Goal: Ask a question: Seek information or help from site administrators or community

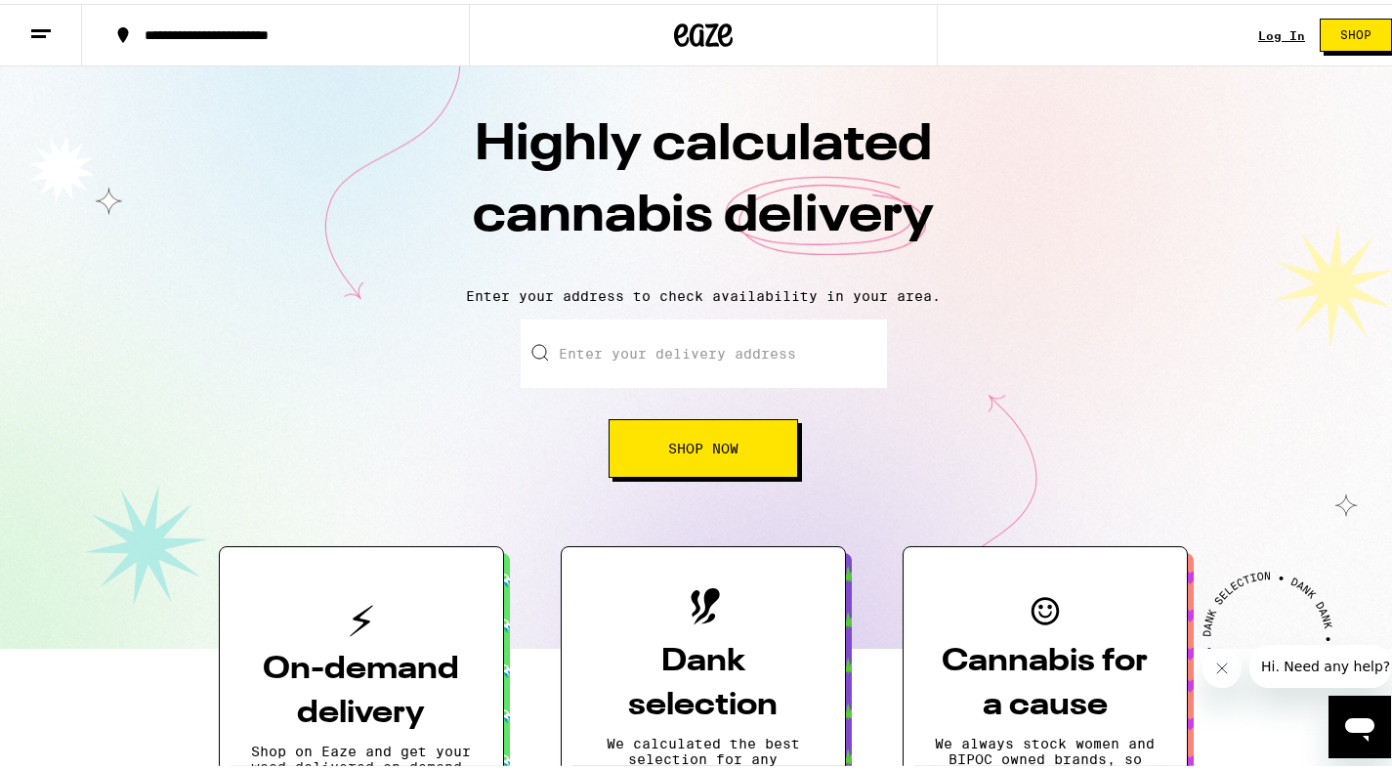
click at [1358, 714] on icon "Open messaging window" at bounding box center [1359, 726] width 35 height 35
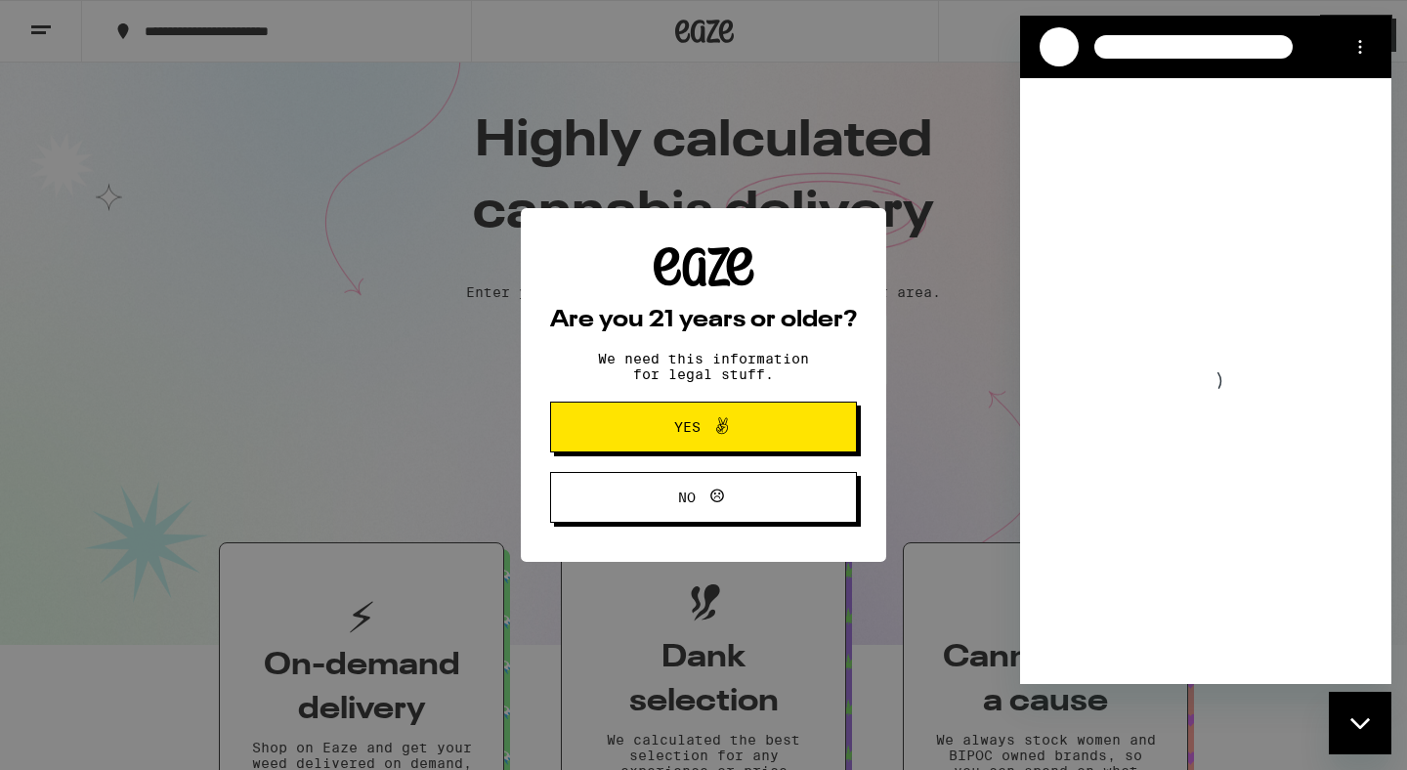
click at [794, 441] on button "Yes" at bounding box center [703, 426] width 307 height 51
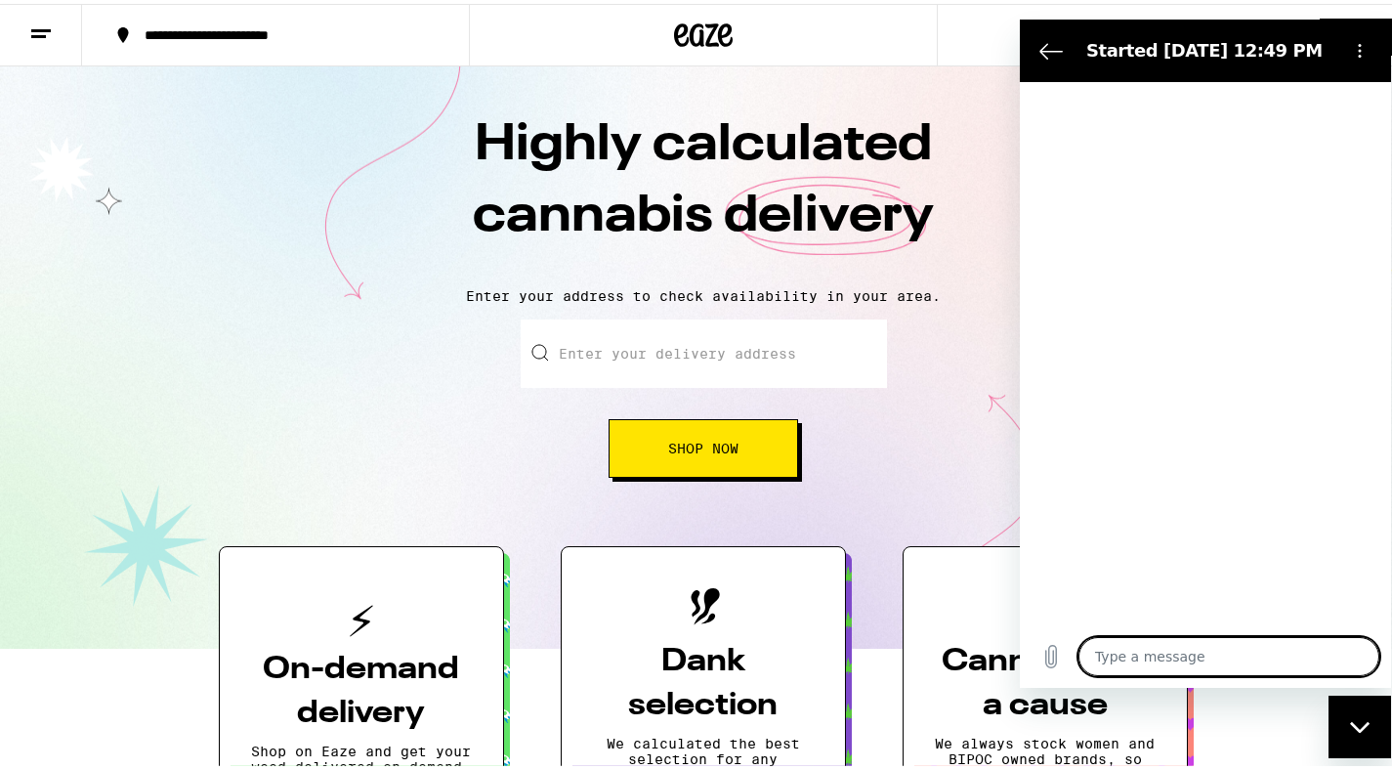
type textarea "x"
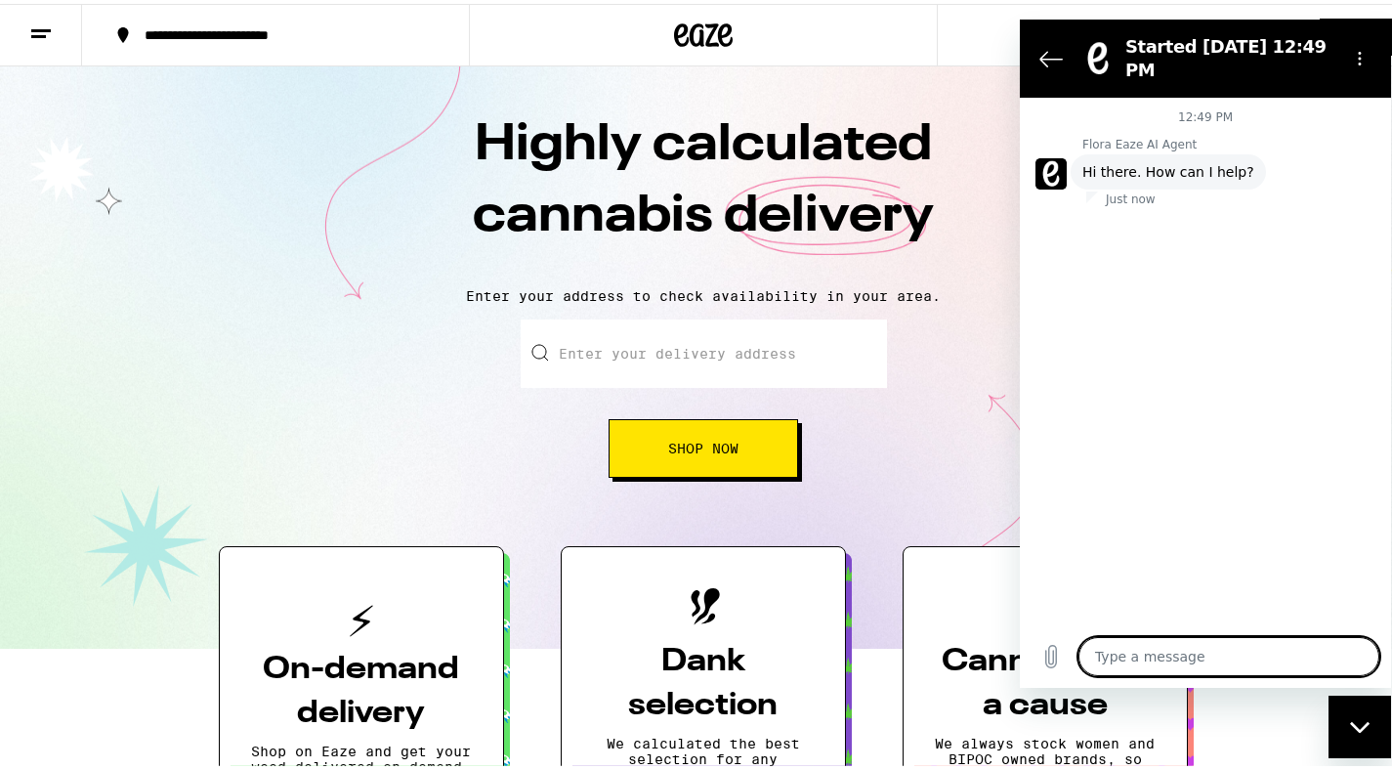
click at [1186, 655] on textarea at bounding box center [1228, 656] width 301 height 39
type textarea "W"
type textarea "x"
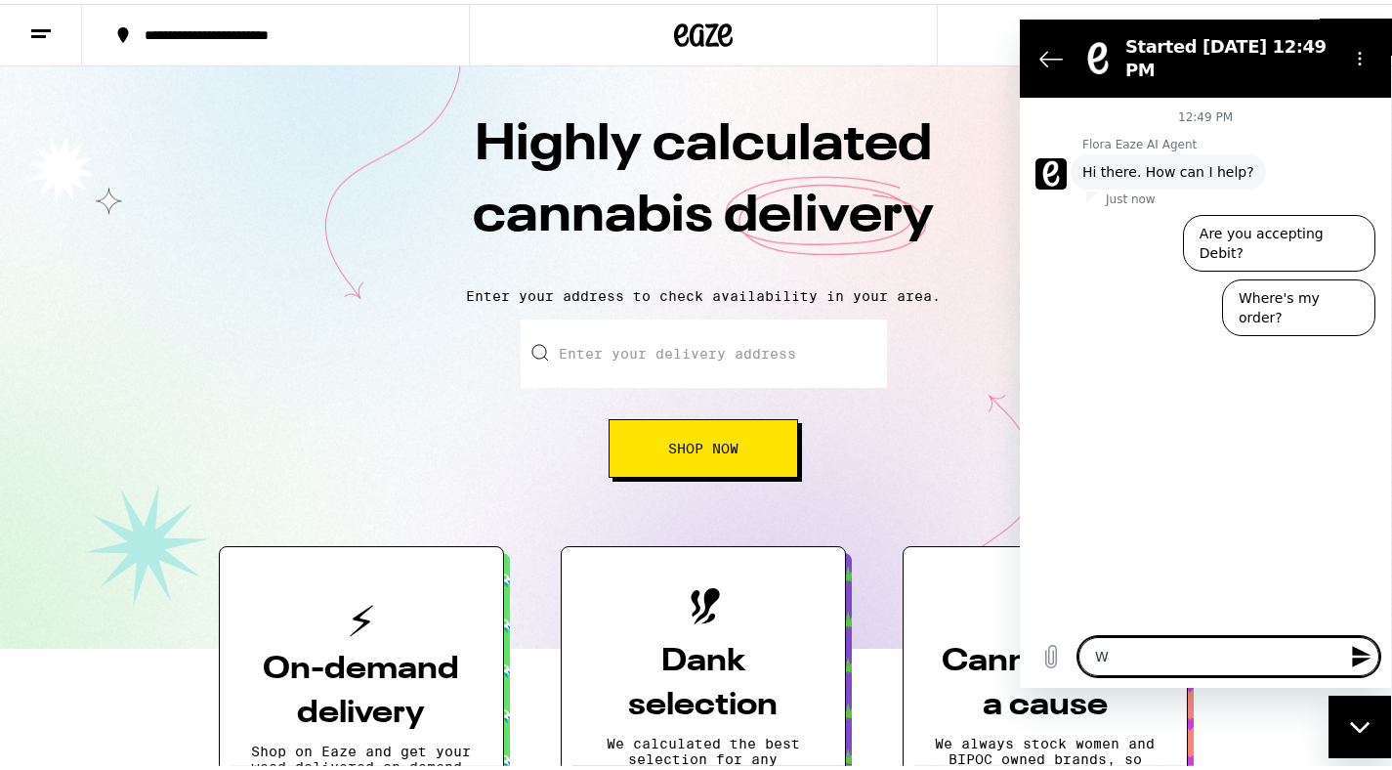
type textarea "Wh"
type textarea "x"
type textarea "Whe"
type textarea "x"
type textarea "Wher"
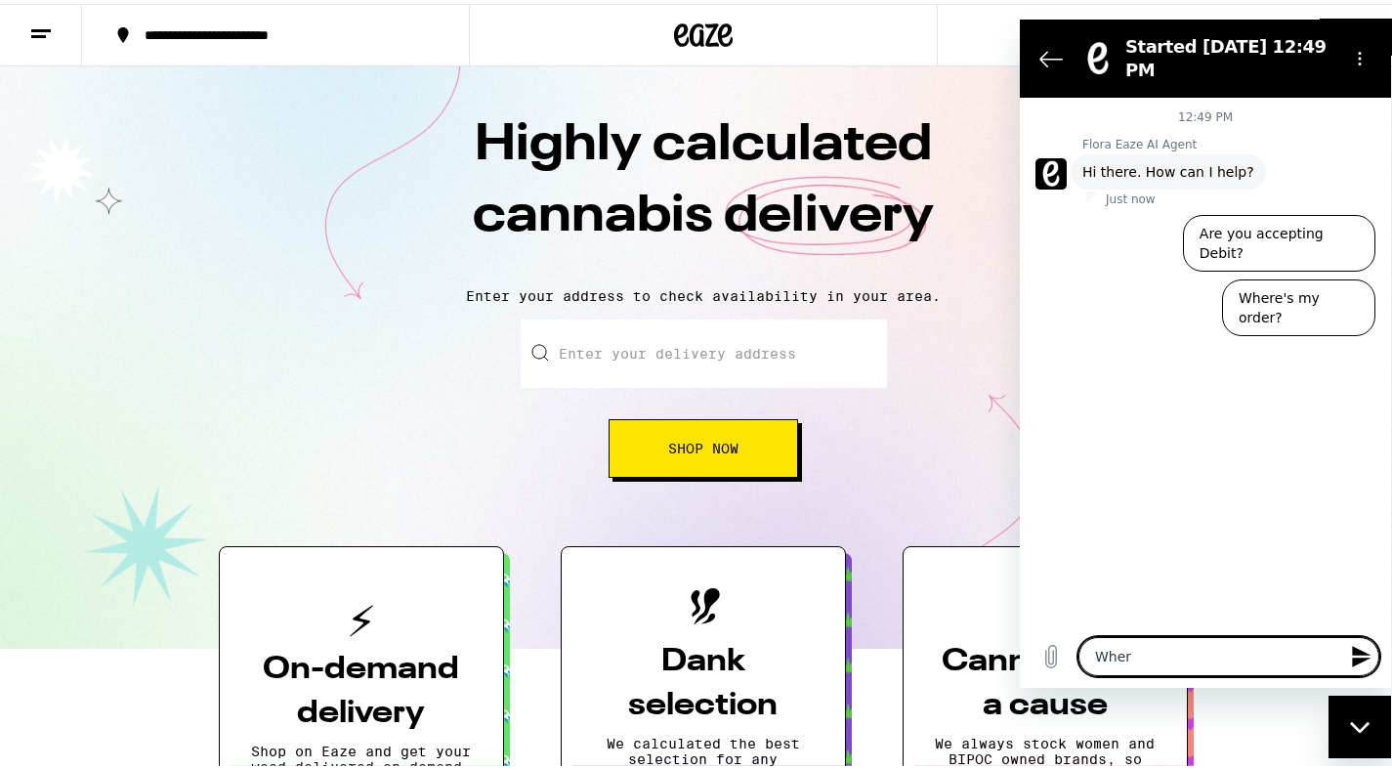
type textarea "x"
type textarea "Where"
type textarea "x"
type textarea "Where"
type textarea "x"
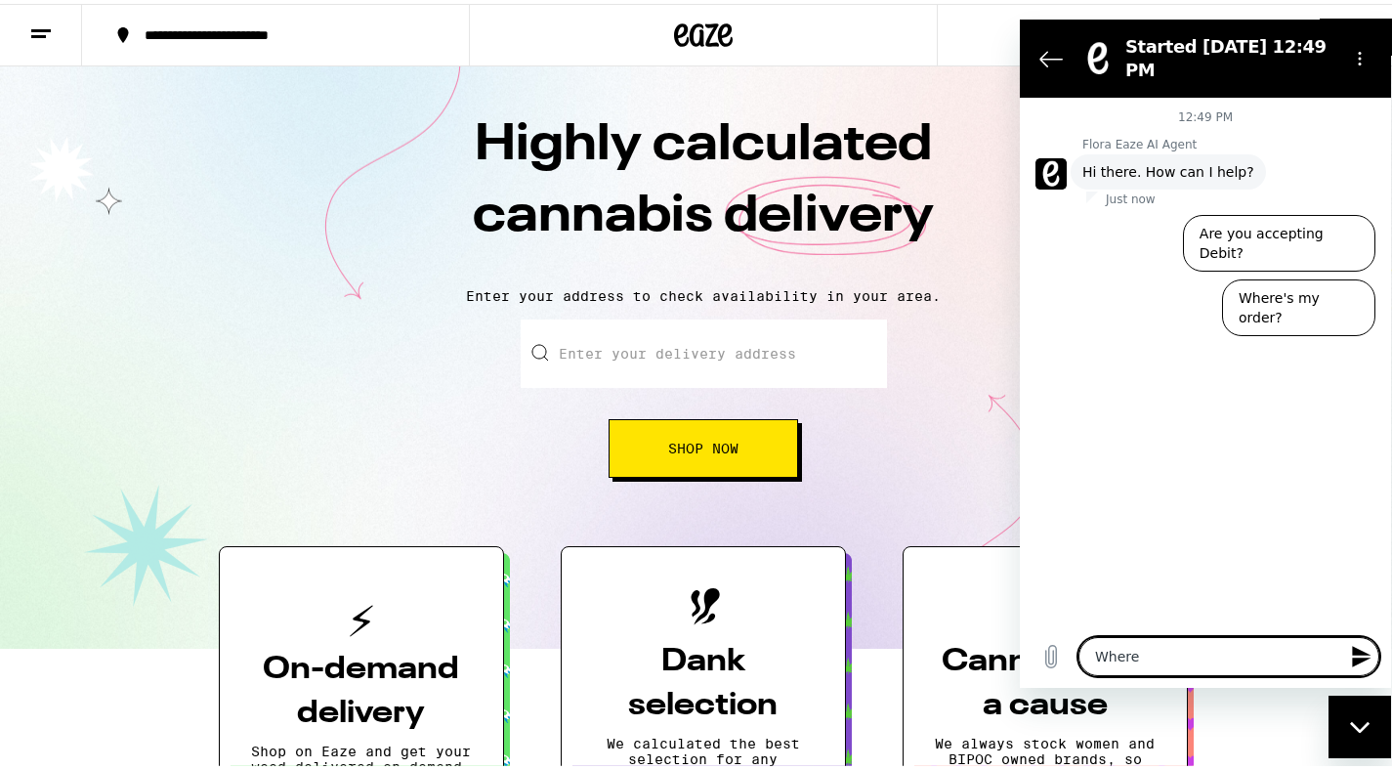
type textarea "Where i"
type textarea "x"
type textarea "Where is"
type textarea "x"
type textarea "Where is"
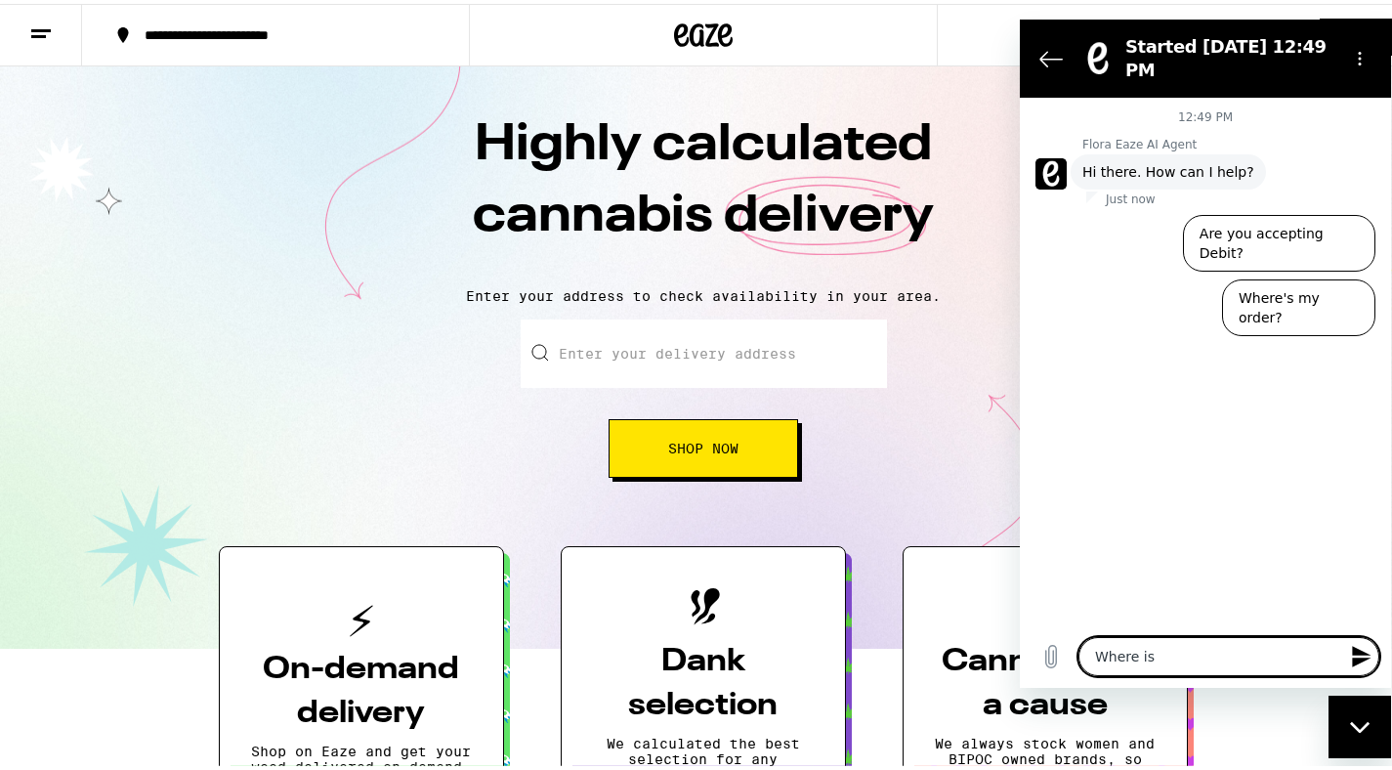
type textarea "x"
type textarea "Where is m"
type textarea "x"
type textarea "Where is my"
type textarea "x"
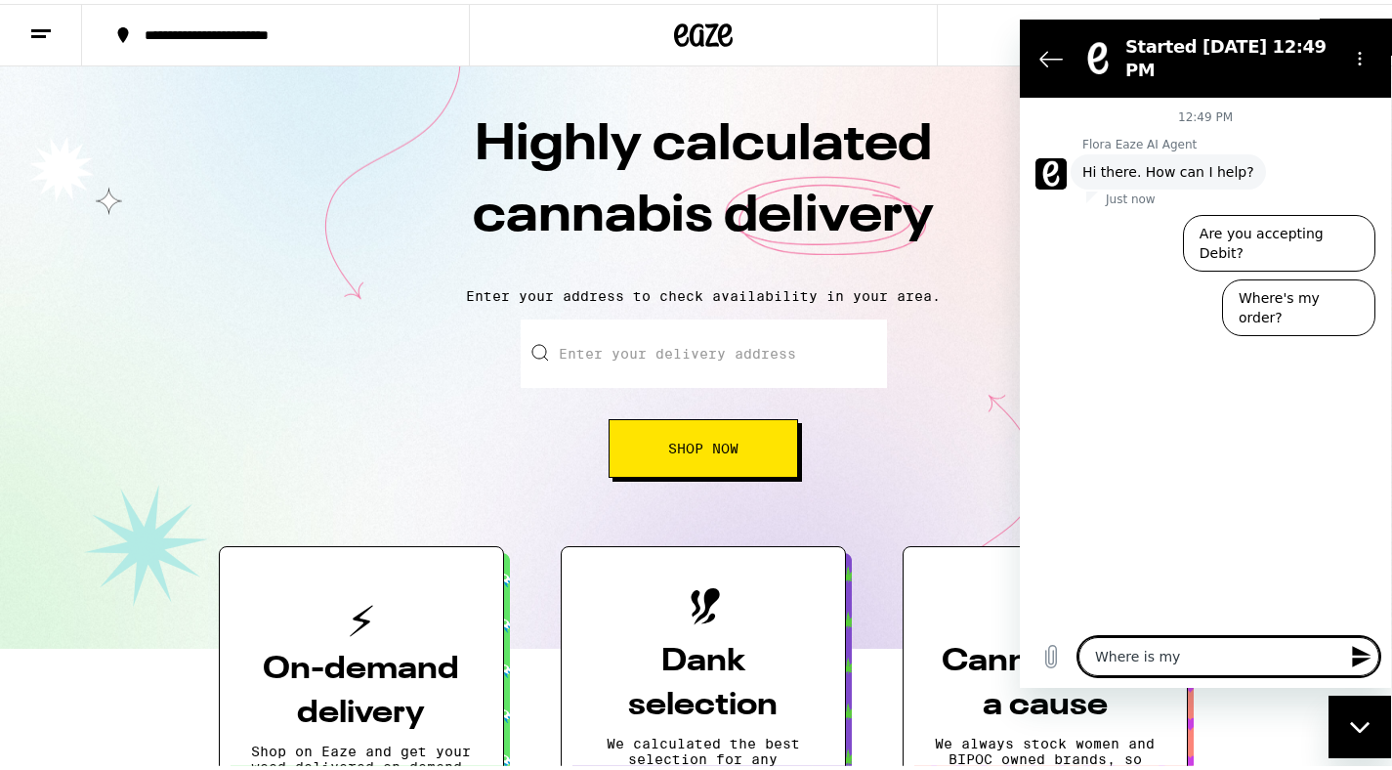
type textarea "Where is my"
type textarea "x"
type textarea "Where is my o"
type textarea "x"
type textarea "Where is my or"
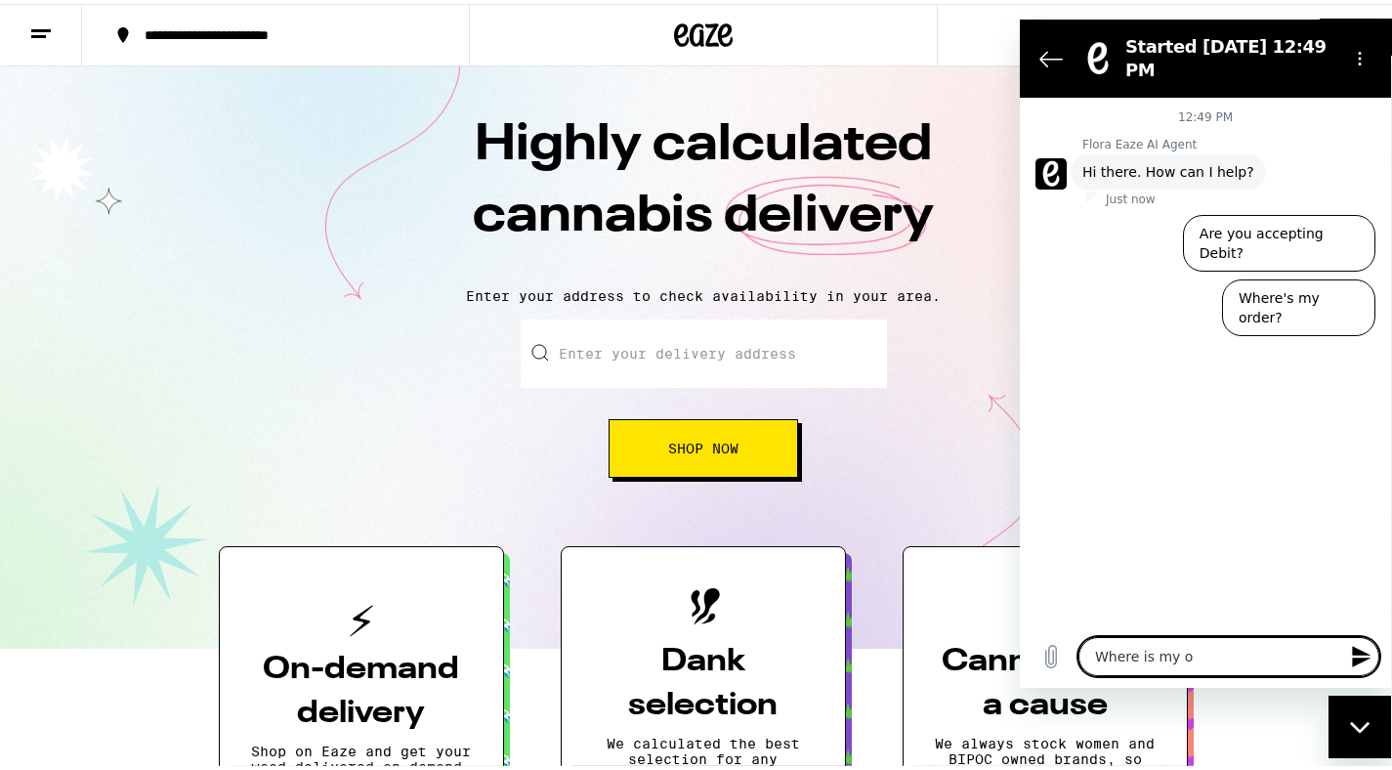
type textarea "x"
type textarea "Where is my ord"
type textarea "x"
type textarea "Where is my orde"
type textarea "x"
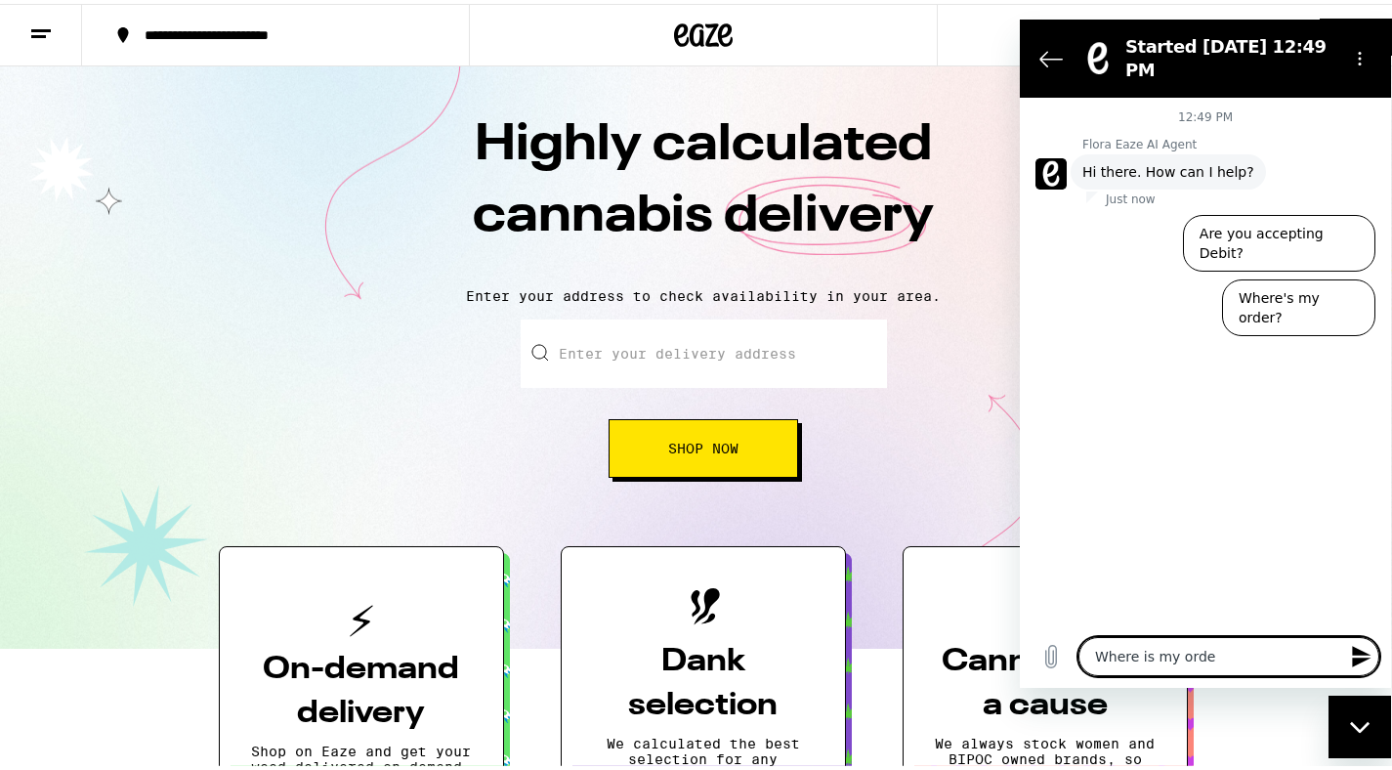
type textarea "Where is my order"
type textarea "x"
type textarea "Where is my order?"
type textarea "x"
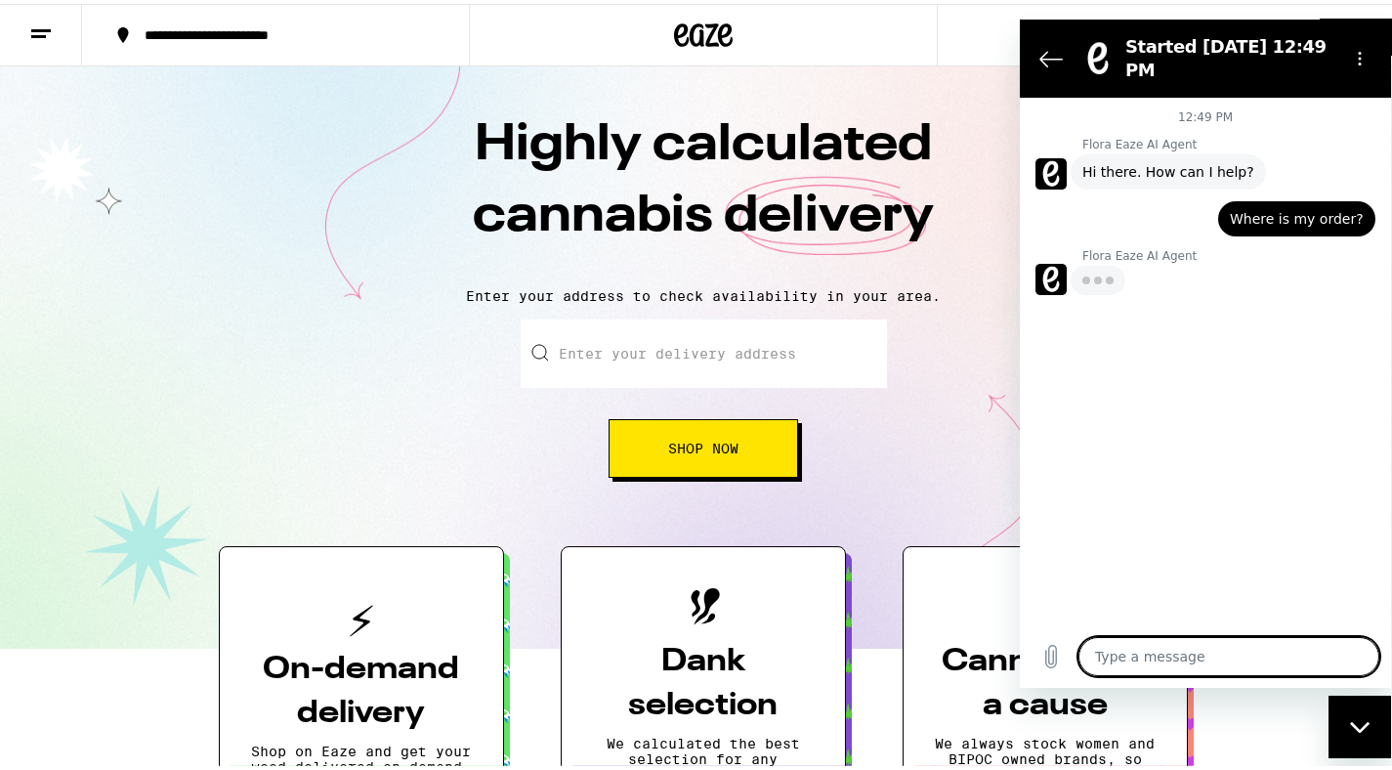
type textarea "x"
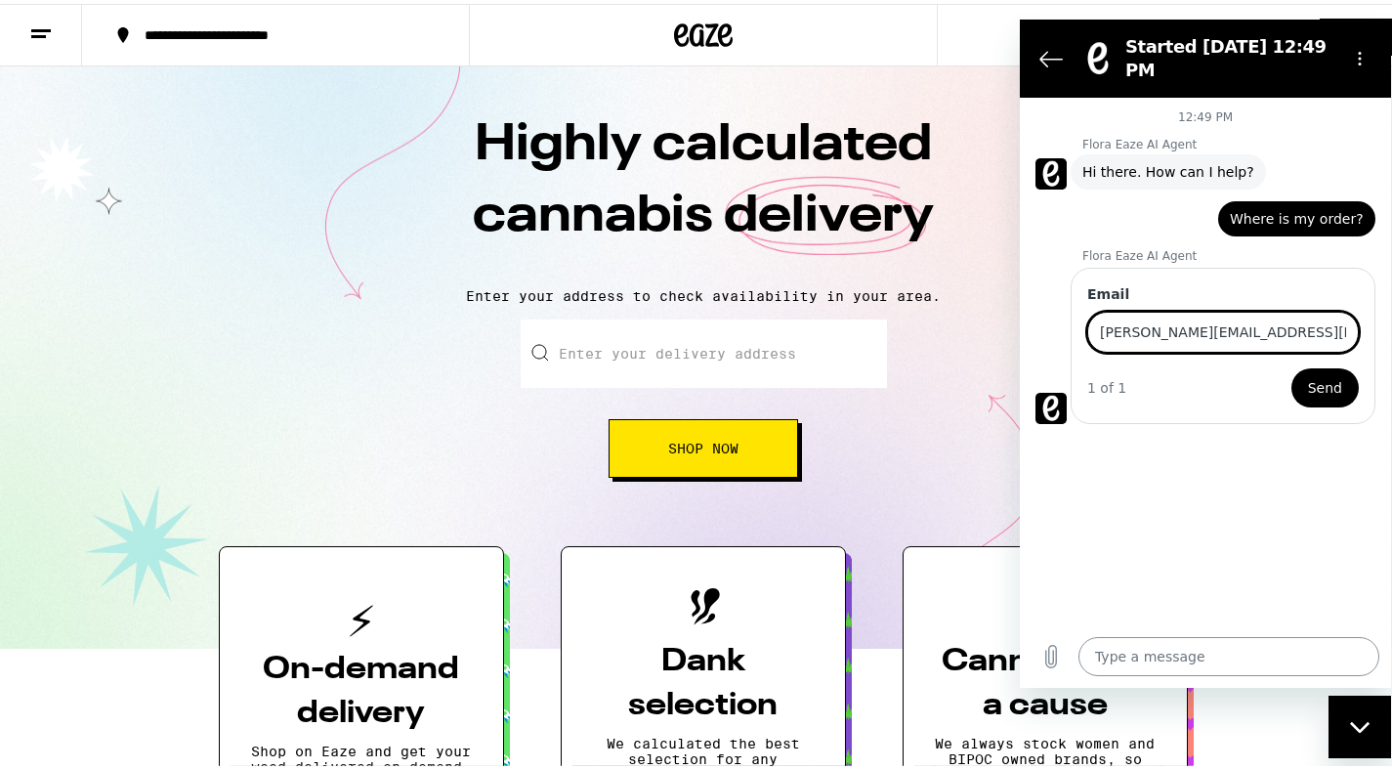
type input "[PERSON_NAME][EMAIL_ADDRESS][PERSON_NAME][DOMAIN_NAME]"
click at [1291, 368] on button "Send" at bounding box center [1324, 387] width 67 height 39
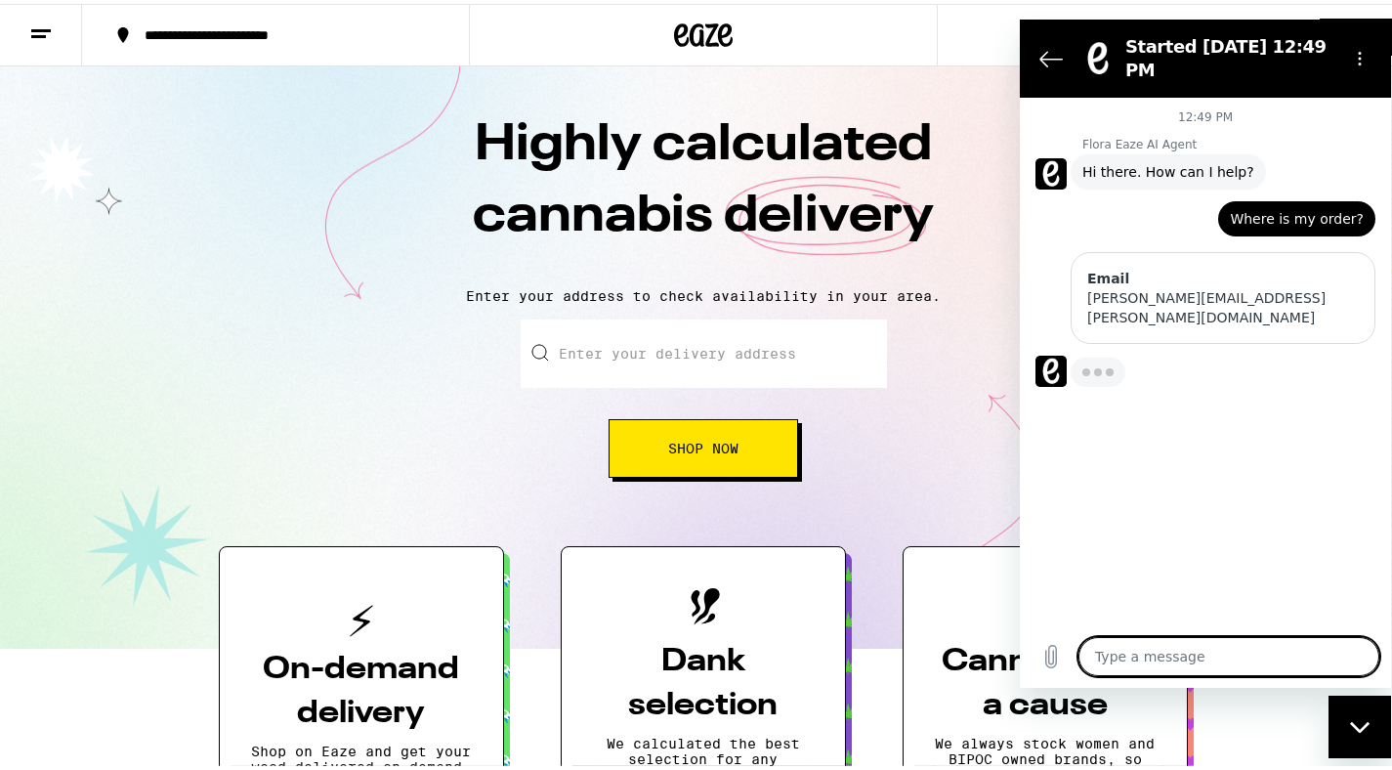
type textarea "x"
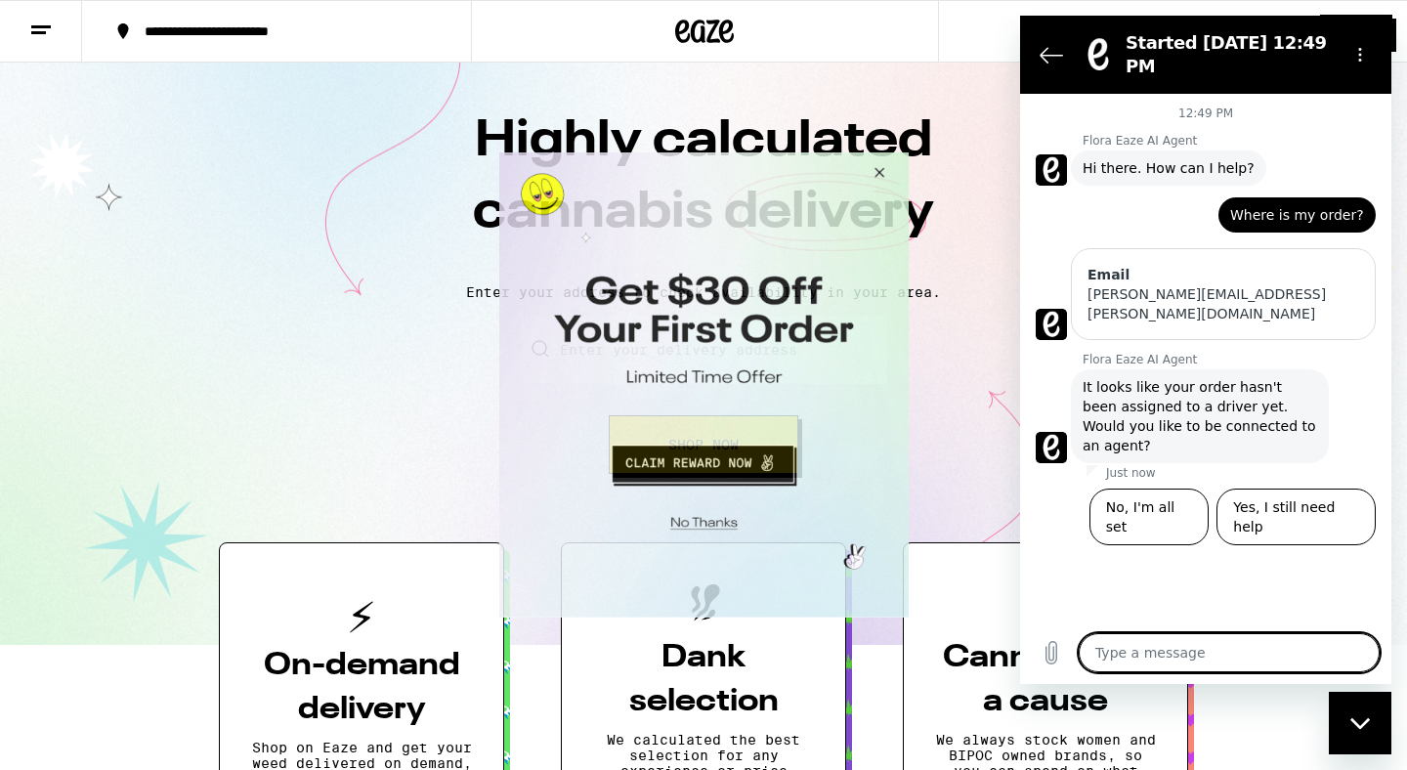
click at [889, 171] on button "Close Modal" at bounding box center [875, 175] width 53 height 47
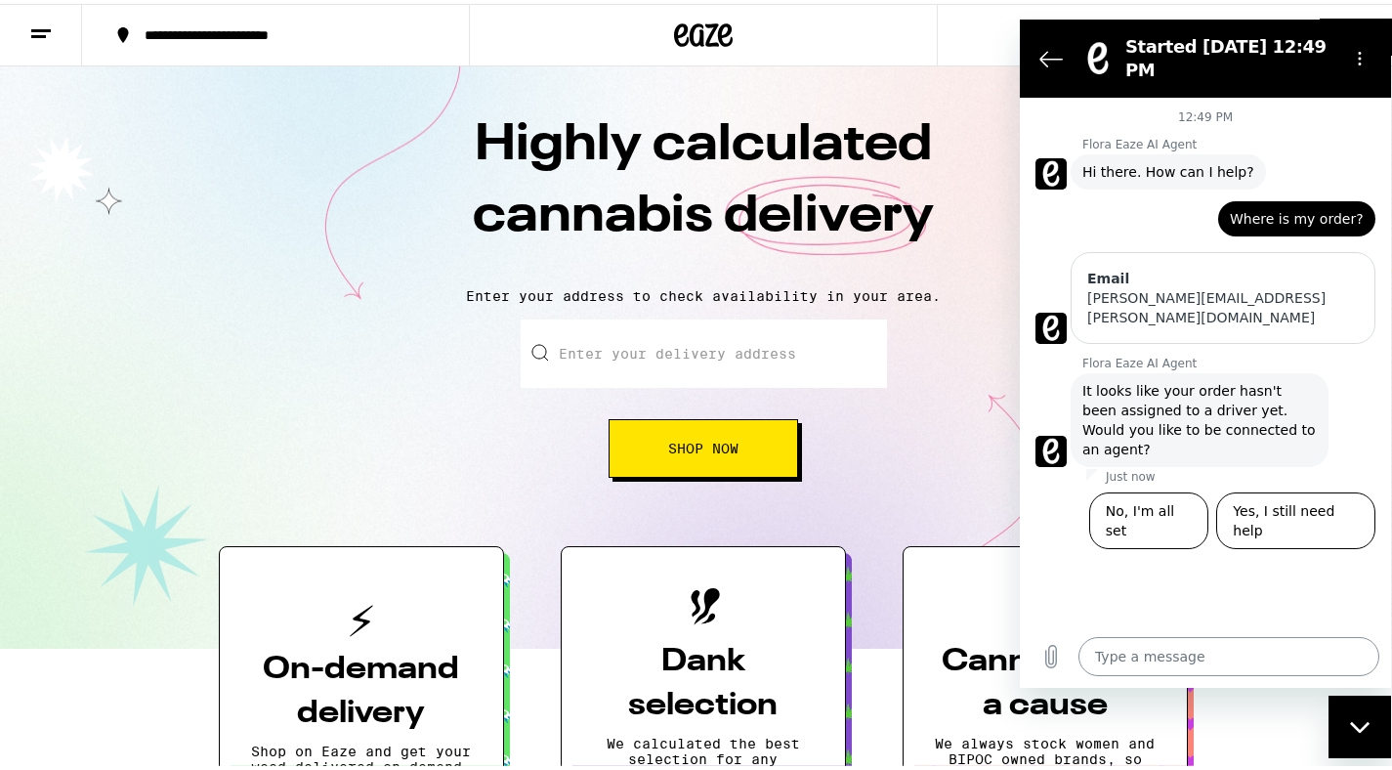
click at [1259, 668] on textarea at bounding box center [1228, 656] width 301 height 39
type textarea "W"
type textarea "x"
type textarea "Wh"
type textarea "x"
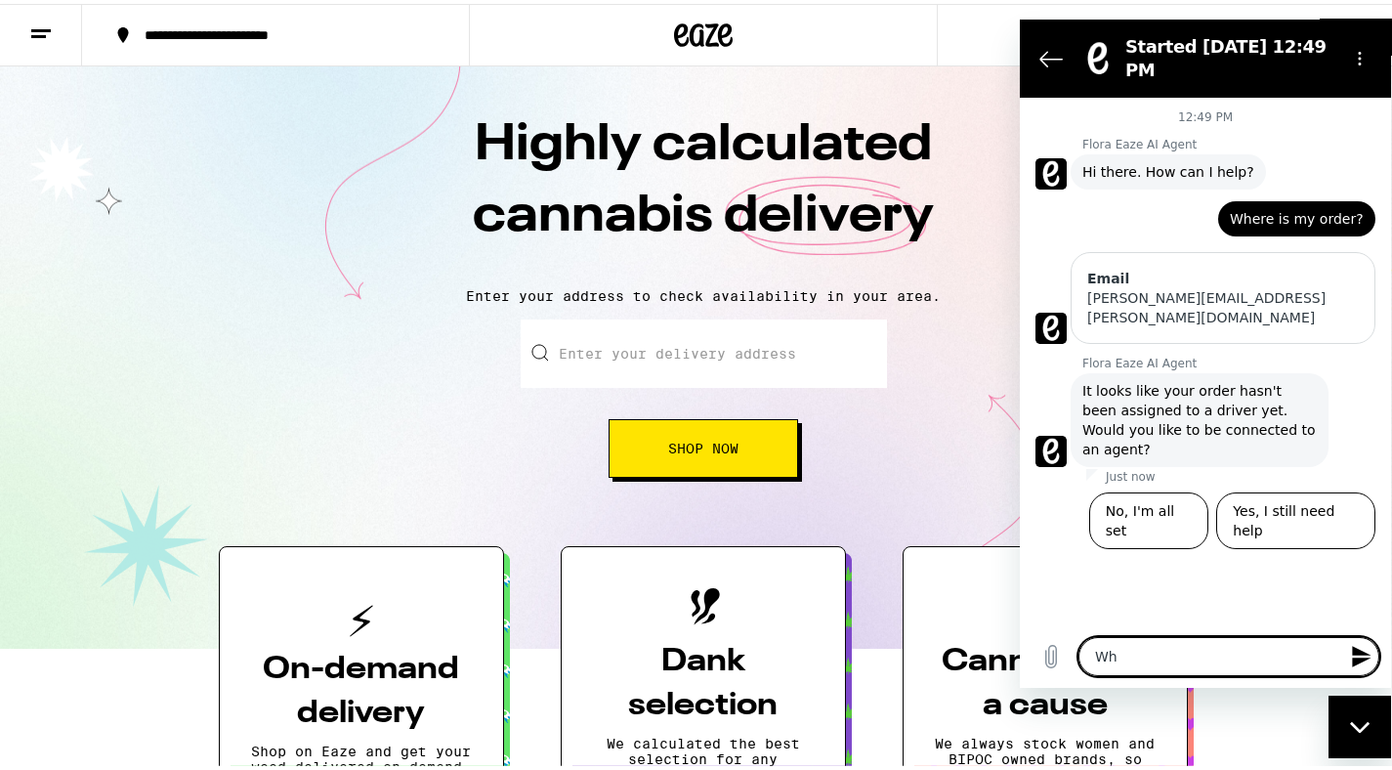
type textarea "Whe"
type textarea "x"
type textarea "Wher"
type textarea "x"
type textarea "Where"
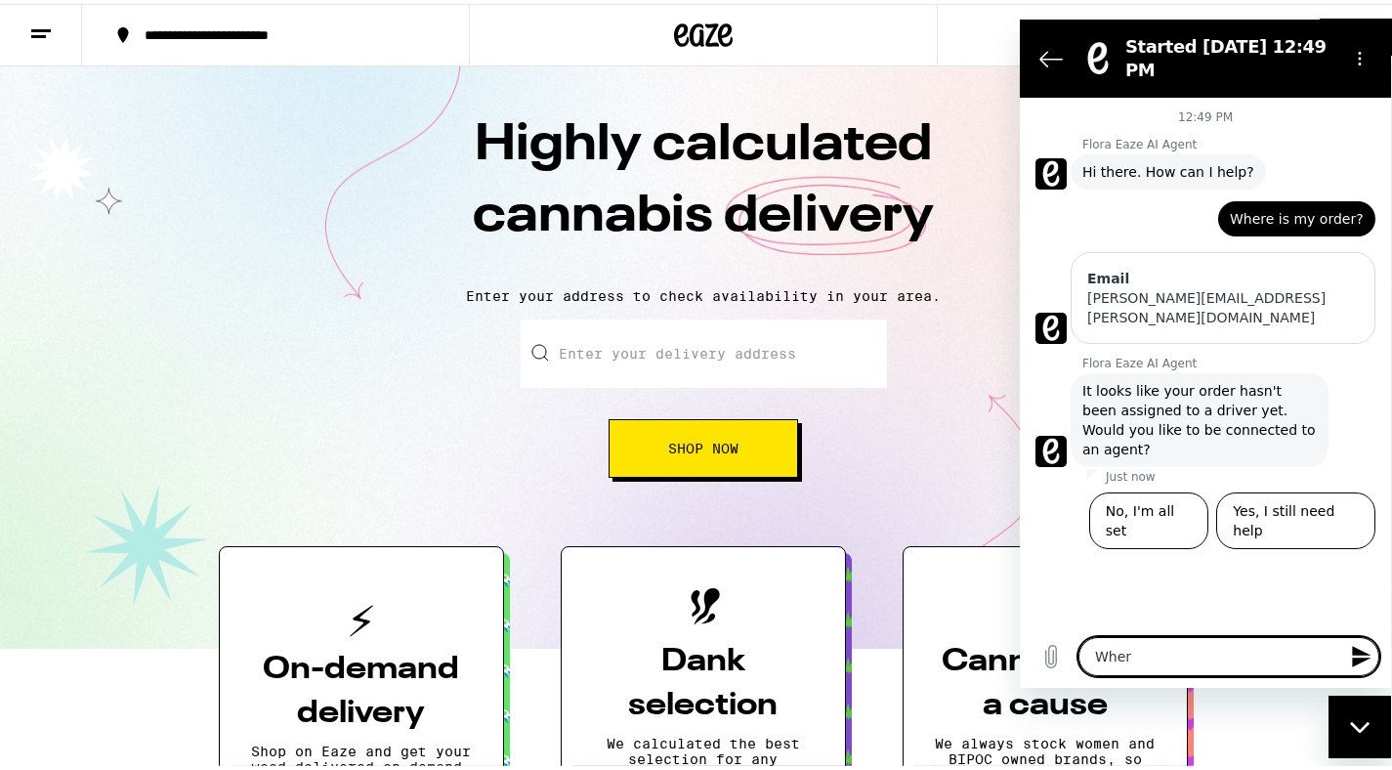
type textarea "x"
type textarea "Where"
type textarea "x"
type textarea "Where i"
type textarea "x"
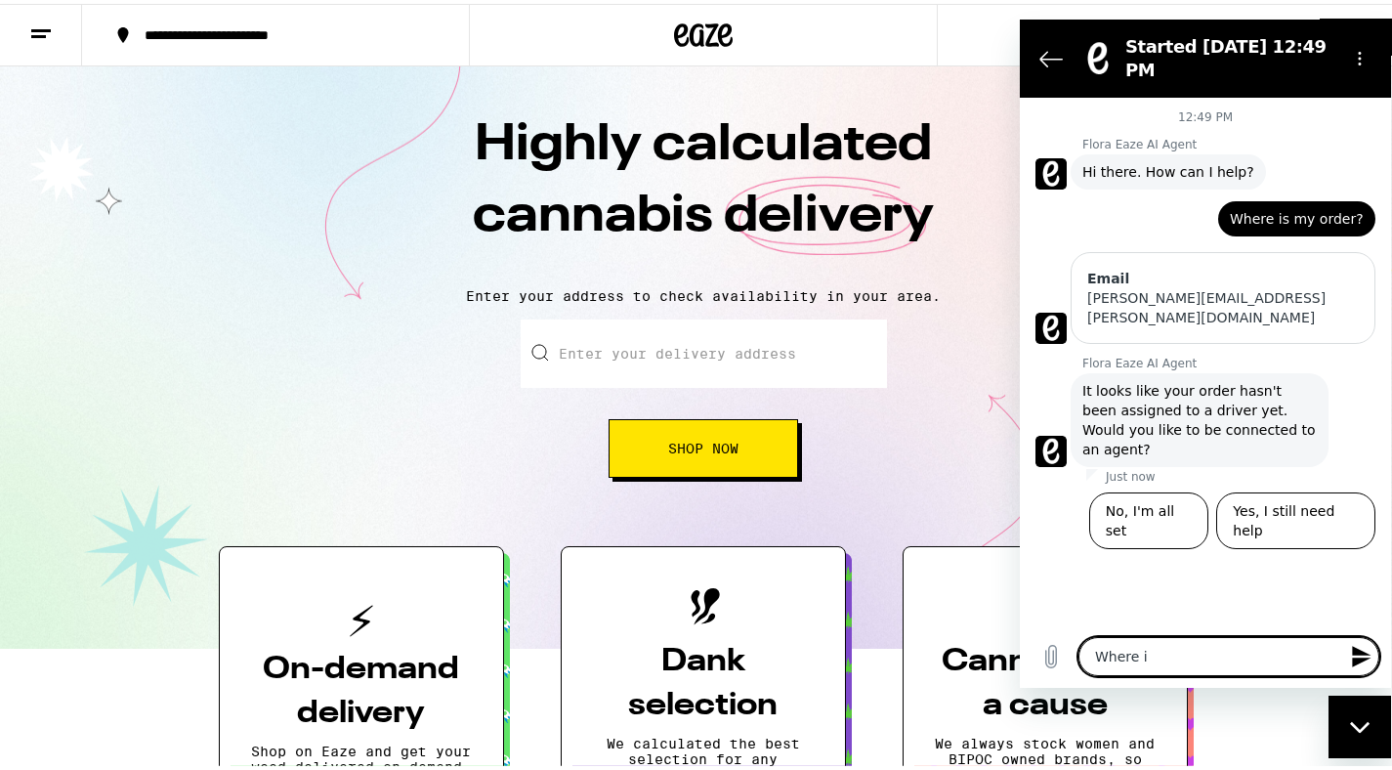
type textarea "Where is"
type textarea "x"
type textarea "Where is"
type textarea "x"
type textarea "Where is m"
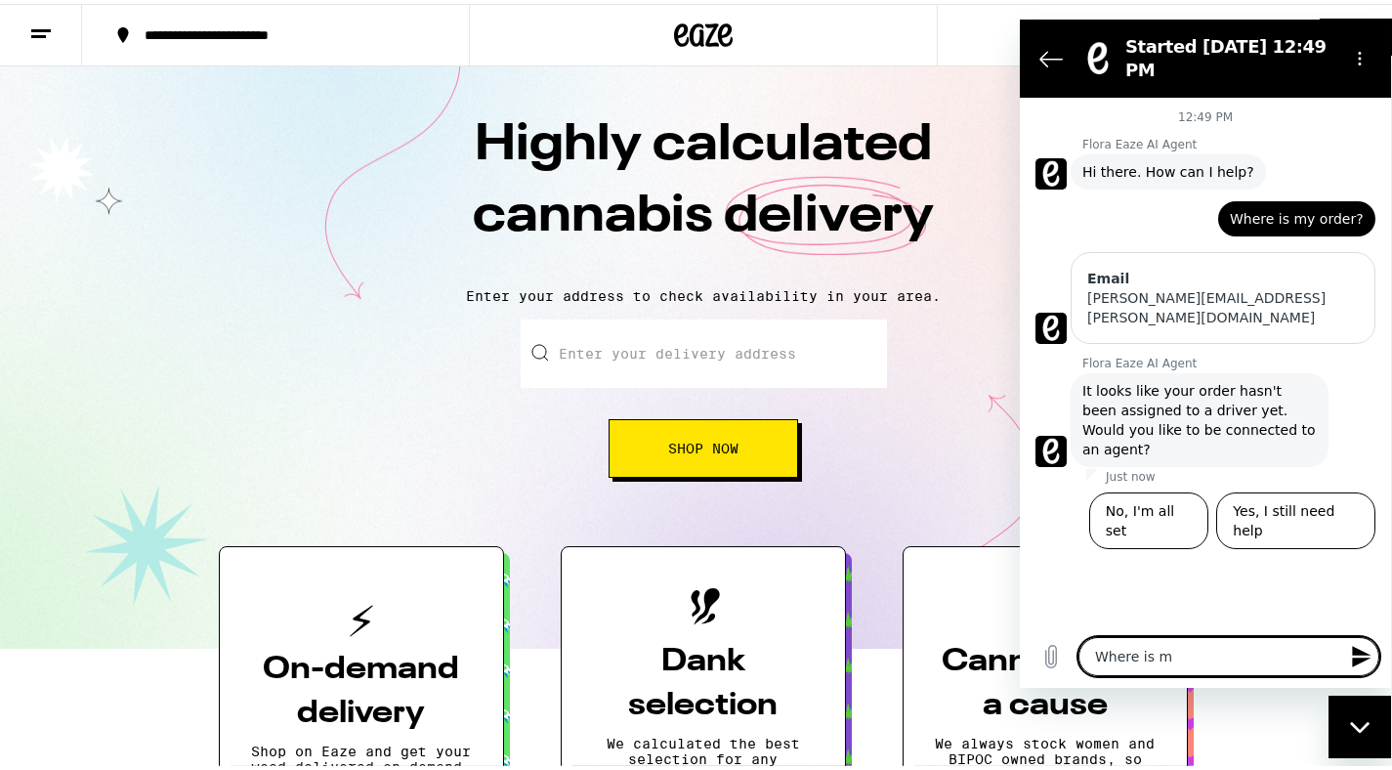
type textarea "x"
type textarea "Where is my"
type textarea "x"
type textarea "Where is my"
type textarea "x"
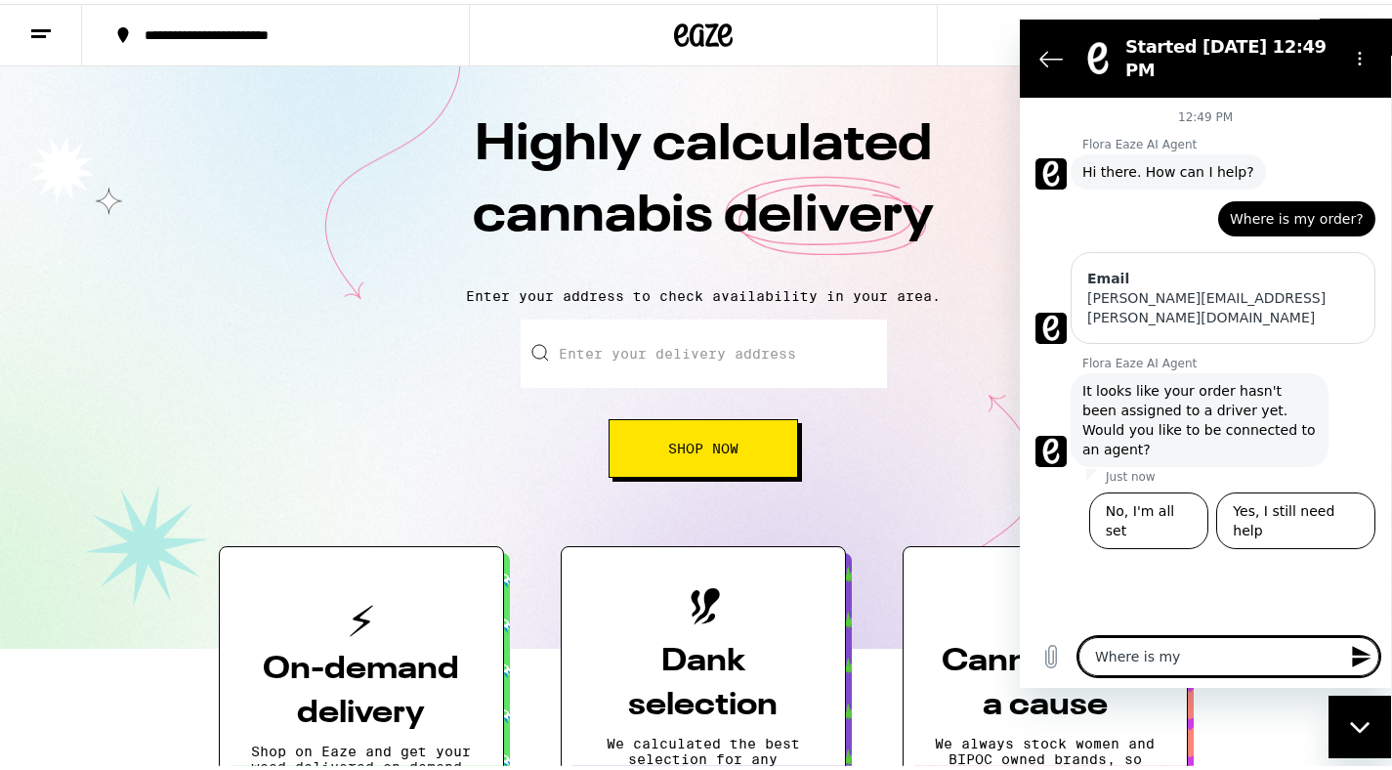
type textarea "Where is my o"
type textarea "x"
type textarea "Where is my or"
type textarea "x"
type textarea "Where is my ord"
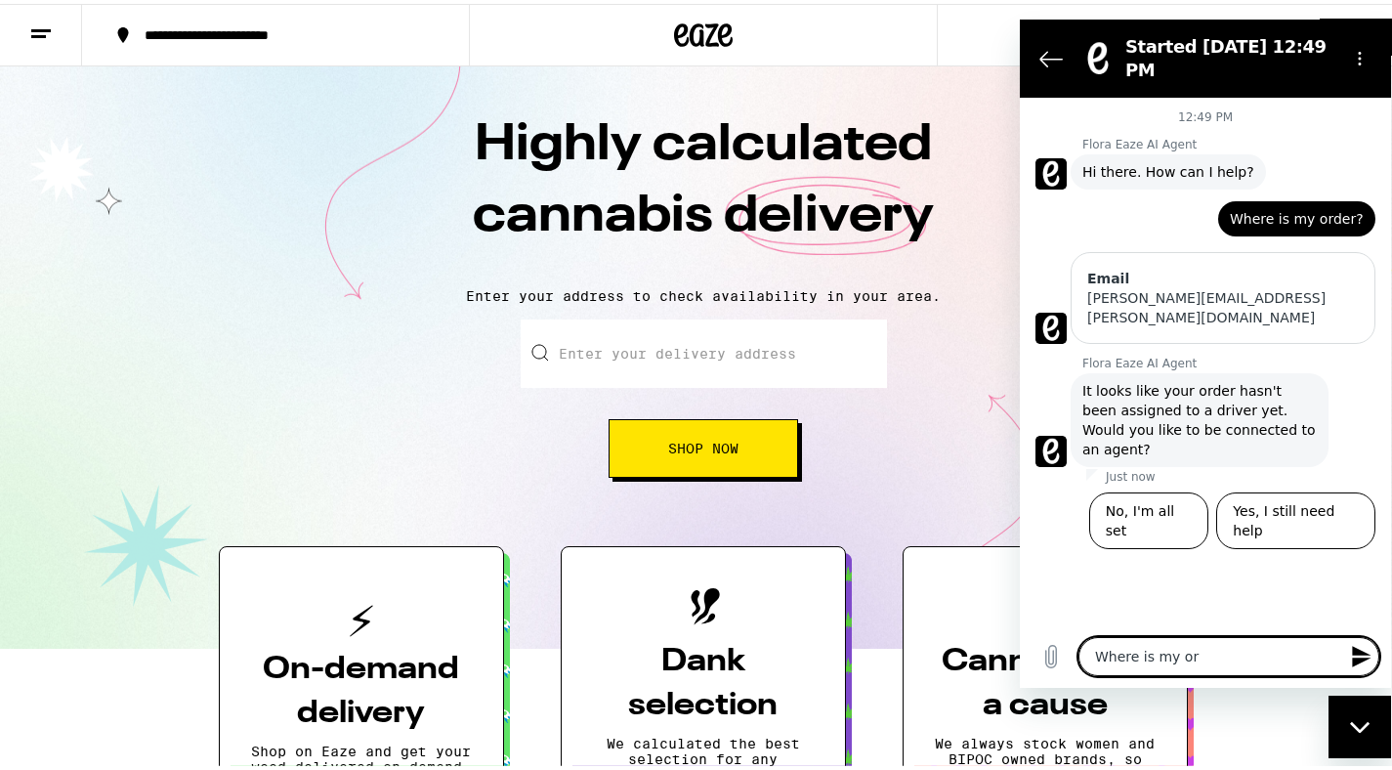
type textarea "x"
type textarea "Where is my orde"
type textarea "x"
type textarea "Where is my order"
type textarea "x"
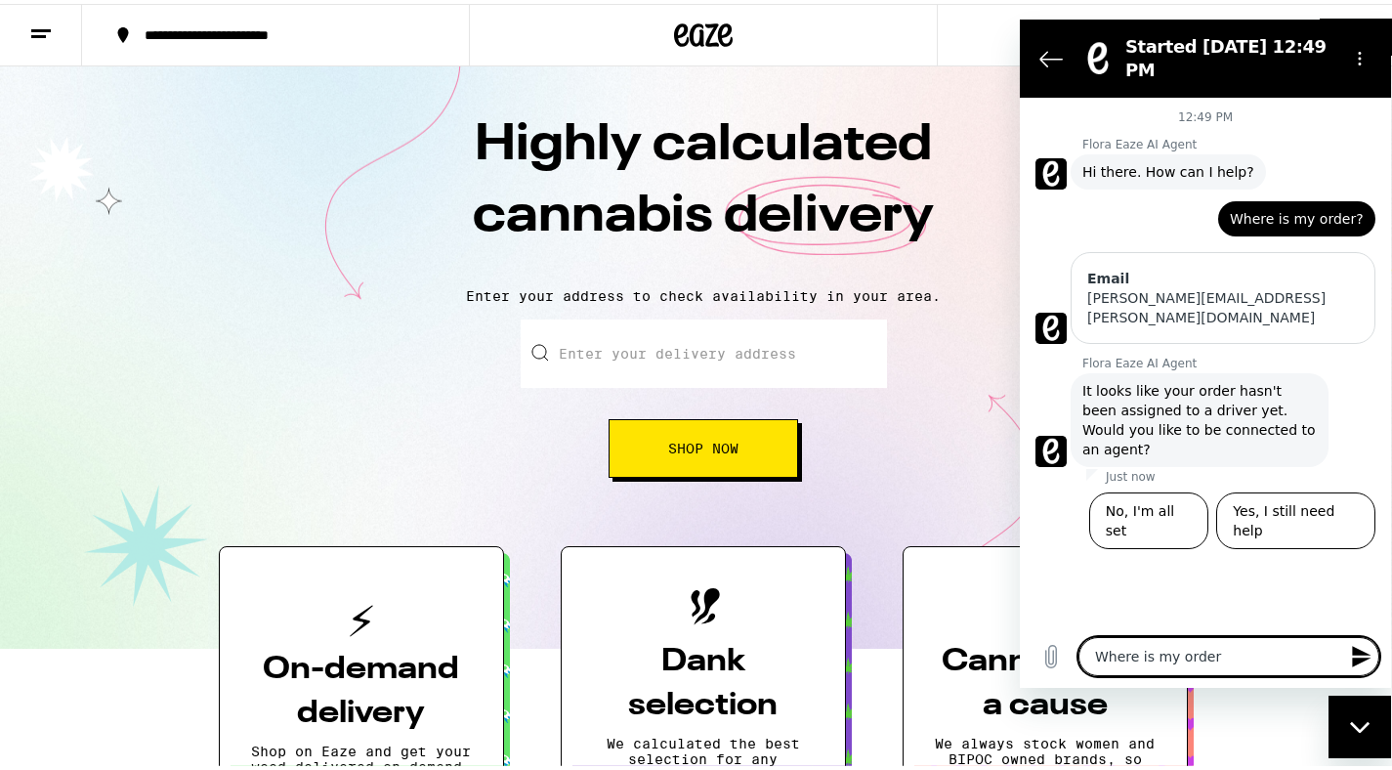
type textarea "Where is my order?"
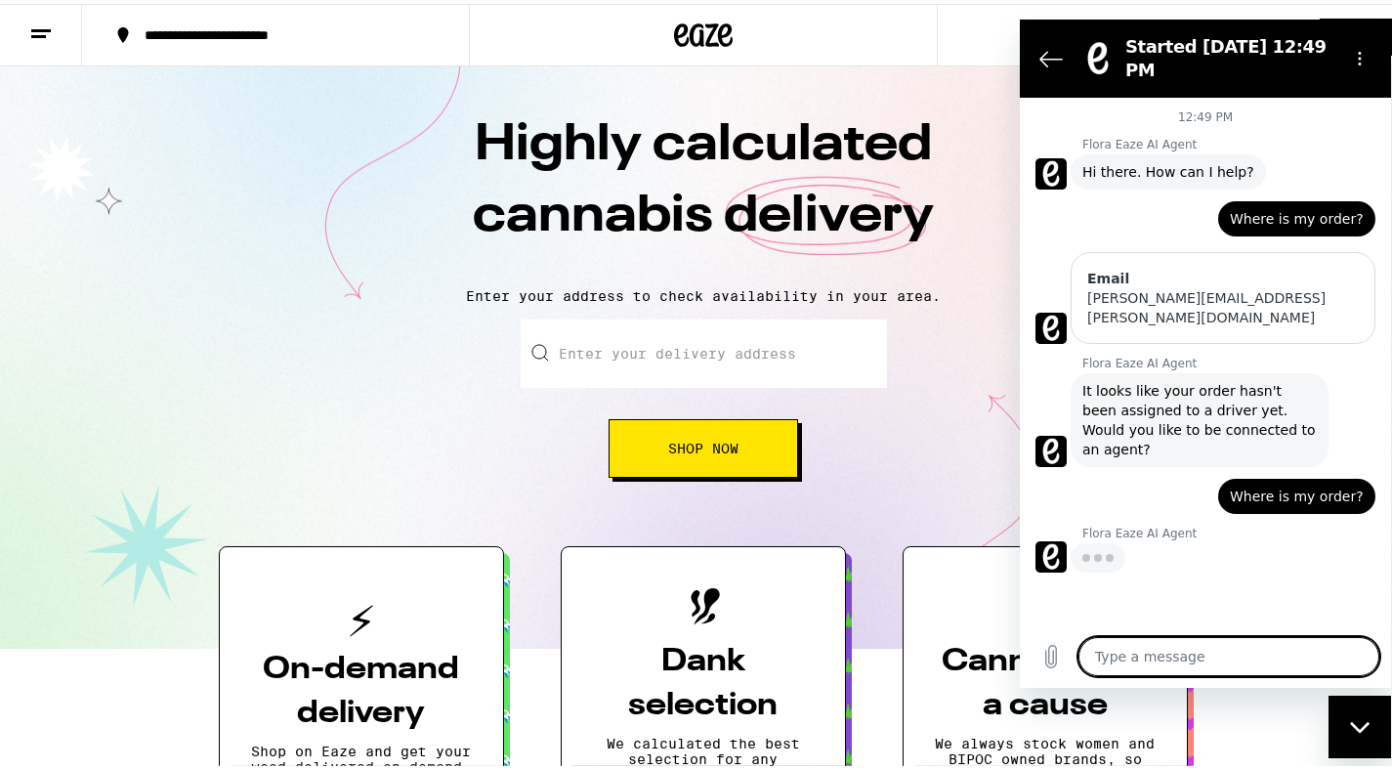
type textarea "x"
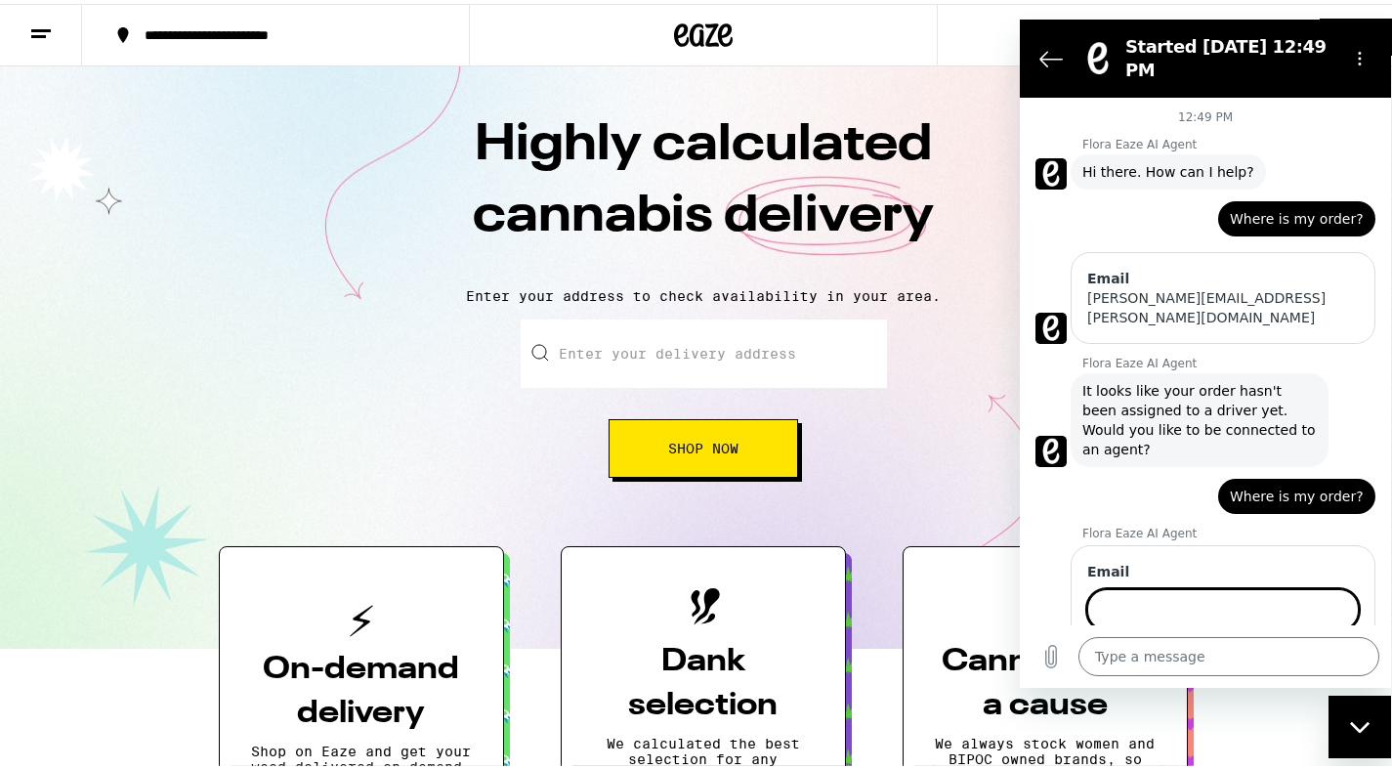
scroll to position [58, 0]
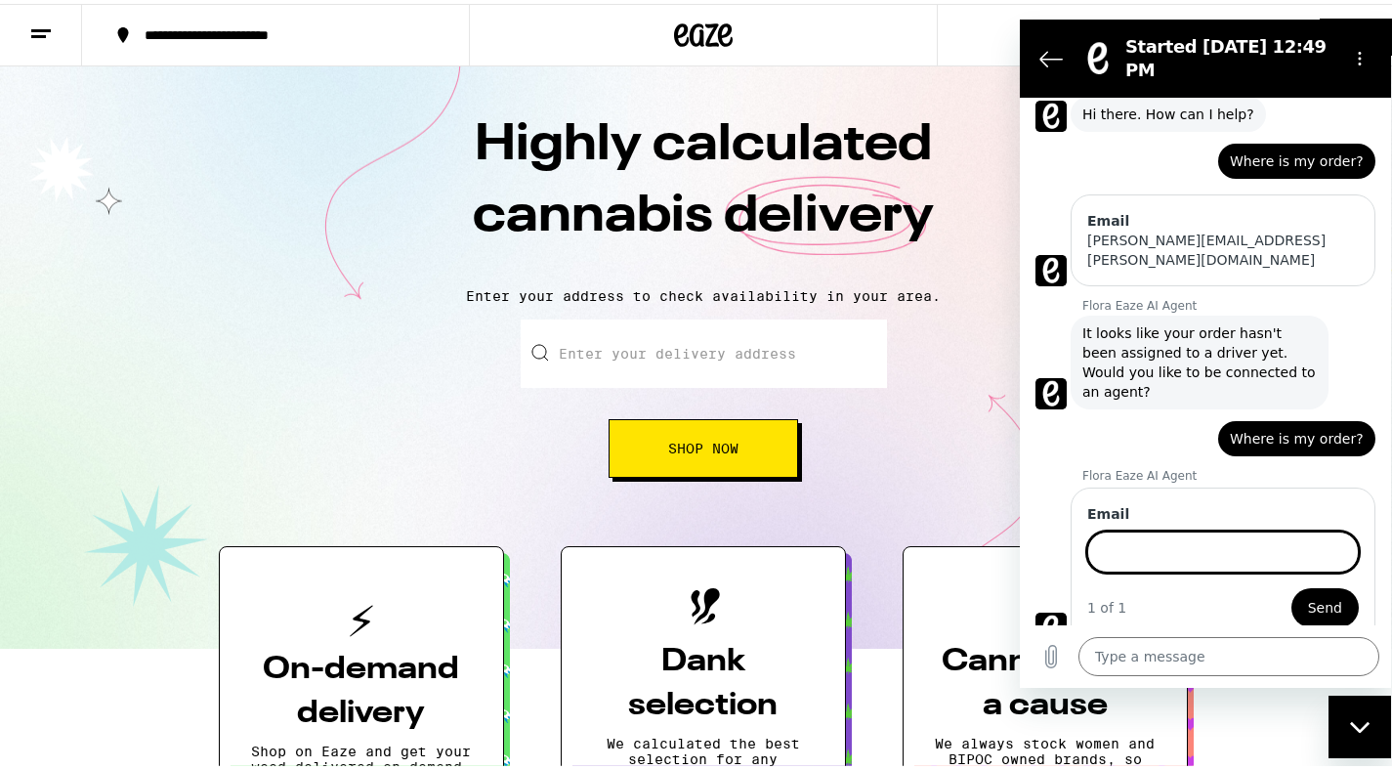
click at [1175, 541] on input "Email" at bounding box center [1223, 551] width 272 height 41
paste input "[PERSON_NAME][EMAIL_ADDRESS][DOMAIN_NAME]"
click at [1308, 596] on span "Send" at bounding box center [1325, 607] width 34 height 23
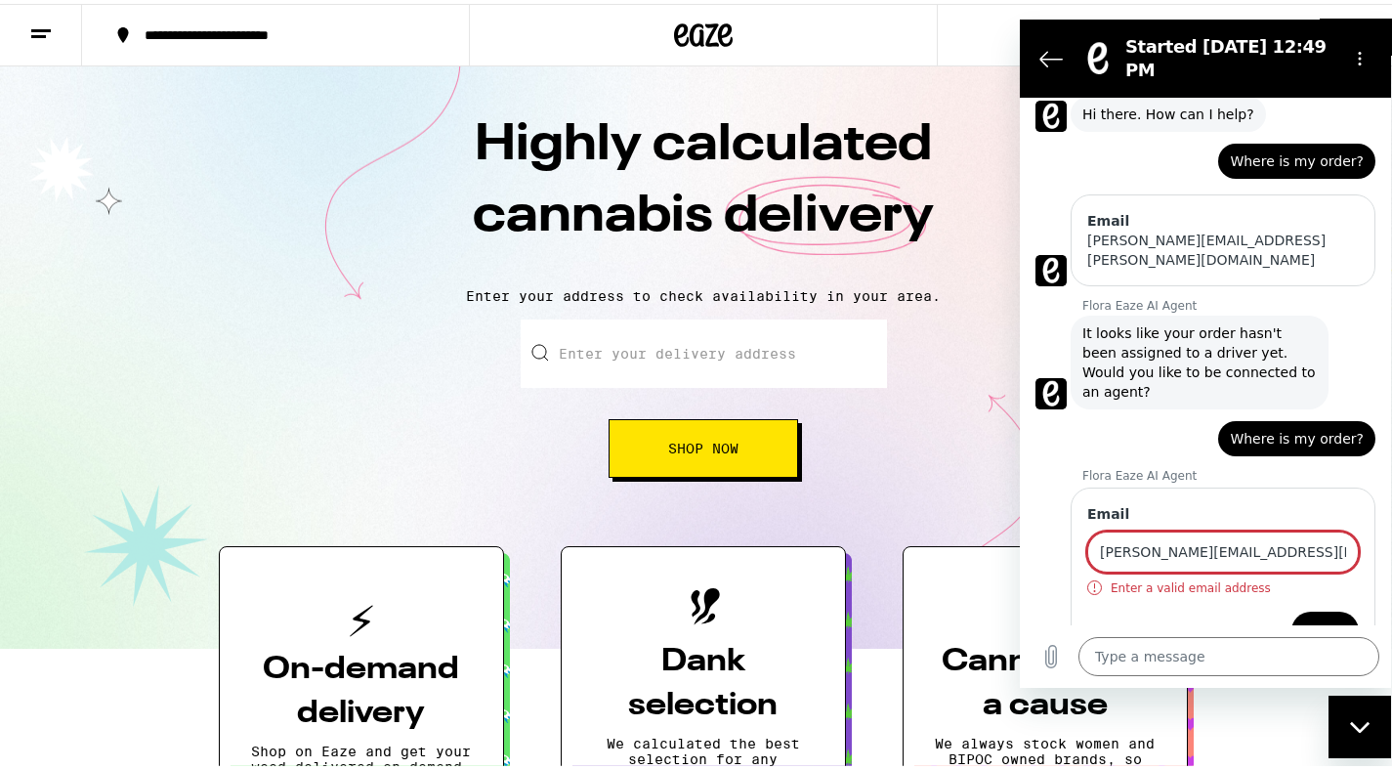
scroll to position [81, 0]
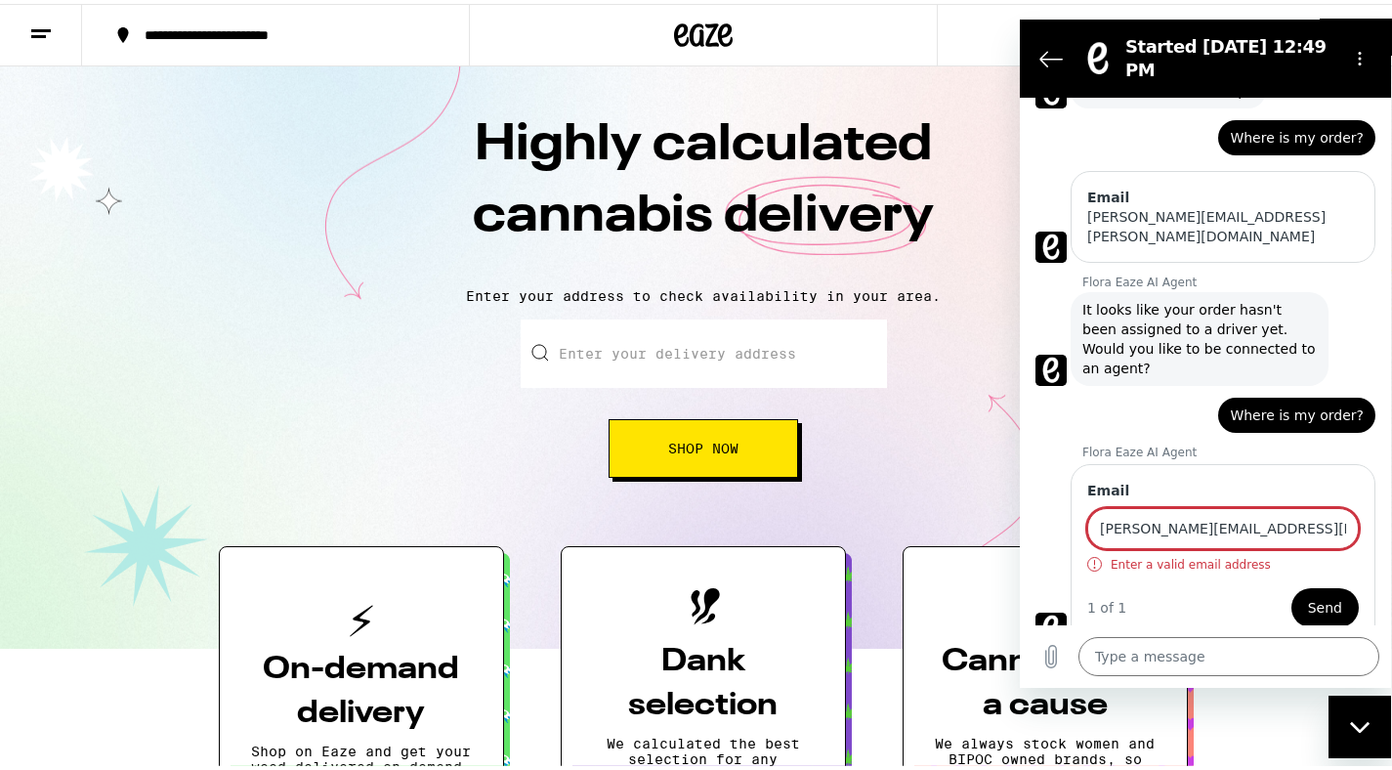
click at [1290, 510] on input "[PERSON_NAME][EMAIL_ADDRESS][DOMAIN_NAME]" at bounding box center [1223, 528] width 272 height 41
click at [1308, 596] on span "Send" at bounding box center [1325, 607] width 34 height 23
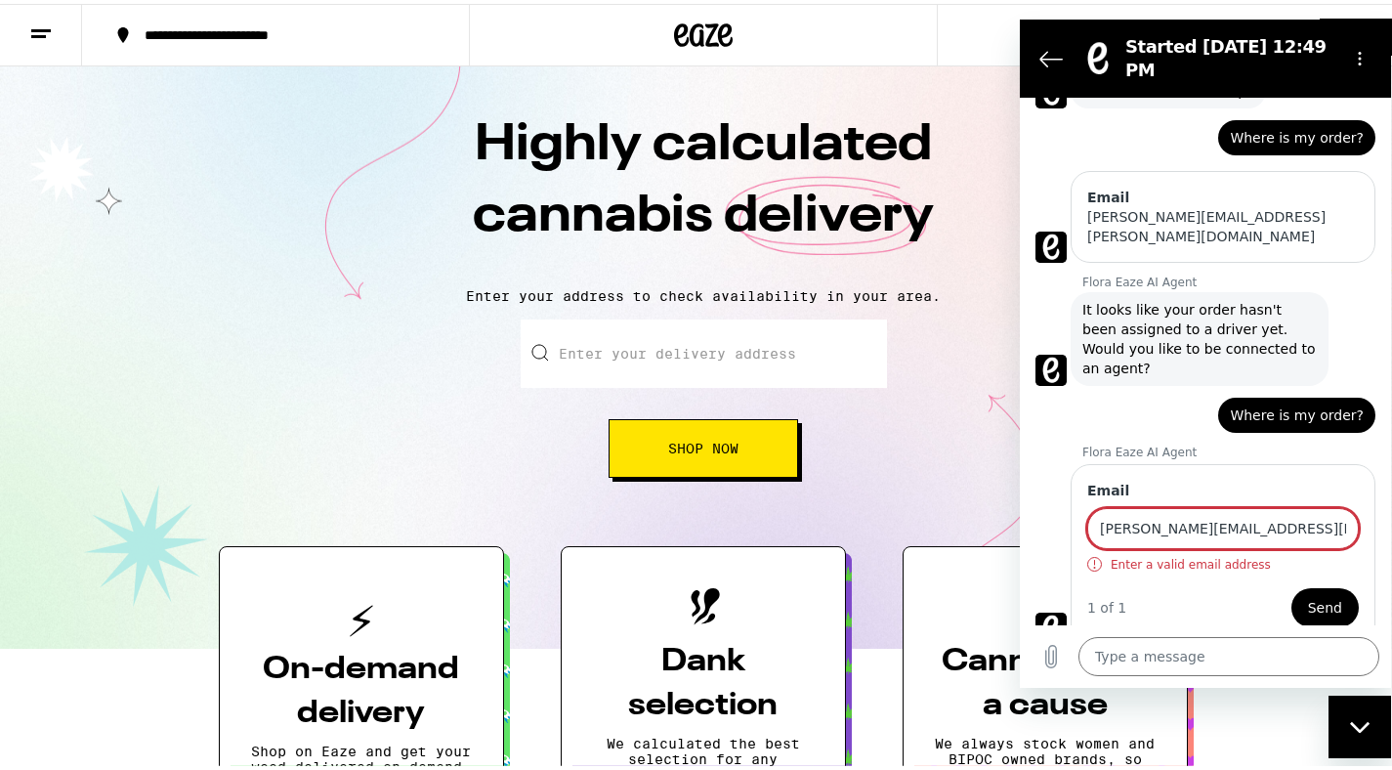
click at [1276, 508] on input "[PERSON_NAME][EMAIL_ADDRESS][DOMAIN_NAME]" at bounding box center [1223, 528] width 272 height 41
type input "@"
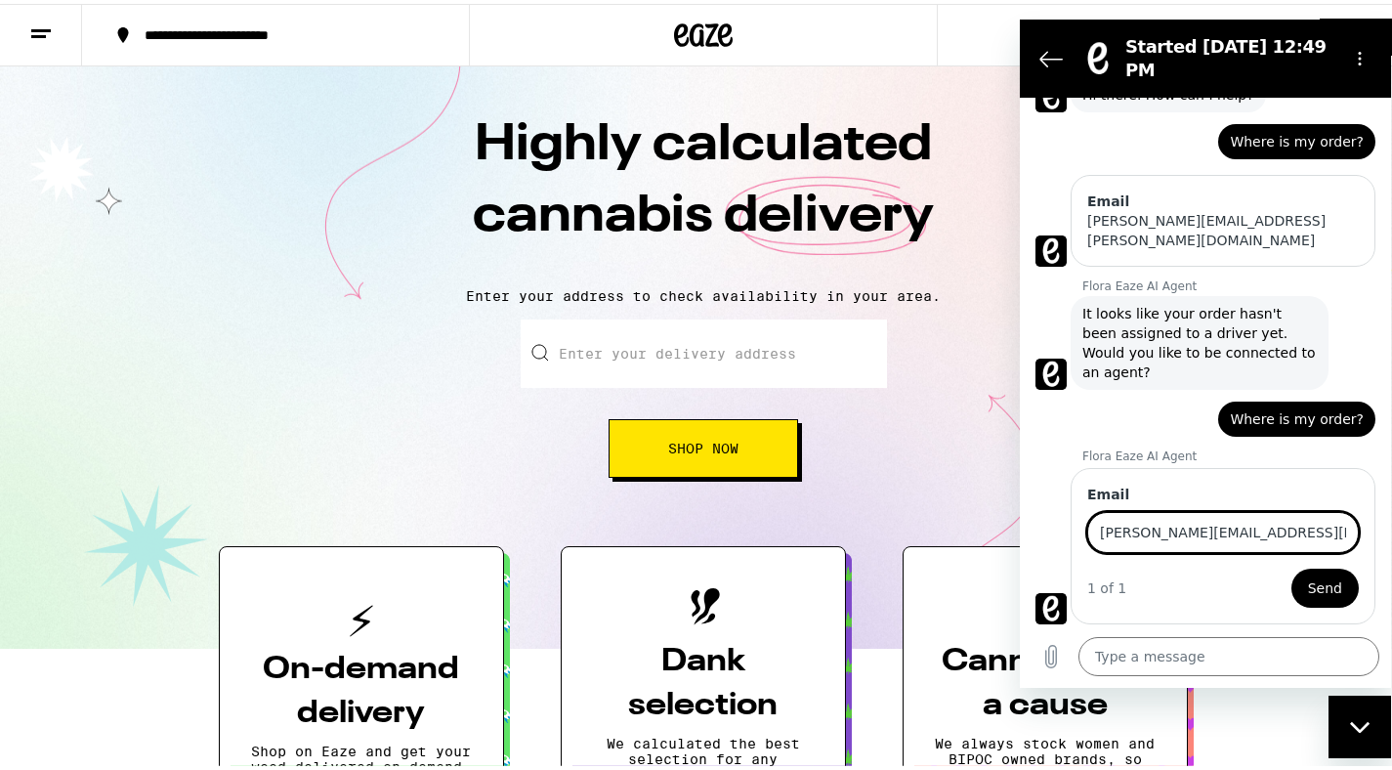
scroll to position [58, 0]
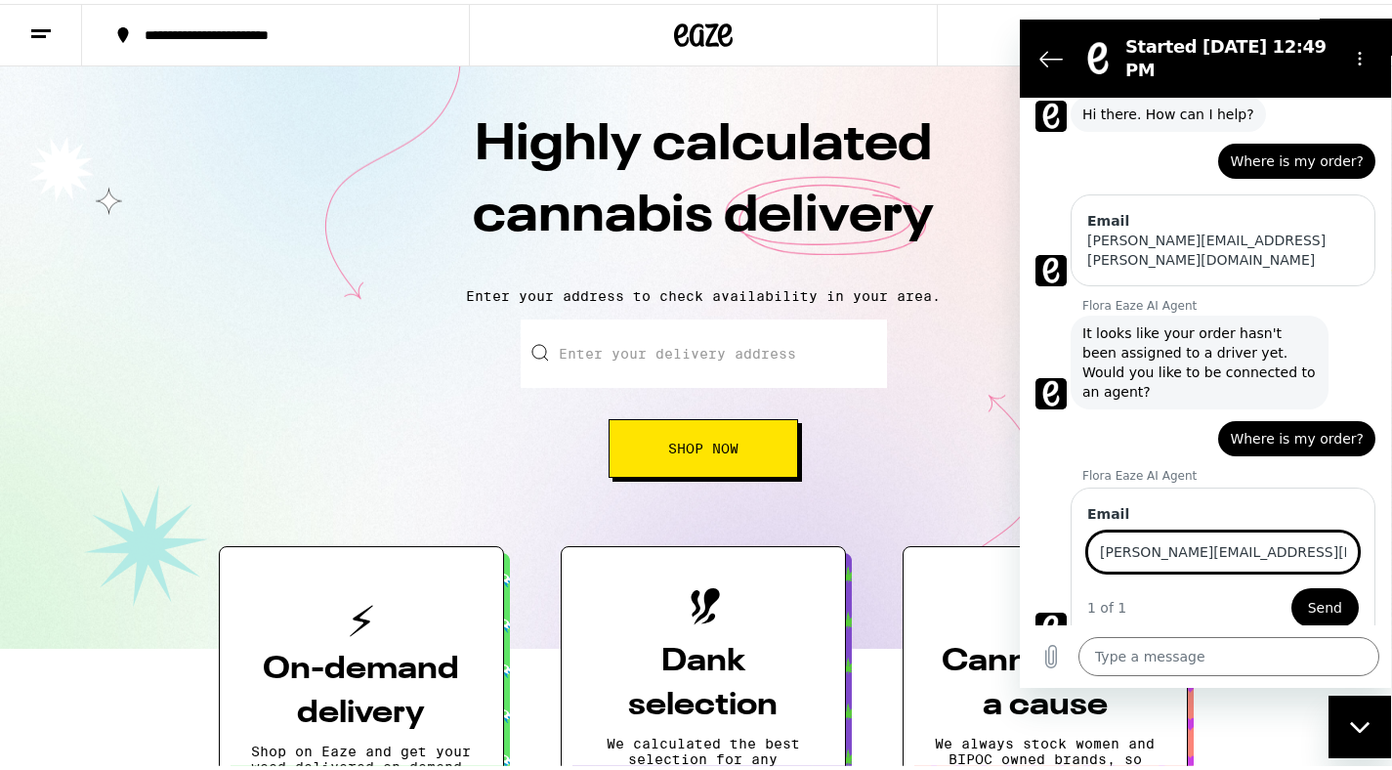
type input "[PERSON_NAME][EMAIL_ADDRESS][DOMAIN_NAME]"
click at [1291, 588] on button "Send" at bounding box center [1324, 607] width 67 height 39
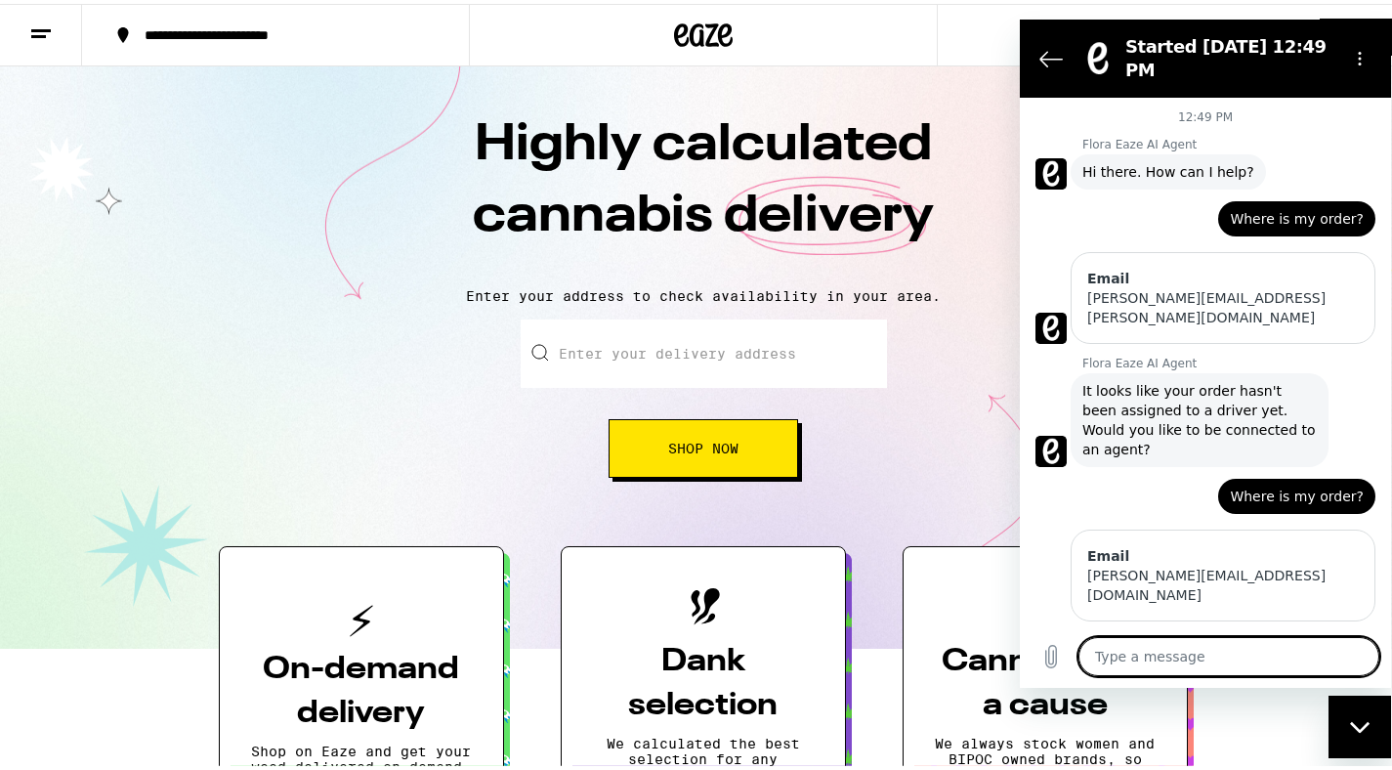
type textarea "x"
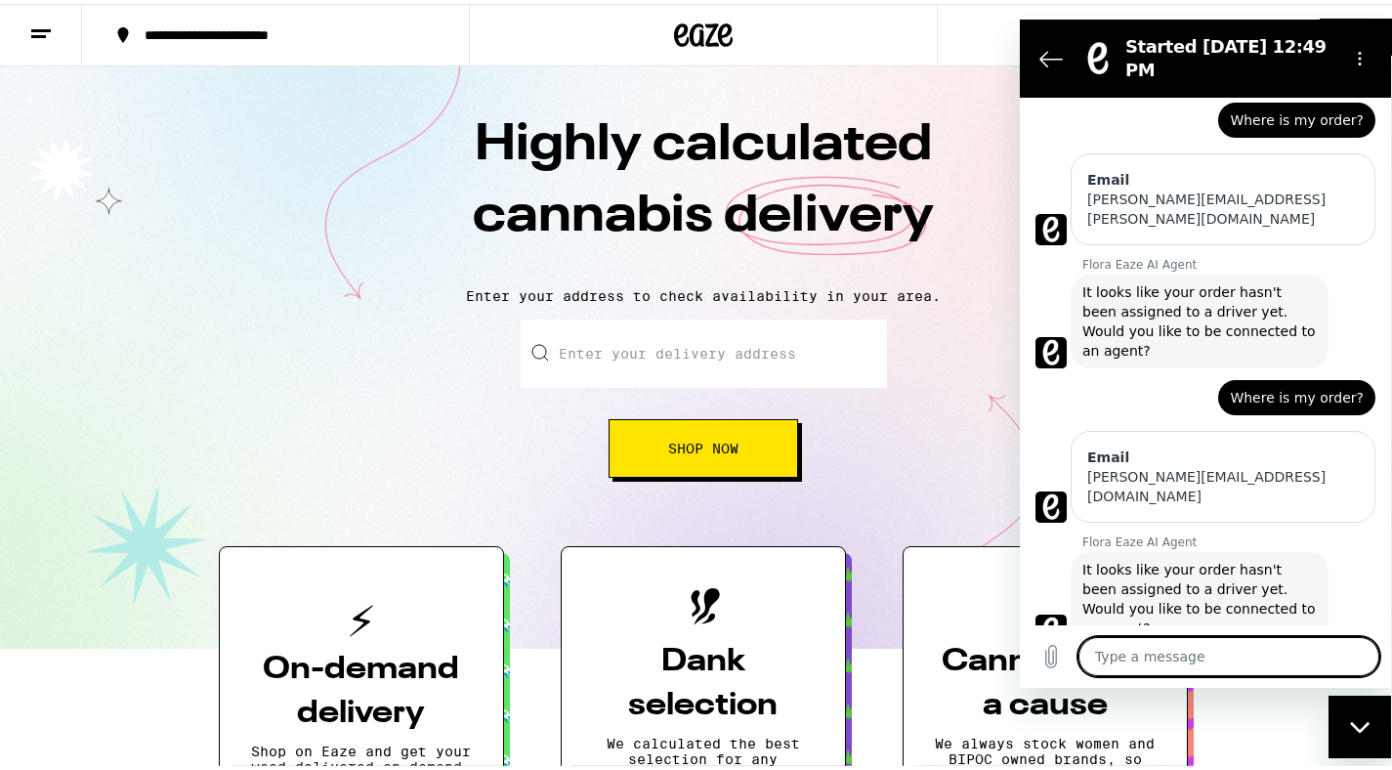
scroll to position [148, 0]
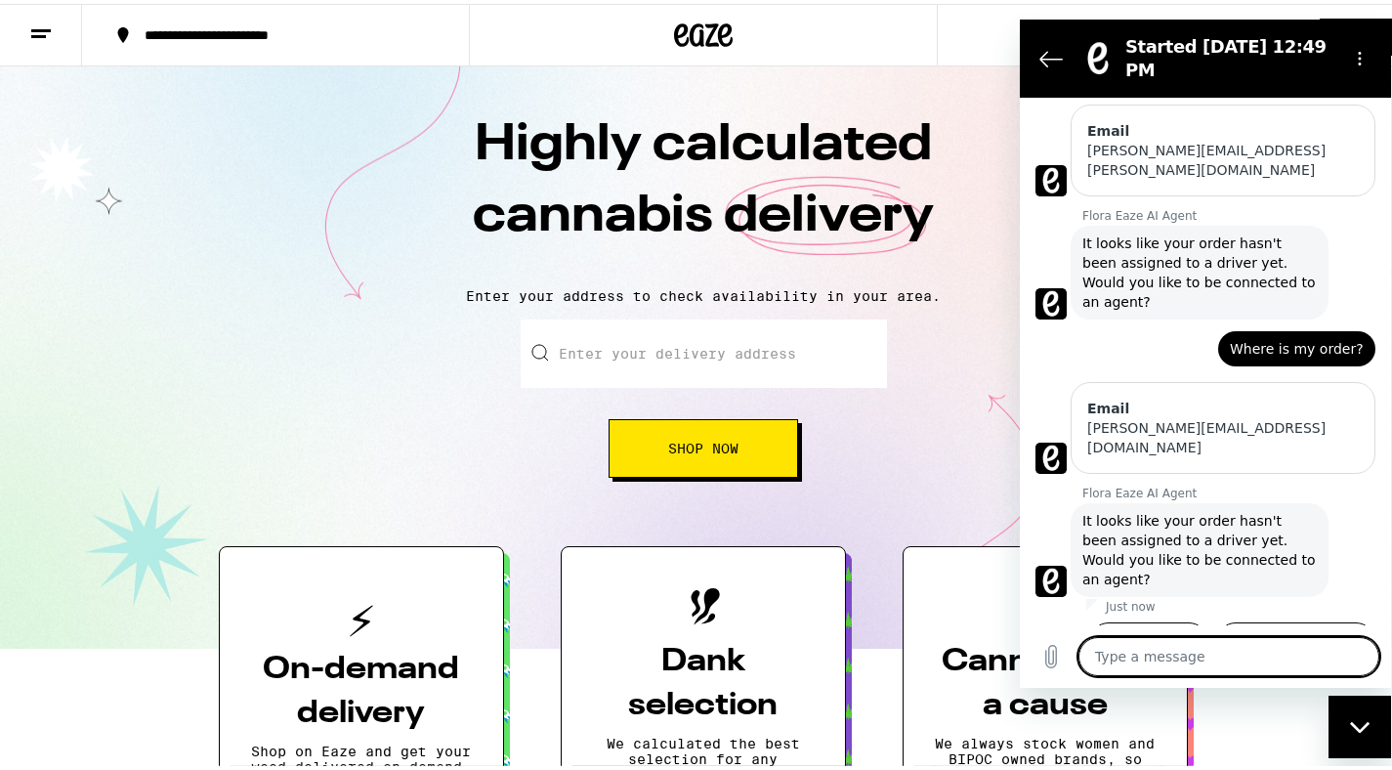
click at [1251, 653] on textarea at bounding box center [1228, 656] width 301 height 39
type textarea "w"
type textarea "x"
type textarea "wh"
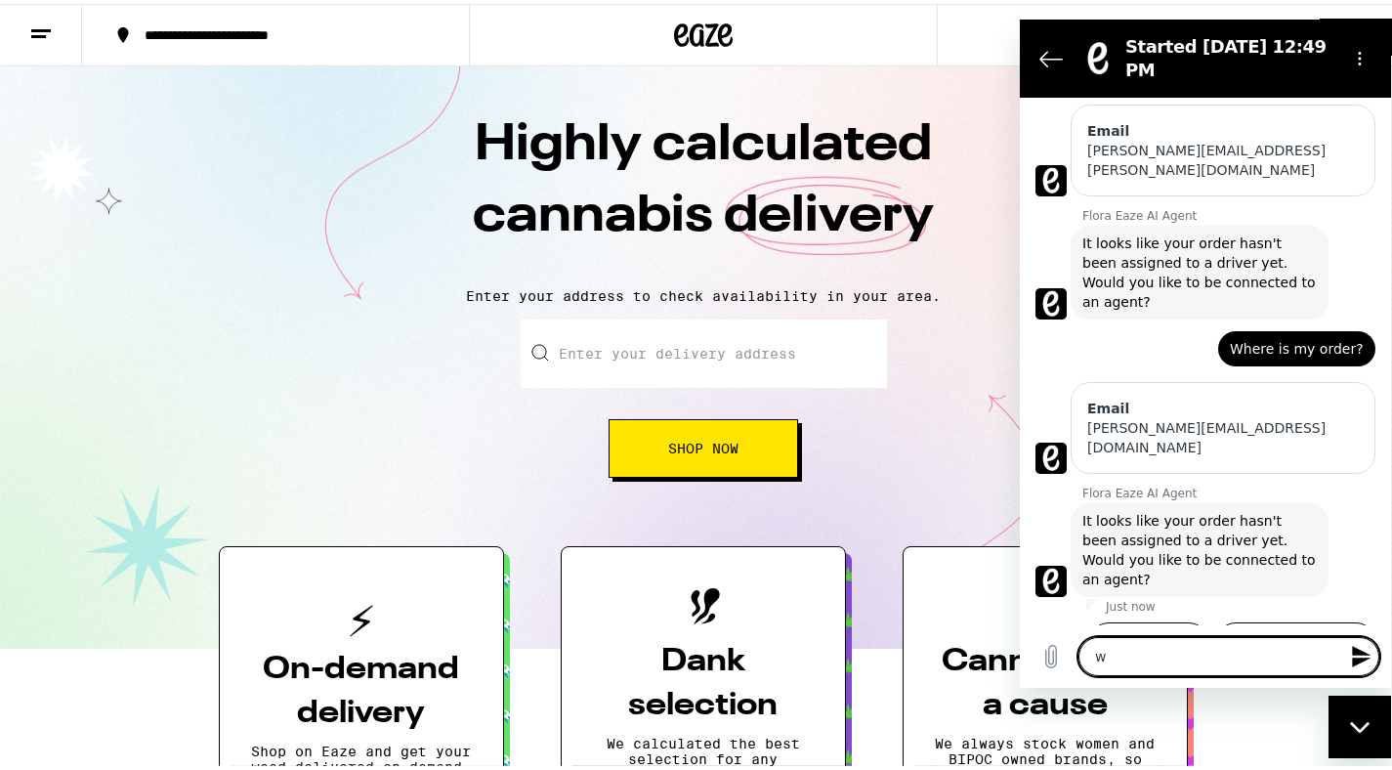
type textarea "x"
type textarea "whe"
type textarea "x"
type textarea "wher"
type textarea "x"
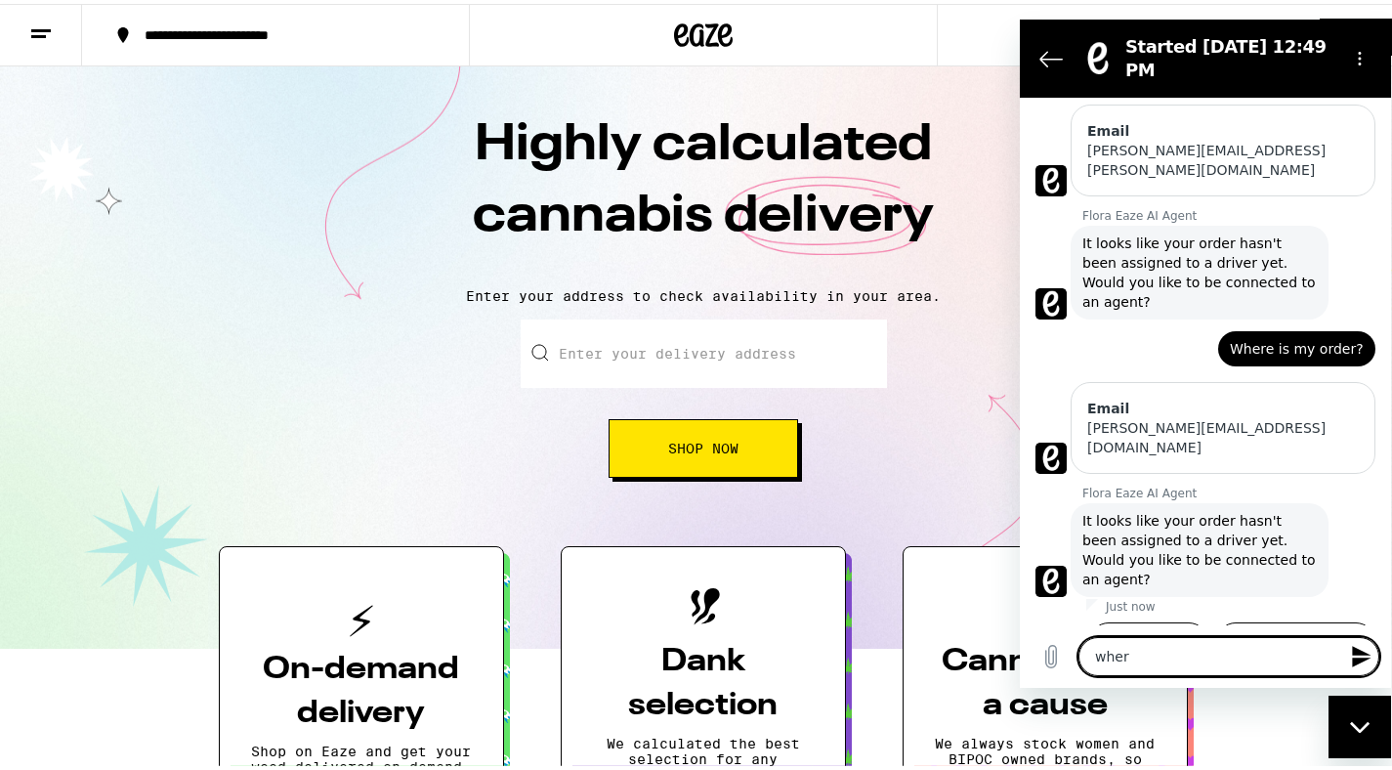
type textarea "where"
type textarea "x"
type textarea "where"
type textarea "x"
type textarea "where i"
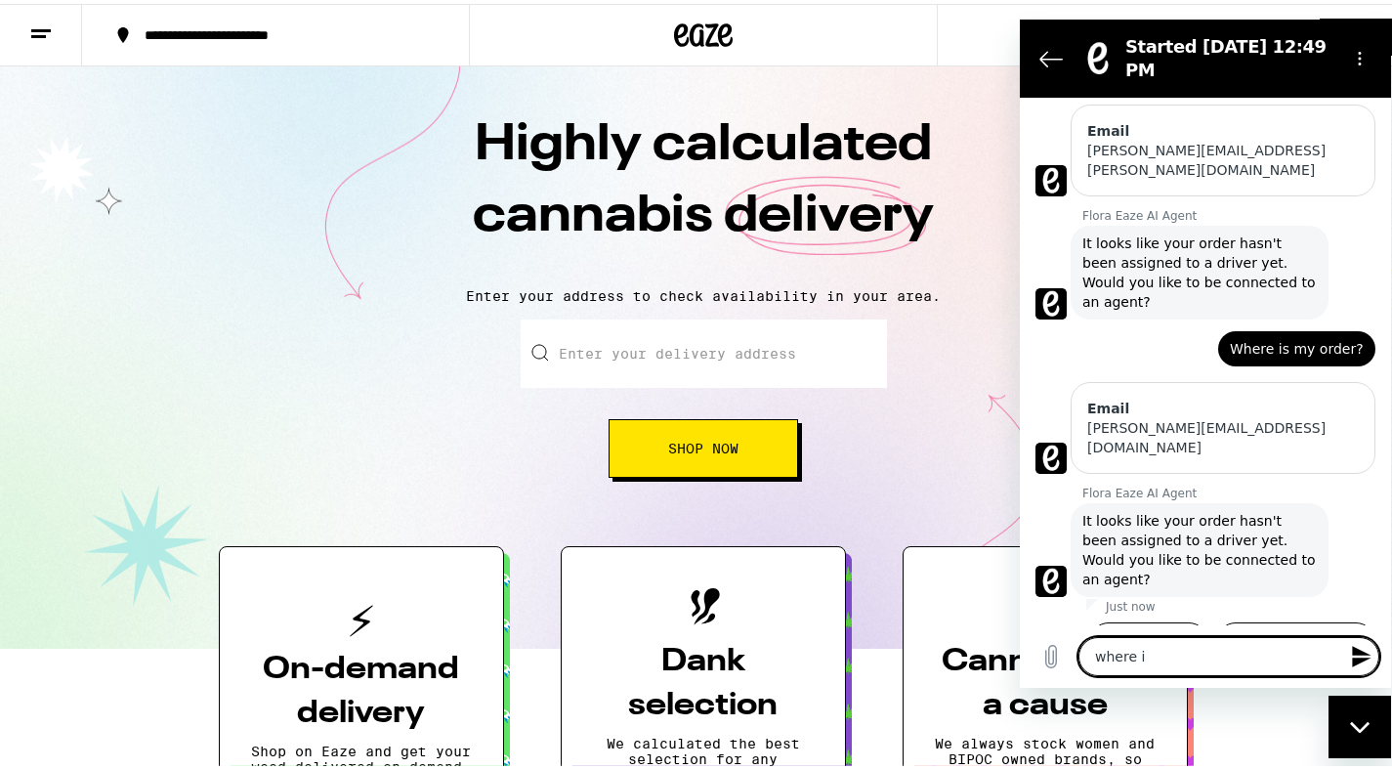
type textarea "x"
type textarea "where is"
type textarea "x"
type textarea "where is"
type textarea "x"
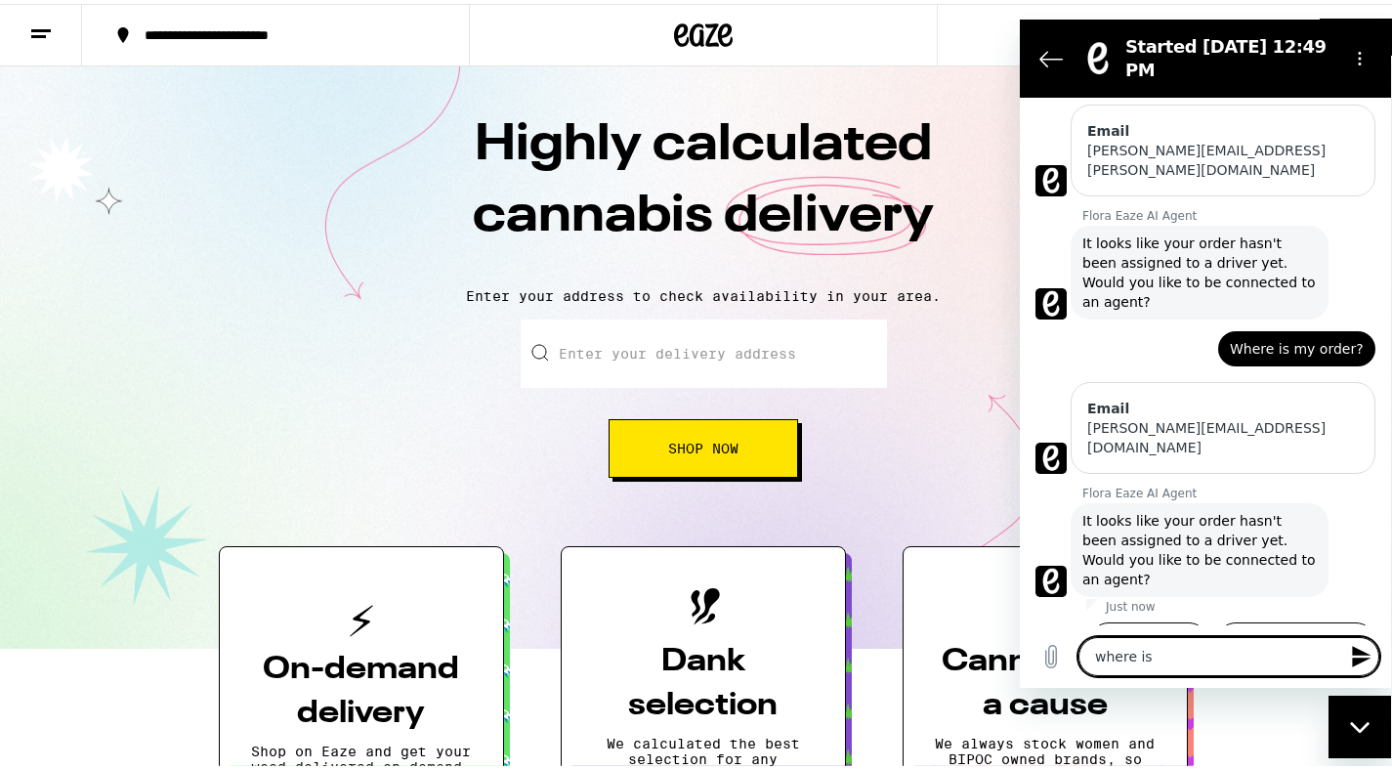
type textarea "where is m"
type textarea "x"
type textarea "where is my"
type textarea "x"
type textarea "where is my"
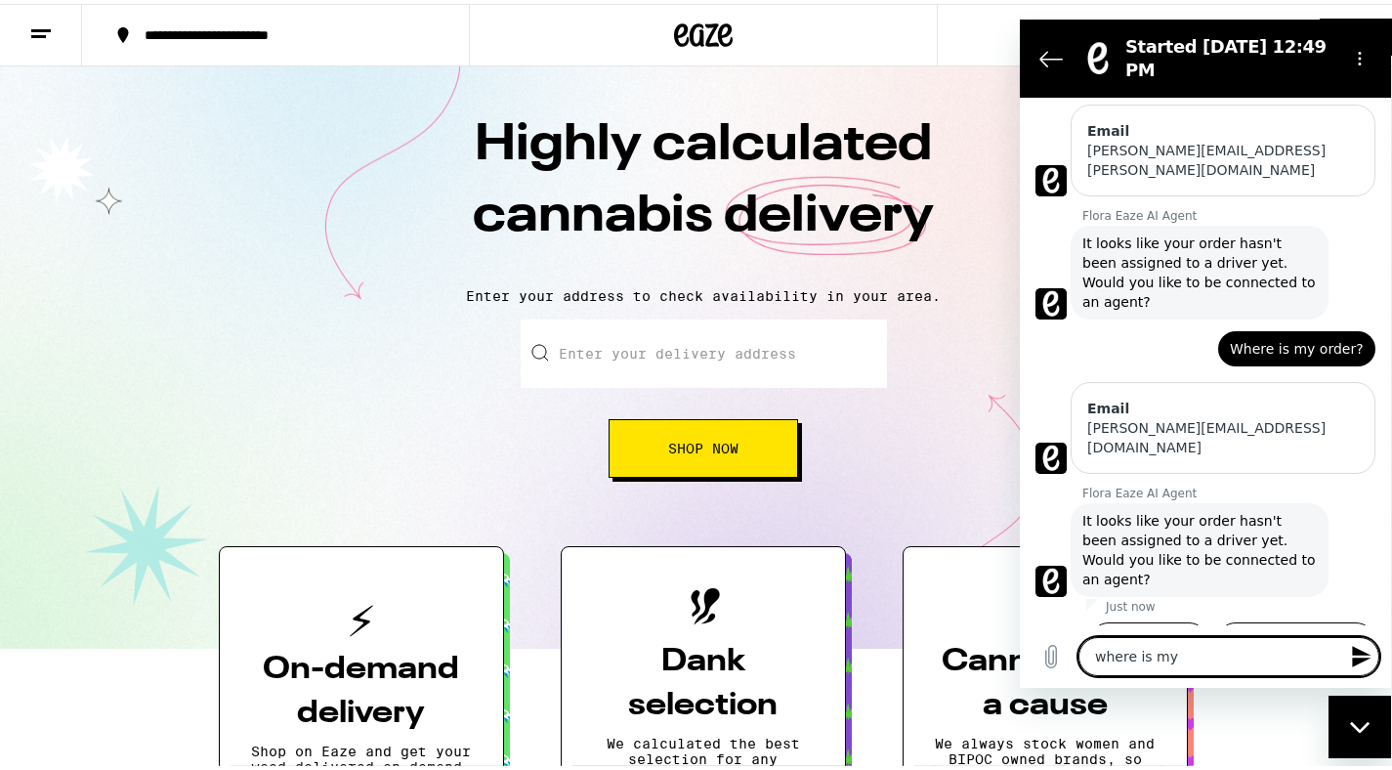
type textarea "x"
type textarea "where is my o"
type textarea "x"
type textarea "where is my or"
type textarea "x"
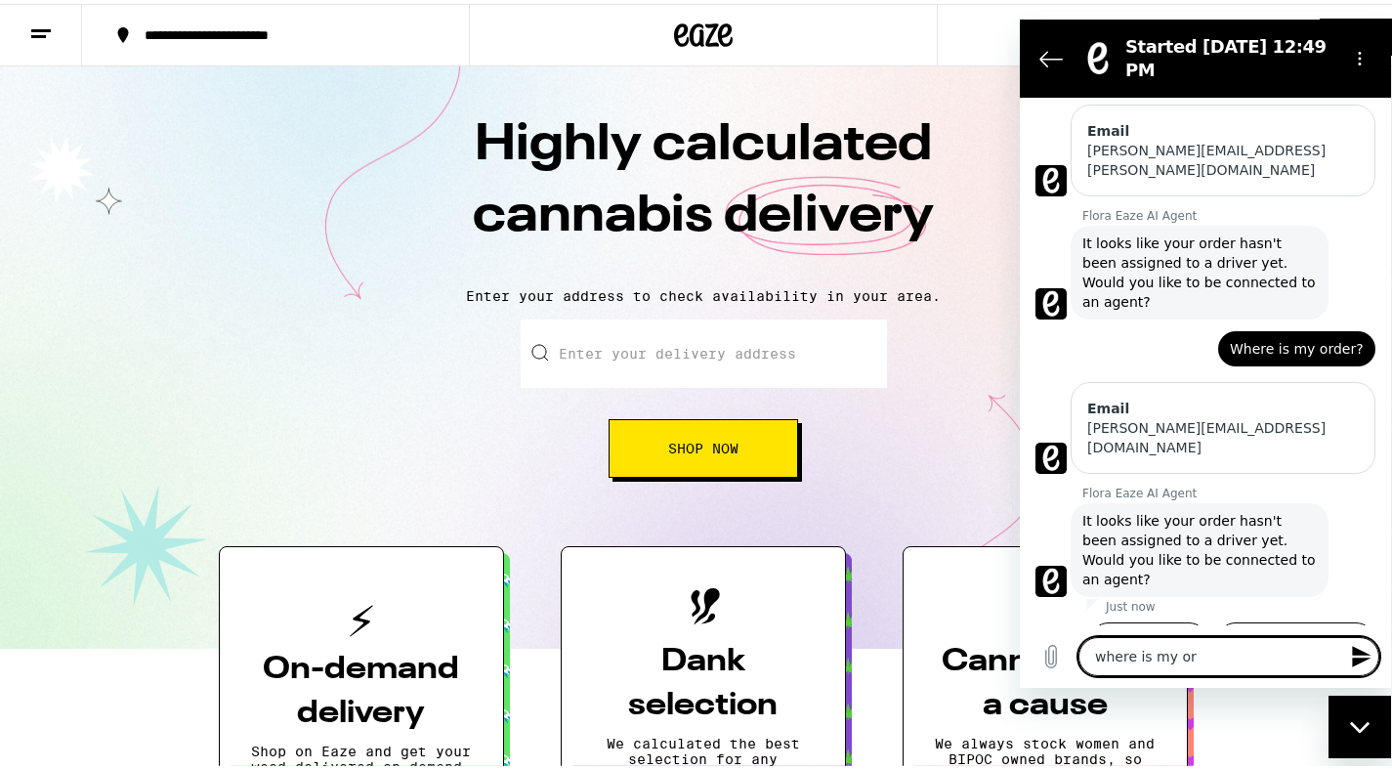
type textarea "where is my ord"
type textarea "x"
type textarea "where is my orde"
type textarea "x"
type textarea "where is my order"
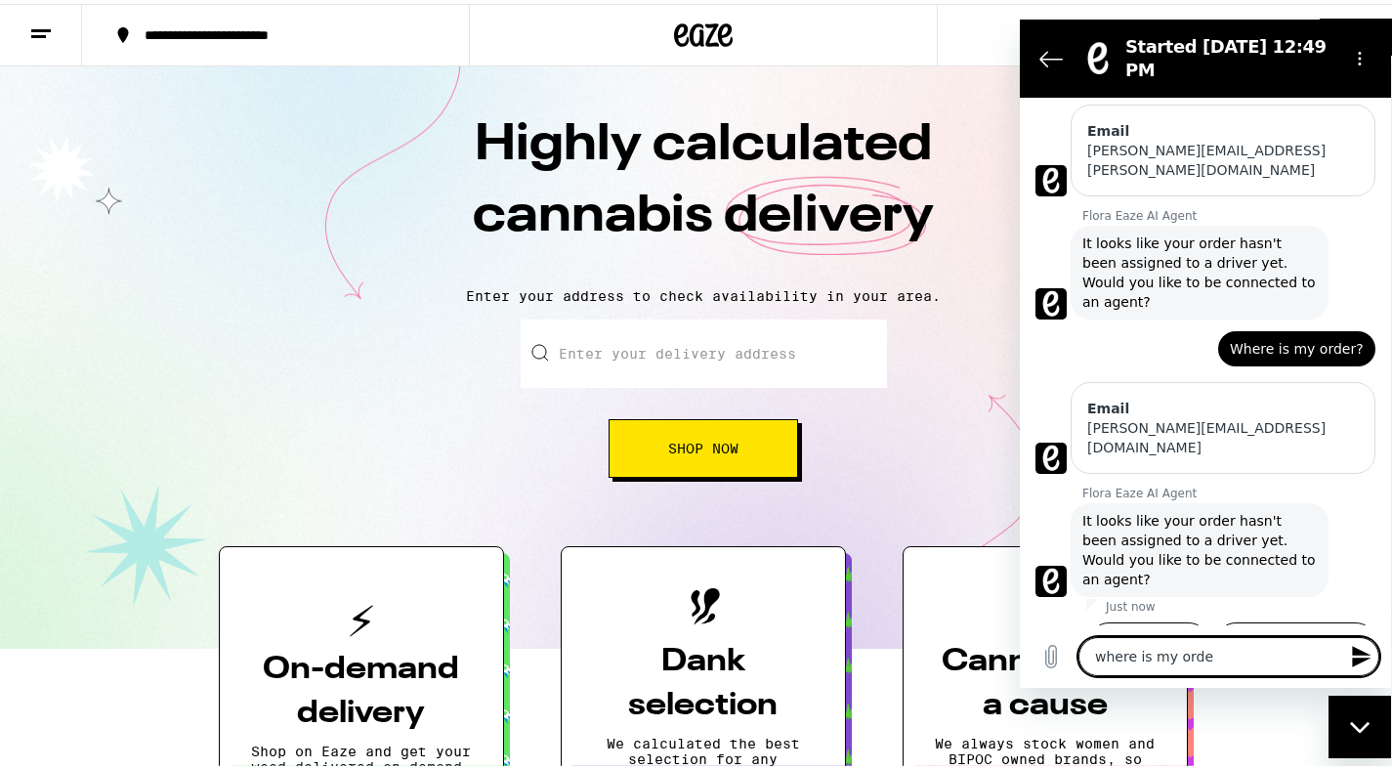
type textarea "x"
type textarea "where is my order?"
type textarea "x"
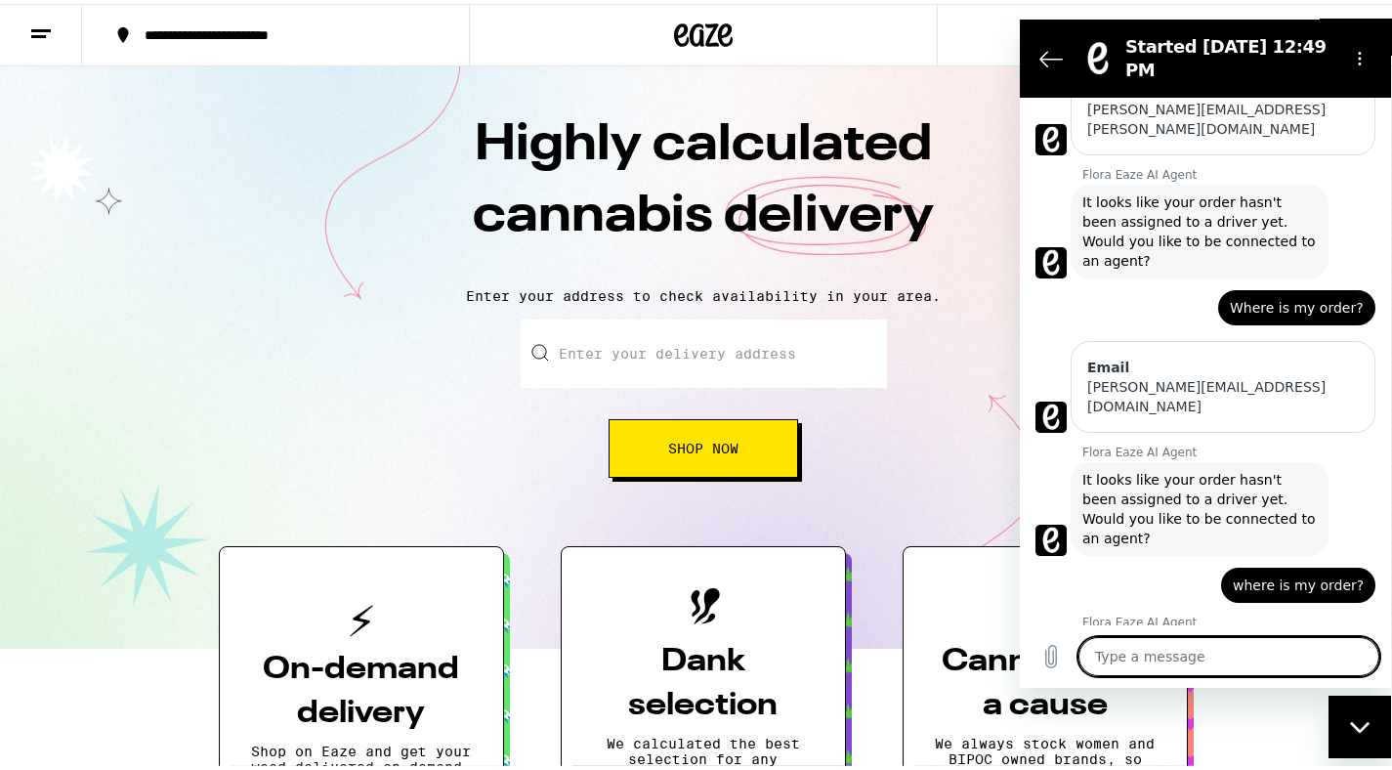
scroll to position [187, 0]
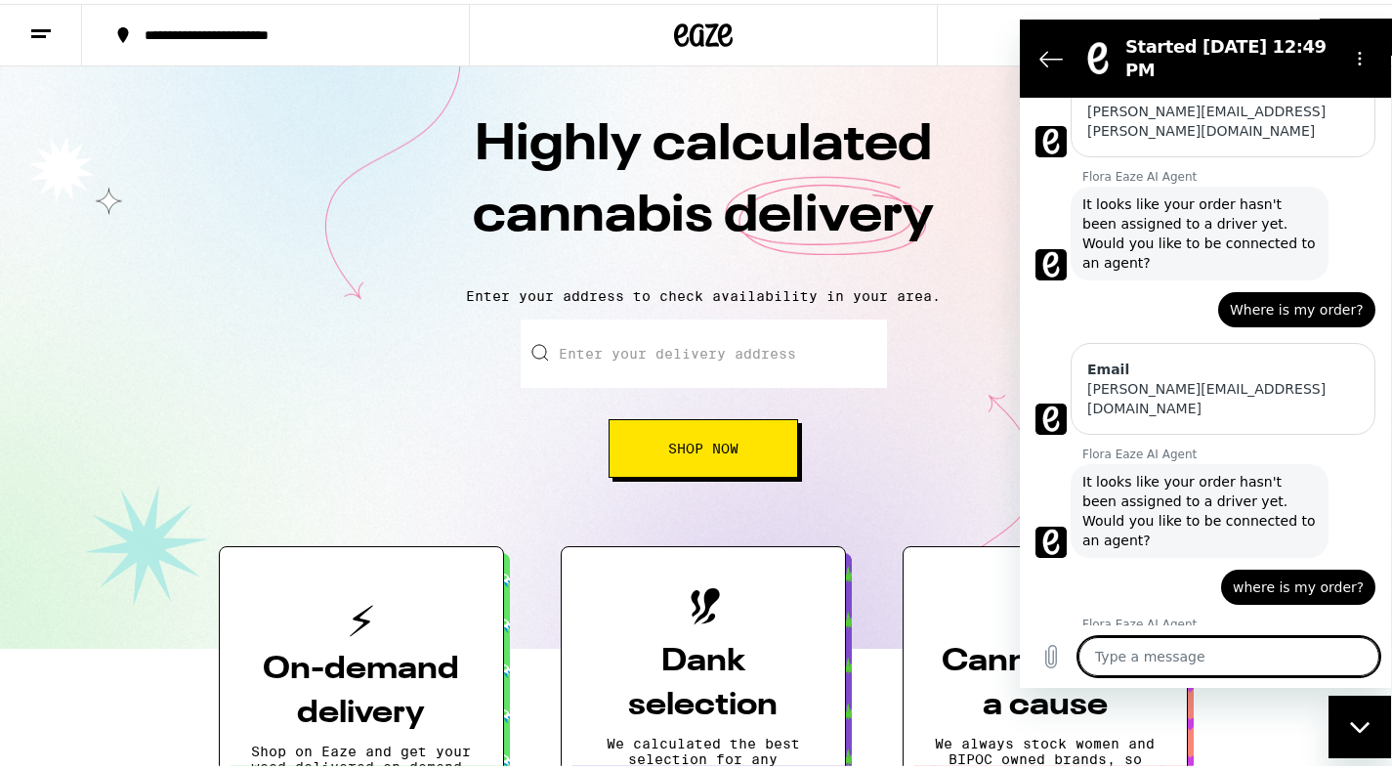
type textarea "x"
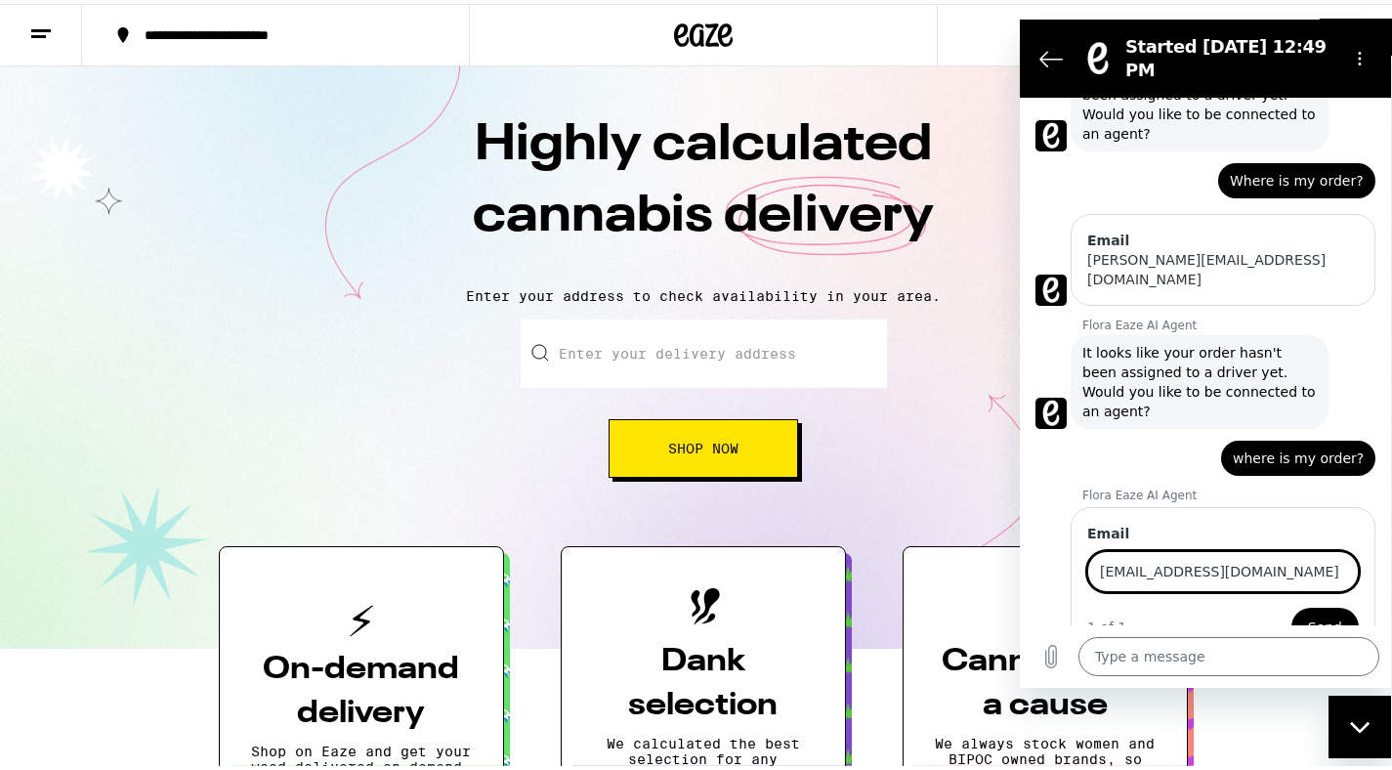
type input "[EMAIL_ADDRESS][DOMAIN_NAME]"
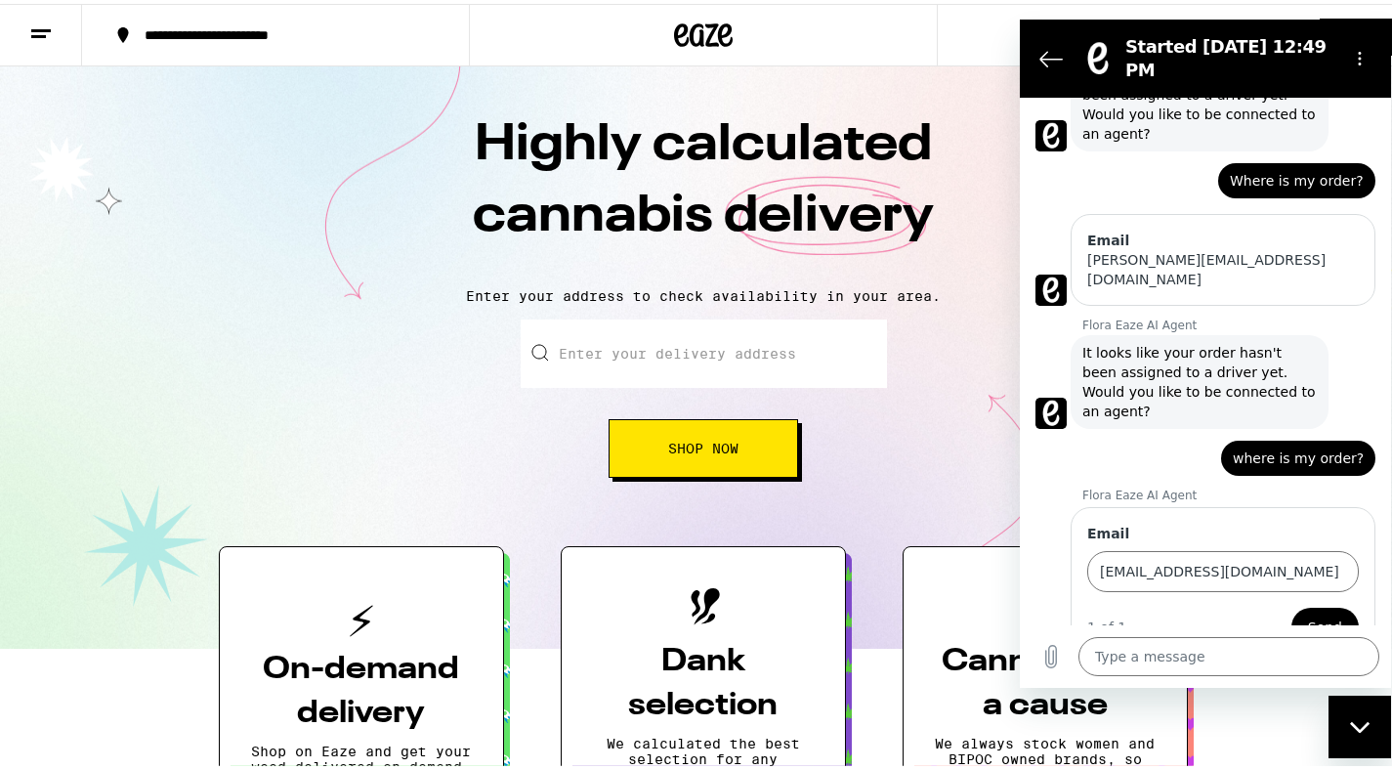
click at [1311, 615] on span "Send" at bounding box center [1325, 626] width 34 height 23
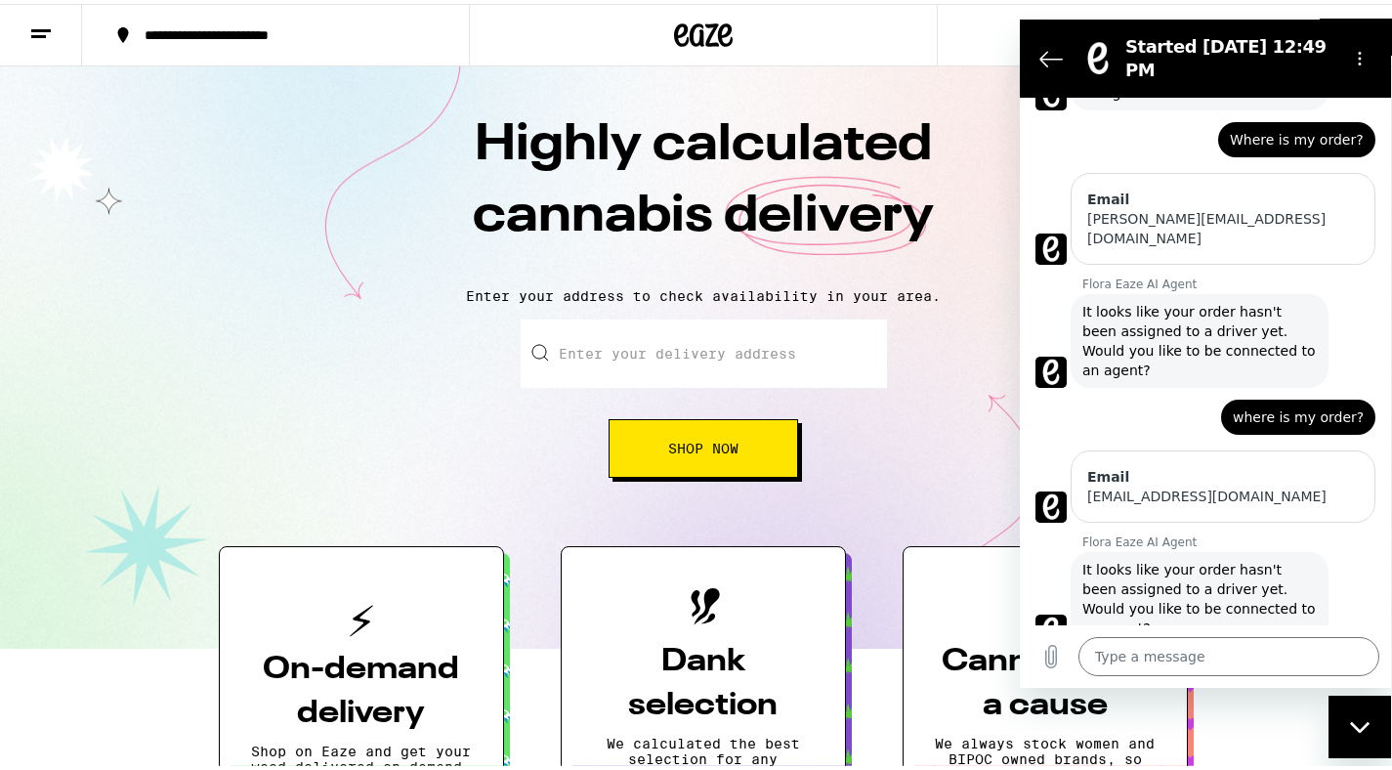
scroll to position [405, 0]
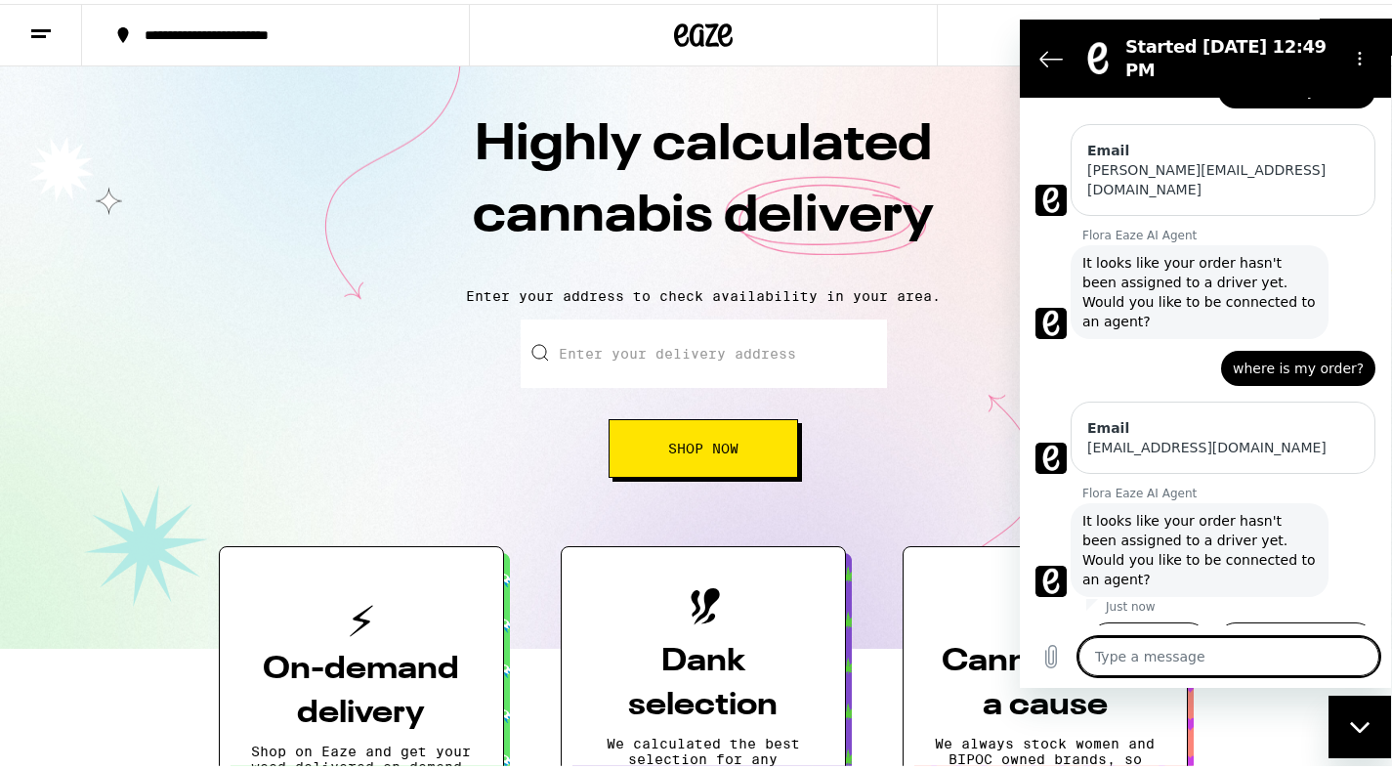
click at [1243, 656] on textarea at bounding box center [1228, 656] width 301 height 39
click at [1251, 622] on button "Yes, I still need help" at bounding box center [1295, 650] width 159 height 57
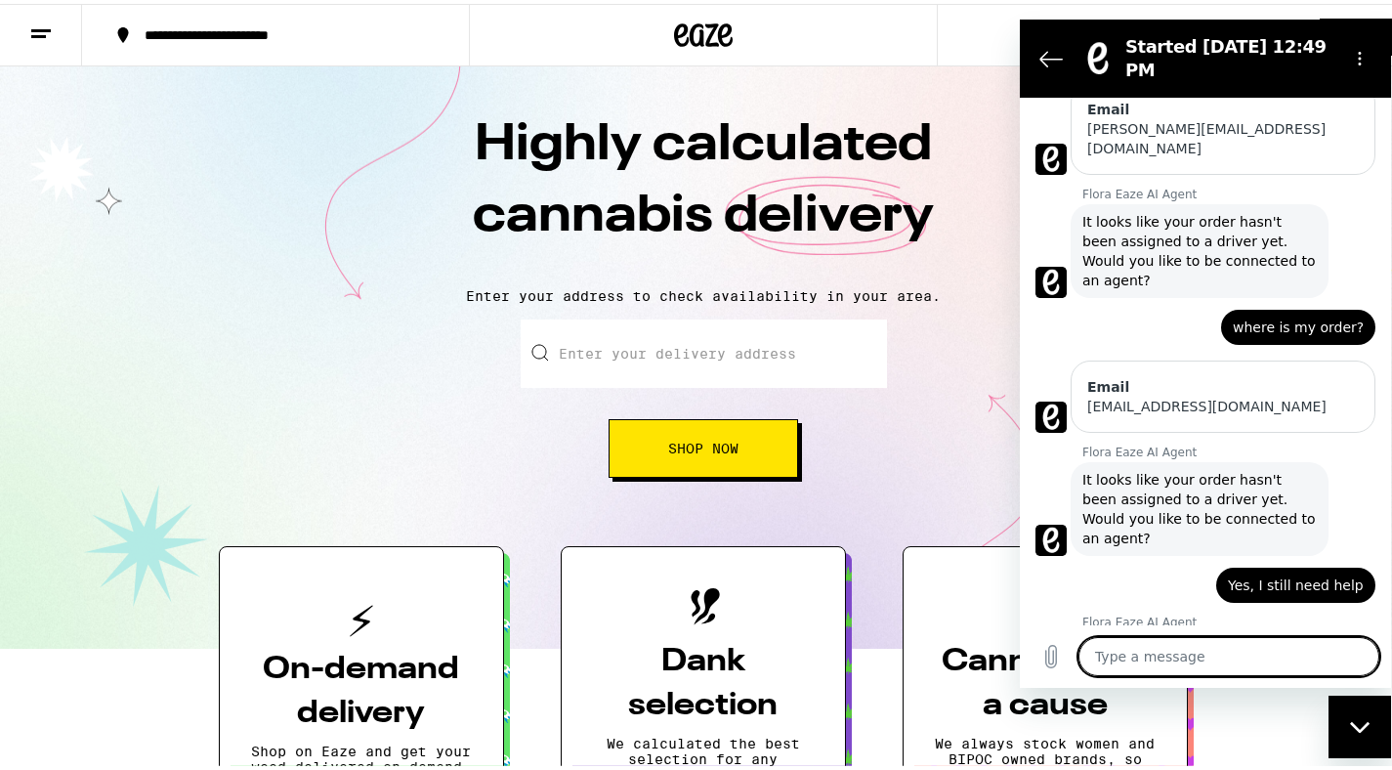
scroll to position [444, 0]
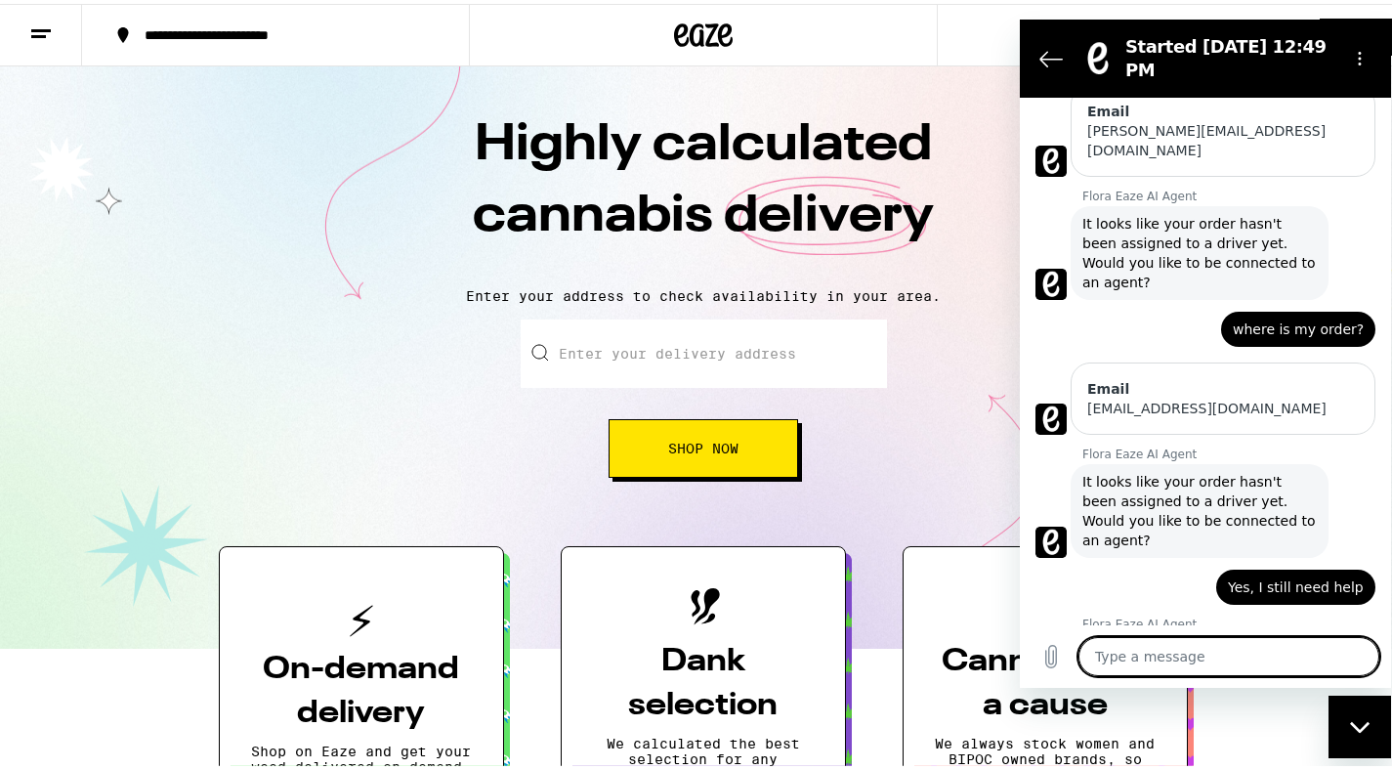
type textarea "x"
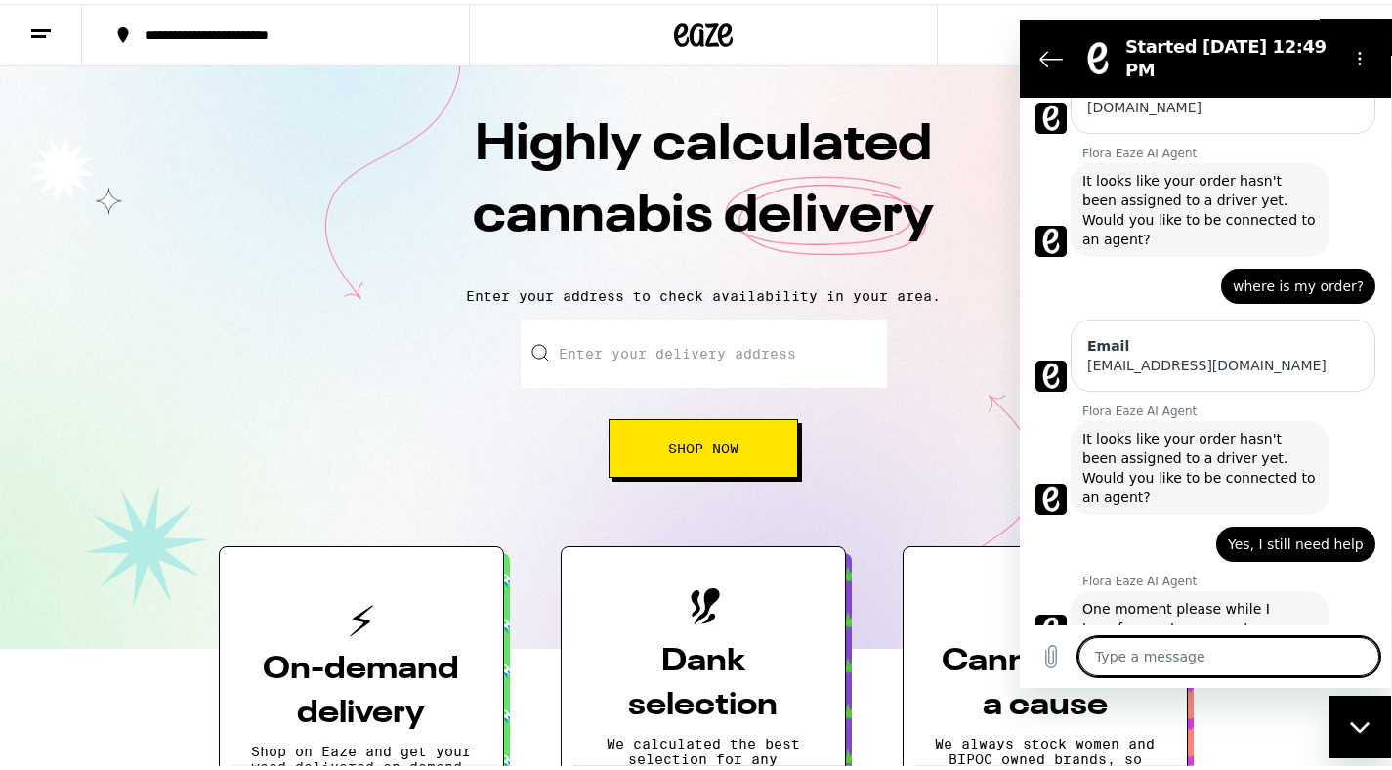
scroll to position [491, 0]
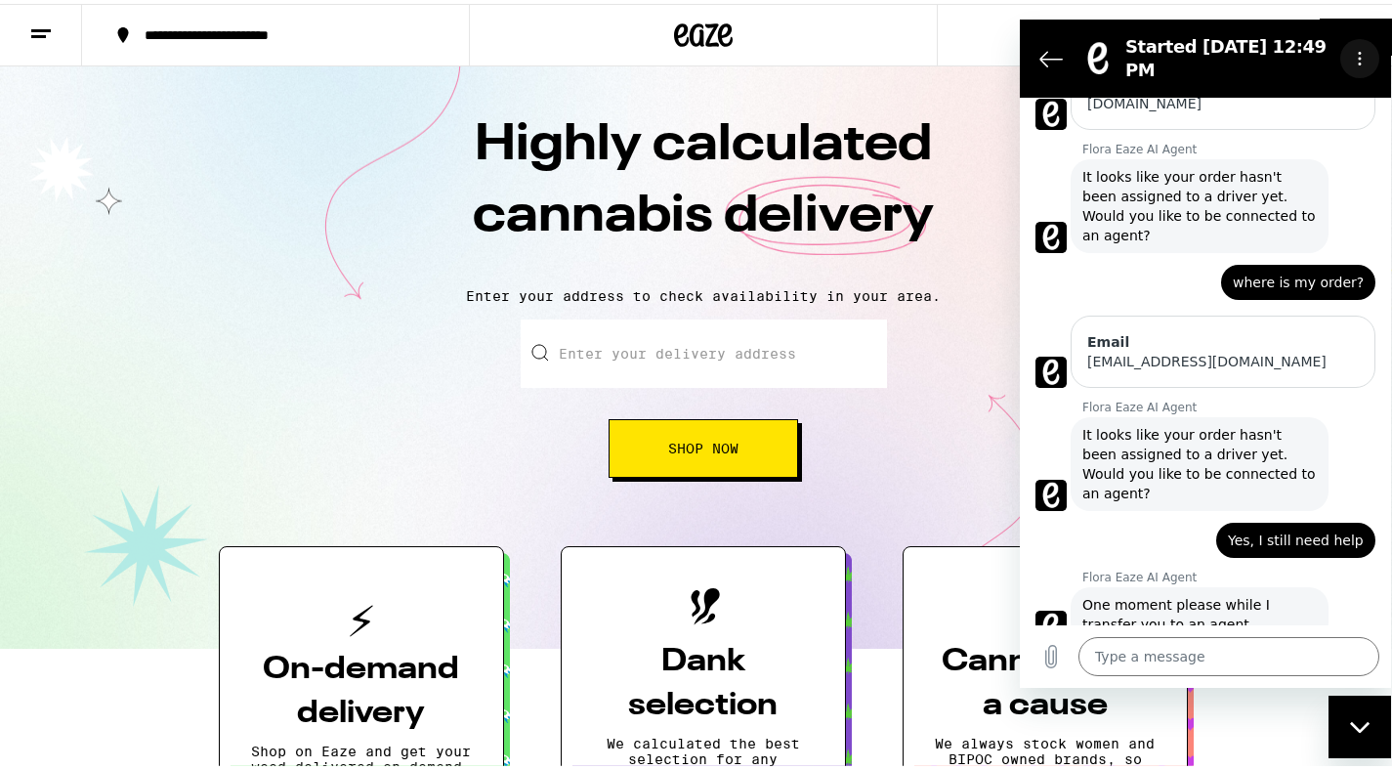
click at [1361, 76] on button "Options menu" at bounding box center [1359, 58] width 39 height 39
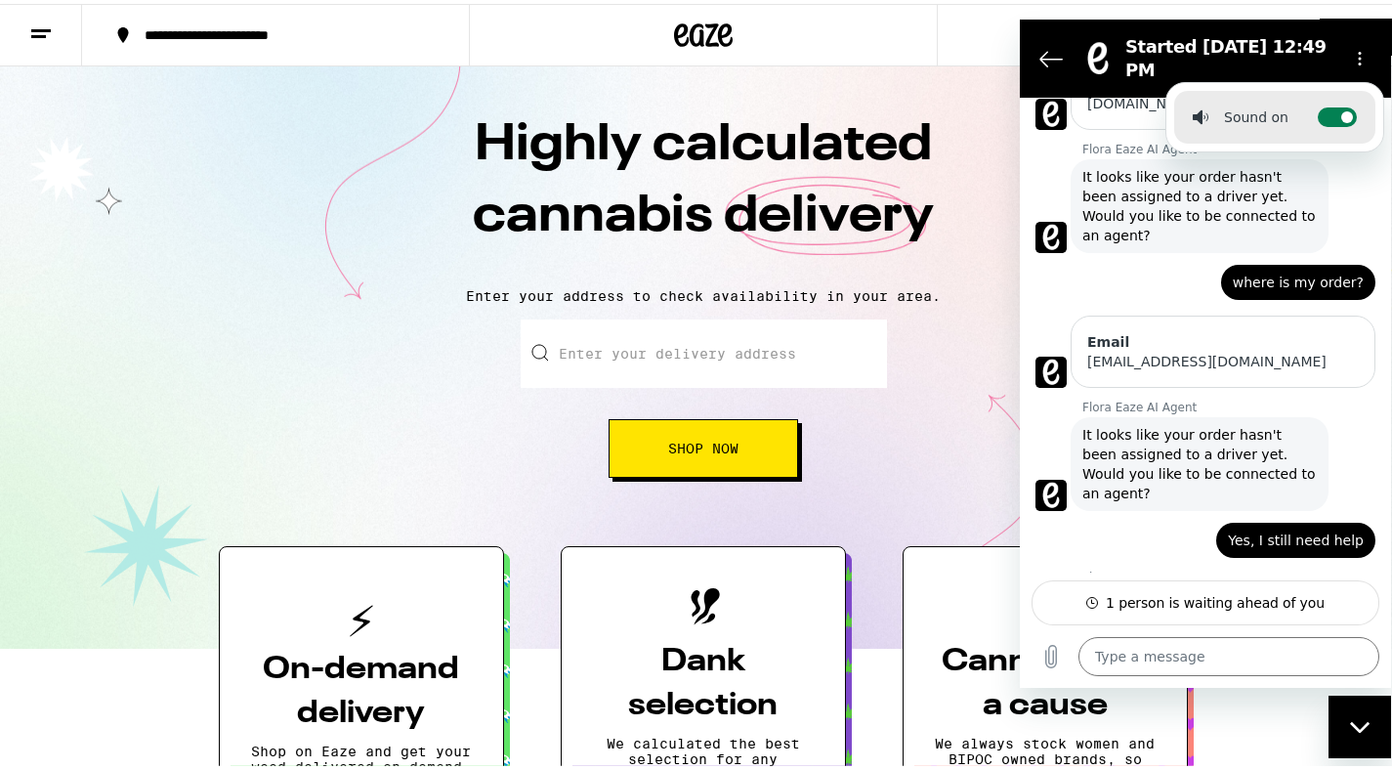
scroll to position [544, 0]
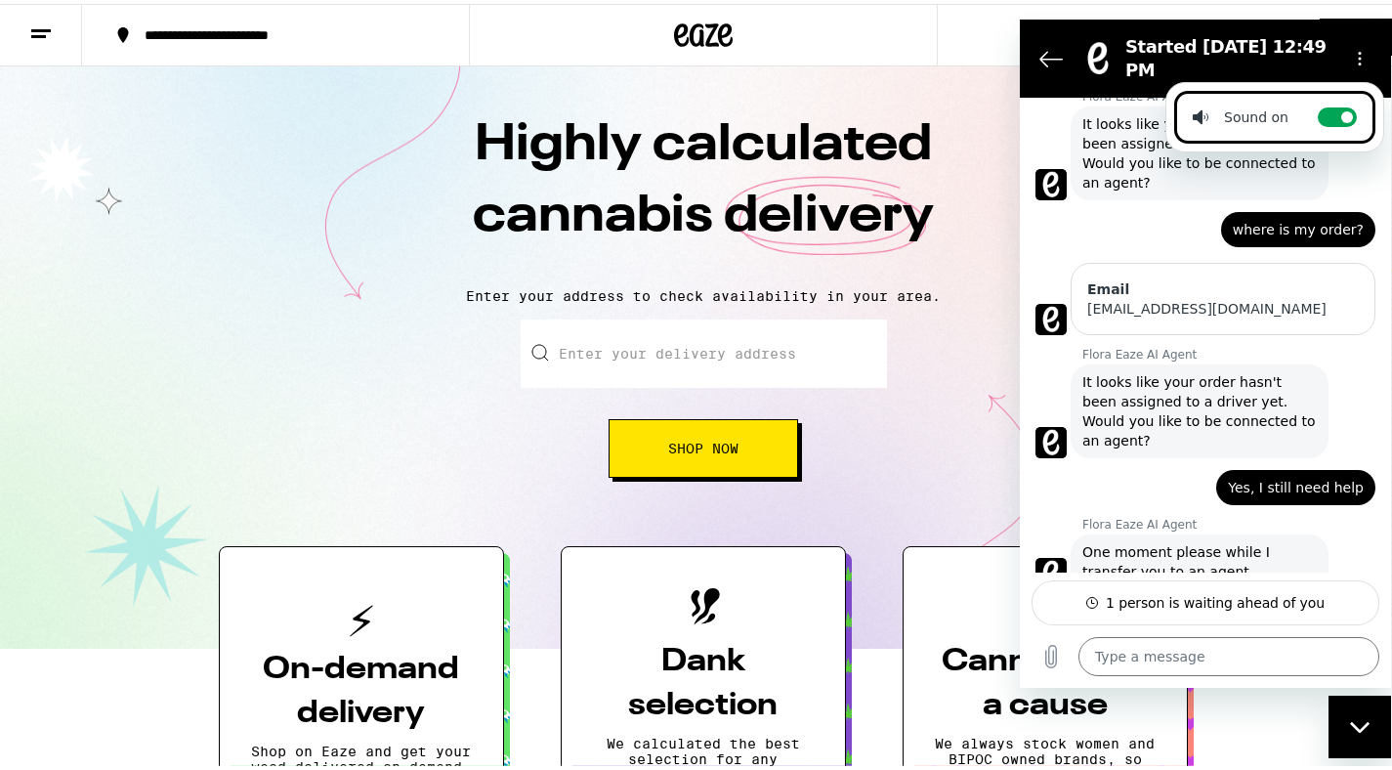
click at [1262, 542] on span "One moment please while I transfer you to an agent." at bounding box center [1199, 561] width 234 height 39
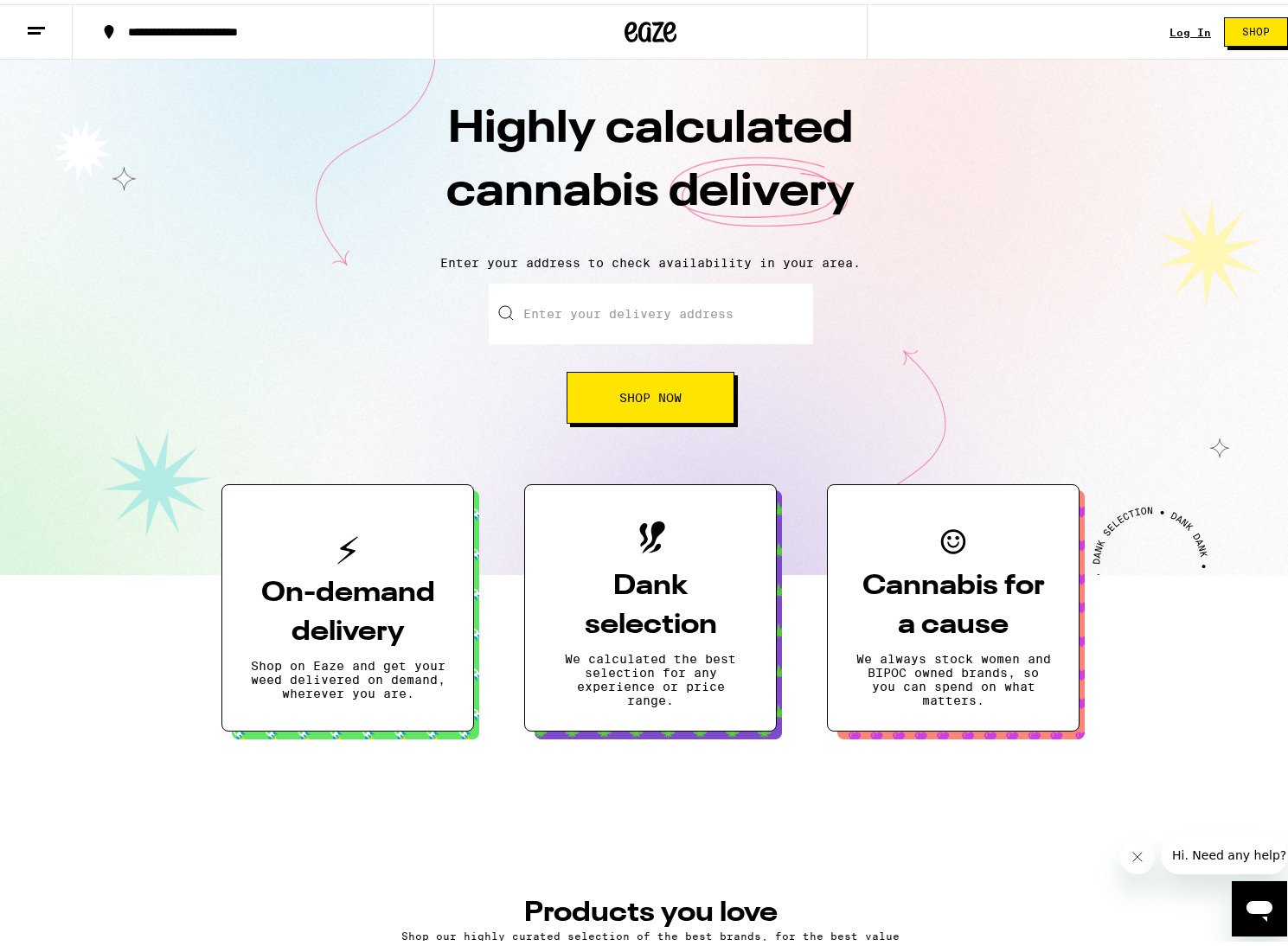
click at [1269, 902] on icon "Open messaging window" at bounding box center [1259, 911] width 26 height 20
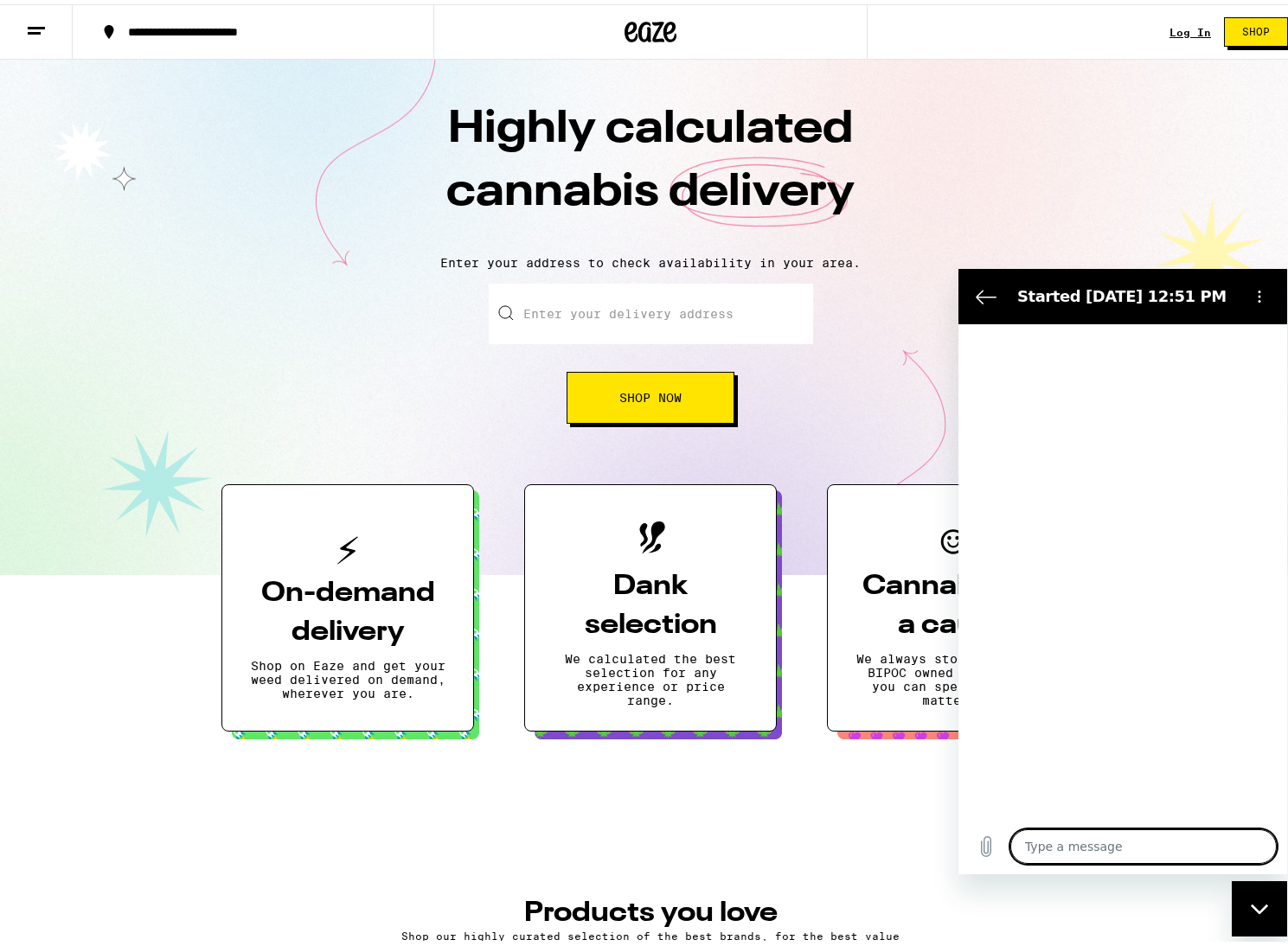
click at [1121, 848] on textarea at bounding box center [1143, 846] width 266 height 35
type textarea "x"
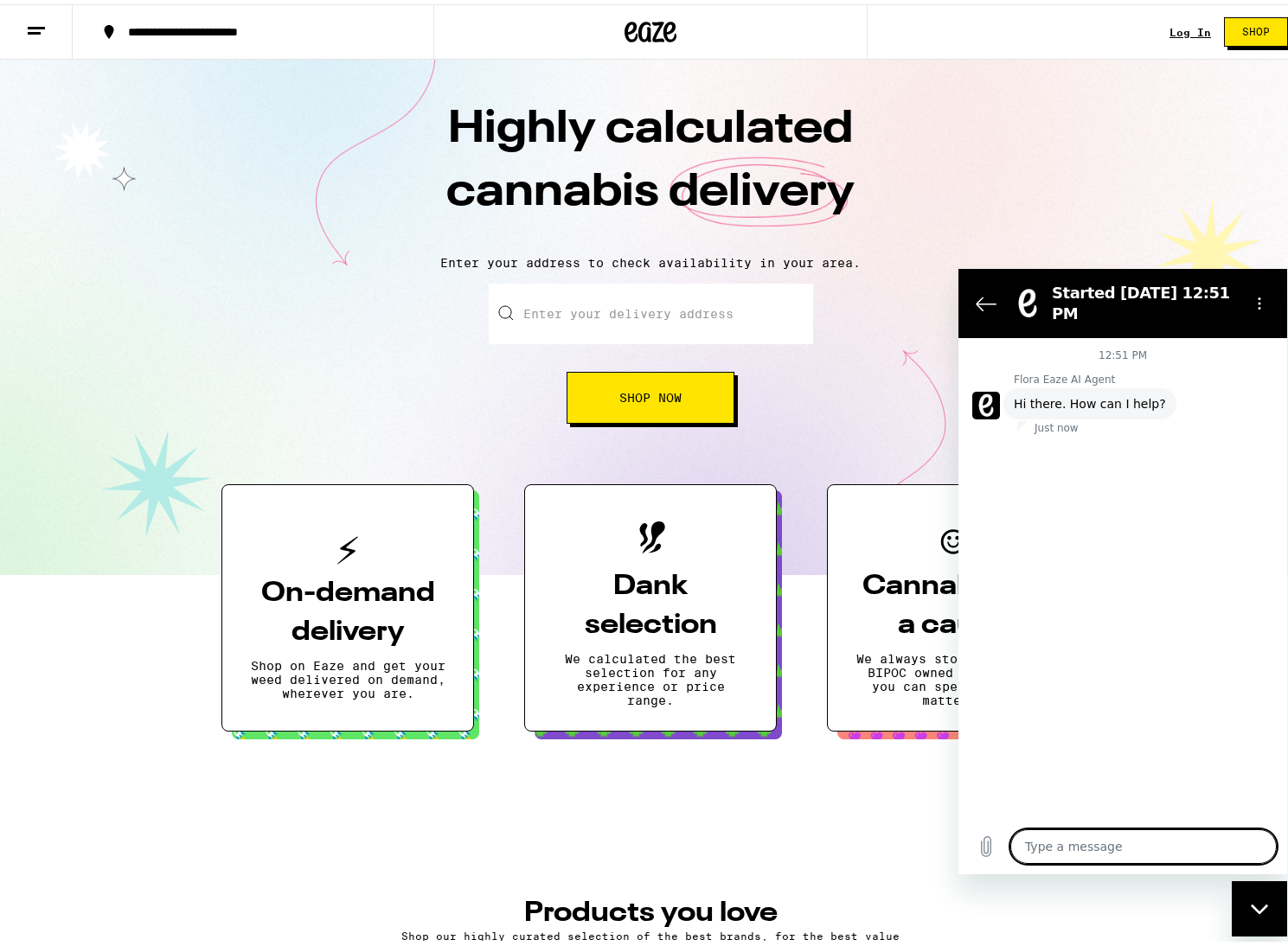
type textarea "w"
type textarea "x"
type textarea "wh"
type textarea "x"
type textarea "whe"
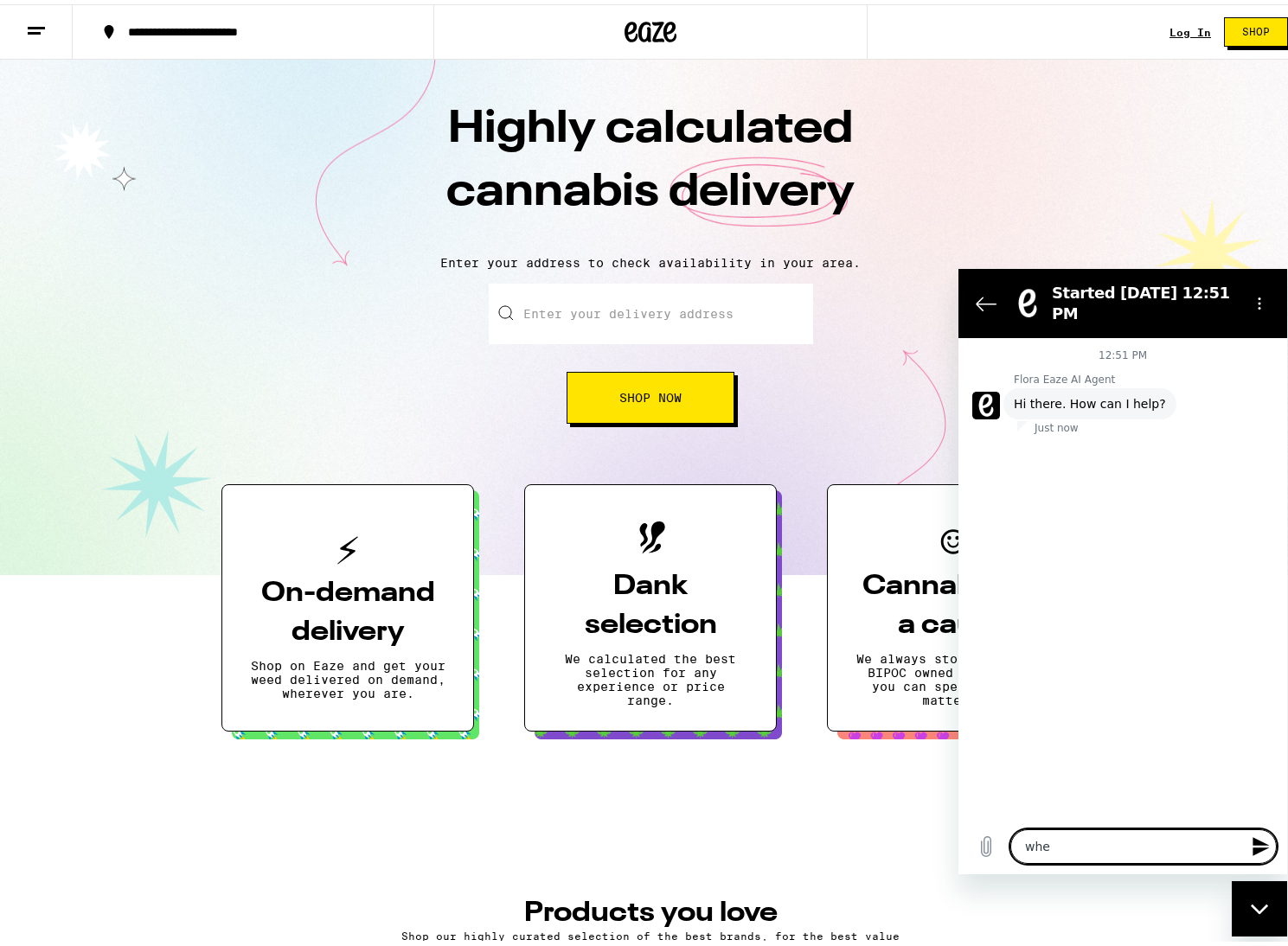
type textarea "x"
type textarea "wher"
type textarea "x"
type textarea "where"
type textarea "x"
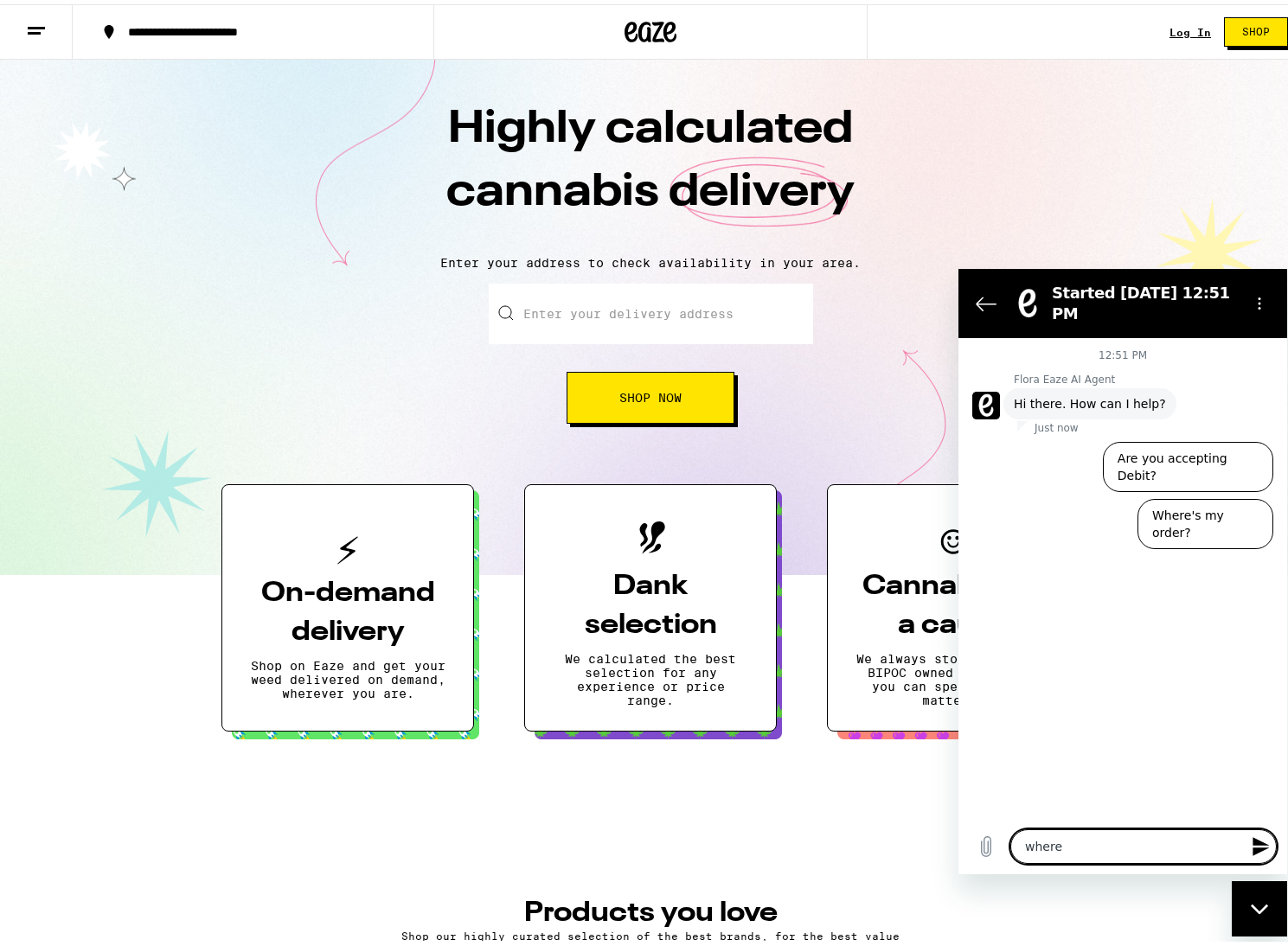
type textarea "where"
type textarea "x"
type textarea "where i"
type textarea "x"
type textarea "where is"
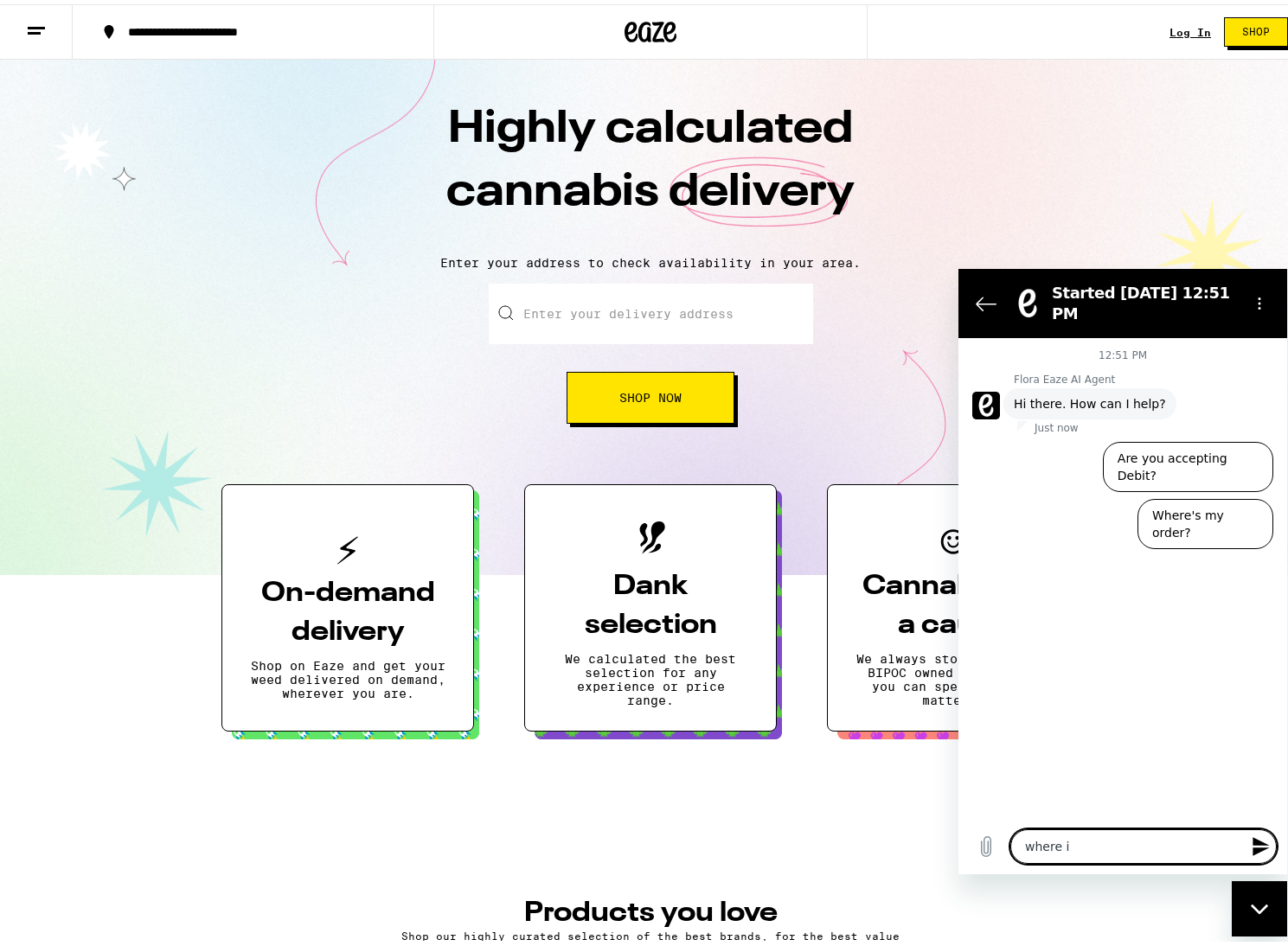
type textarea "x"
type textarea "where is"
type textarea "x"
type textarea "where is m"
type textarea "x"
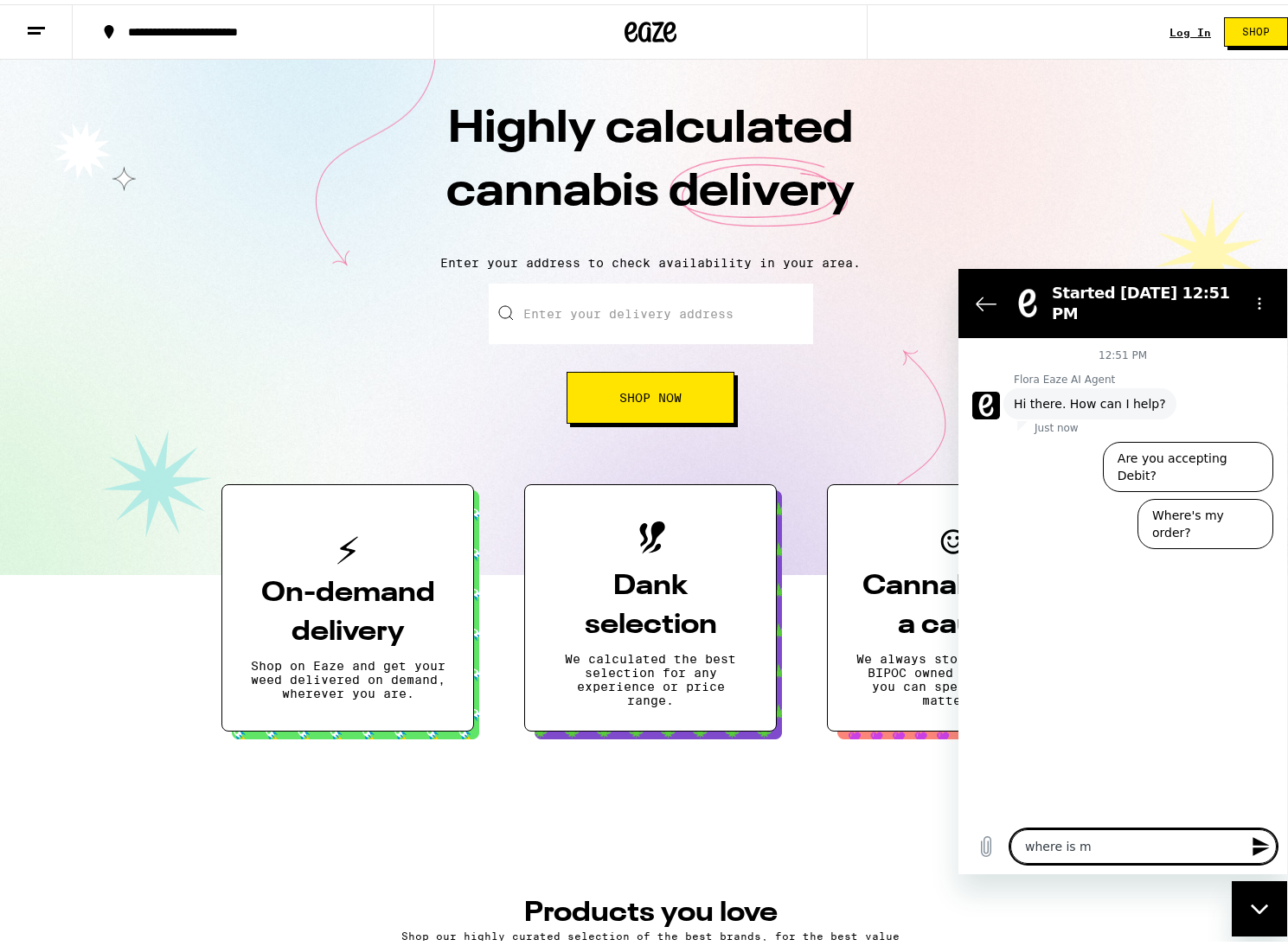
type textarea "where is my"
type textarea "x"
type textarea "where is my"
type textarea "x"
type textarea "where is my o"
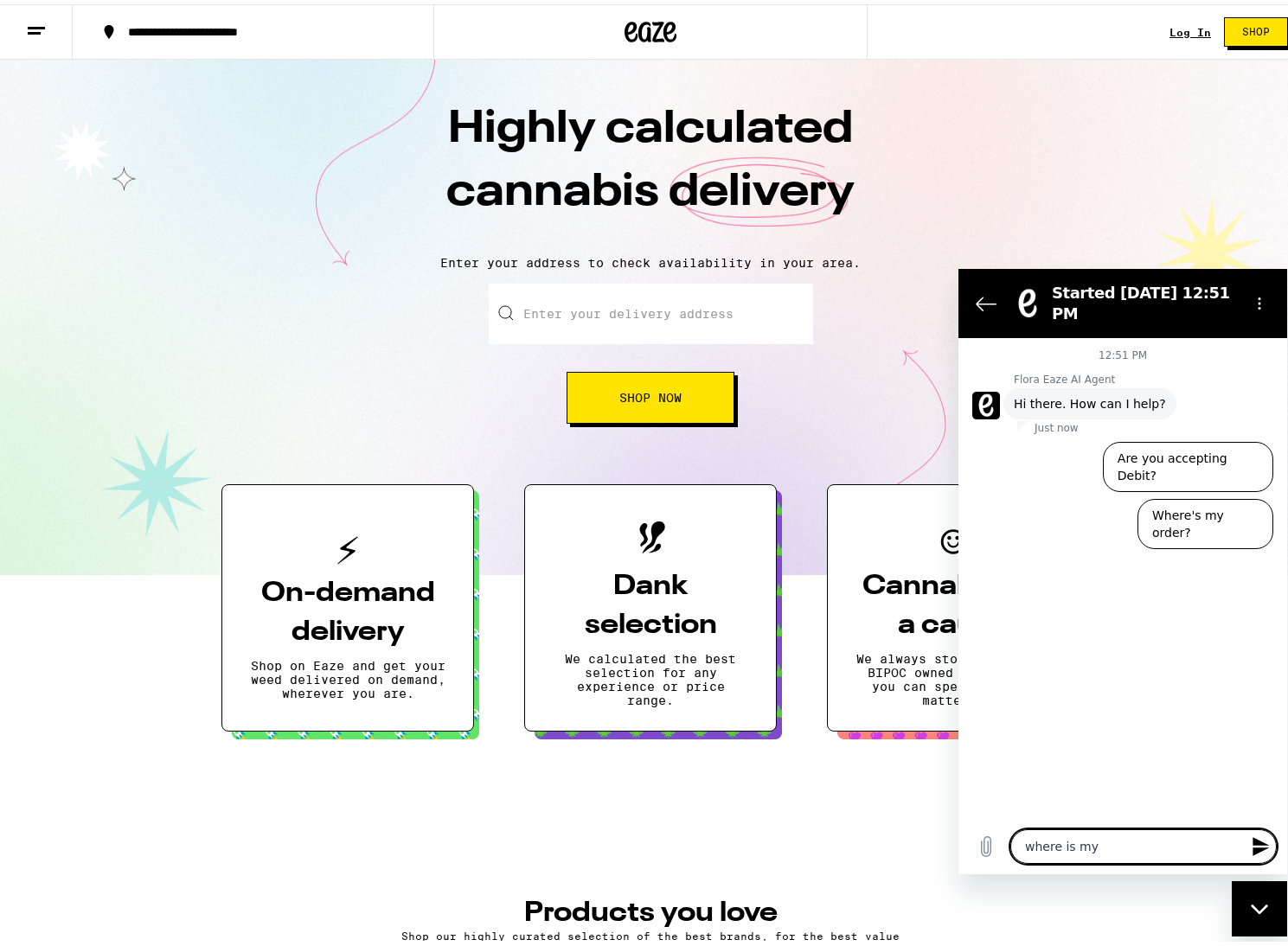
type textarea "x"
type textarea "where is my or"
type textarea "x"
type textarea "where is my ord"
type textarea "x"
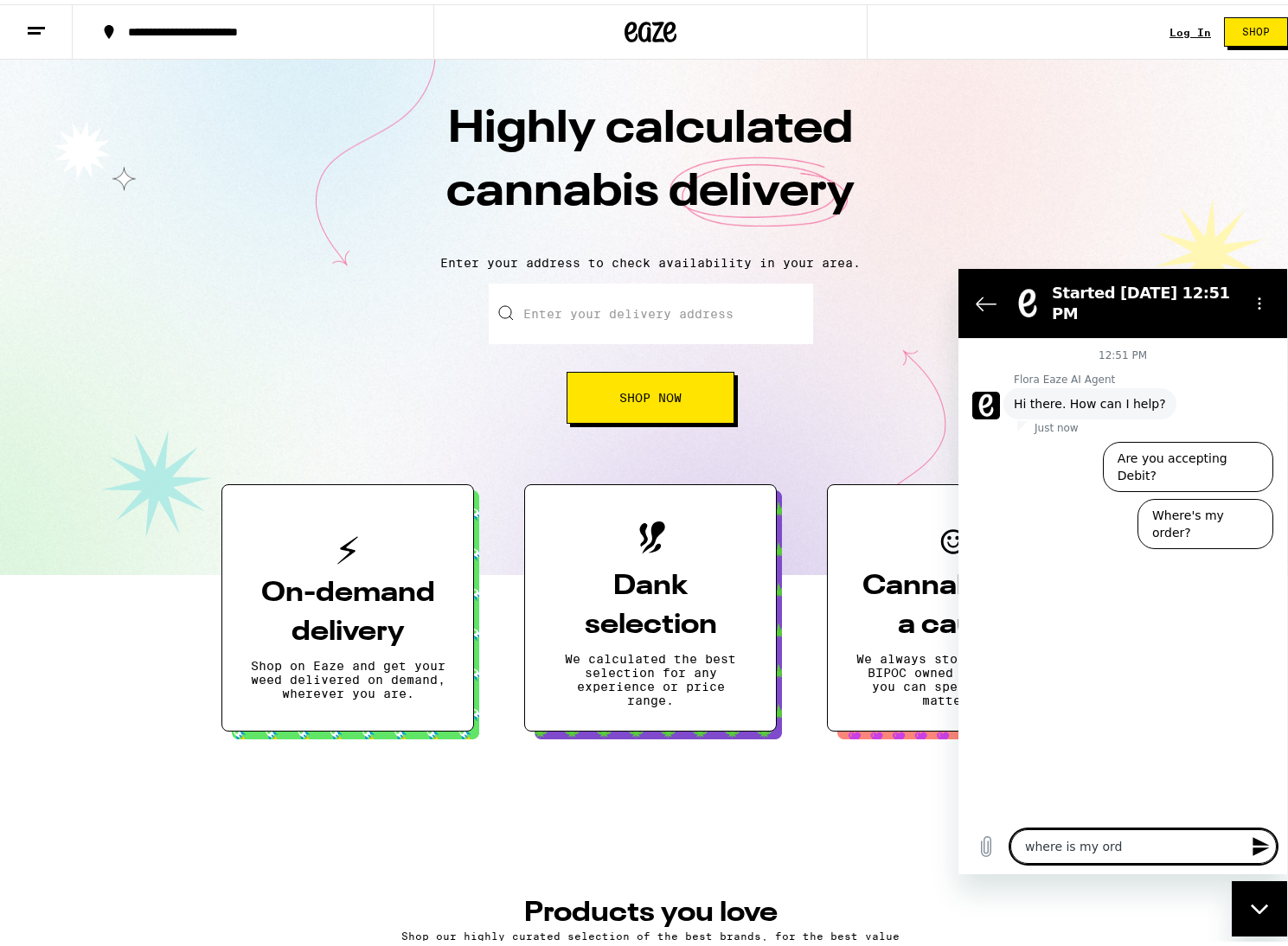
type textarea "where is my orde"
type textarea "x"
type textarea "where is my order"
type textarea "x"
type textarea "where is my order?"
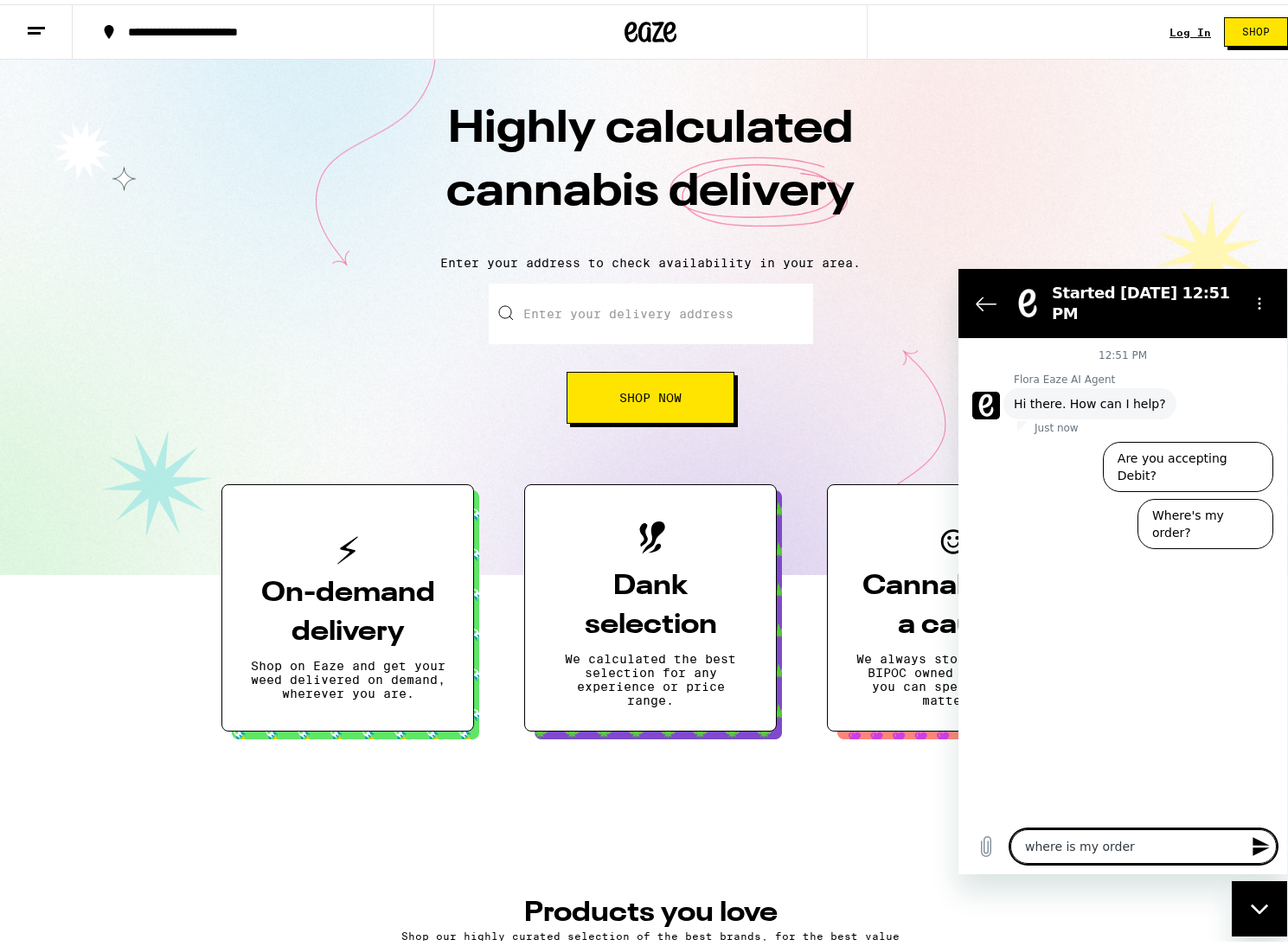
type textarea "x"
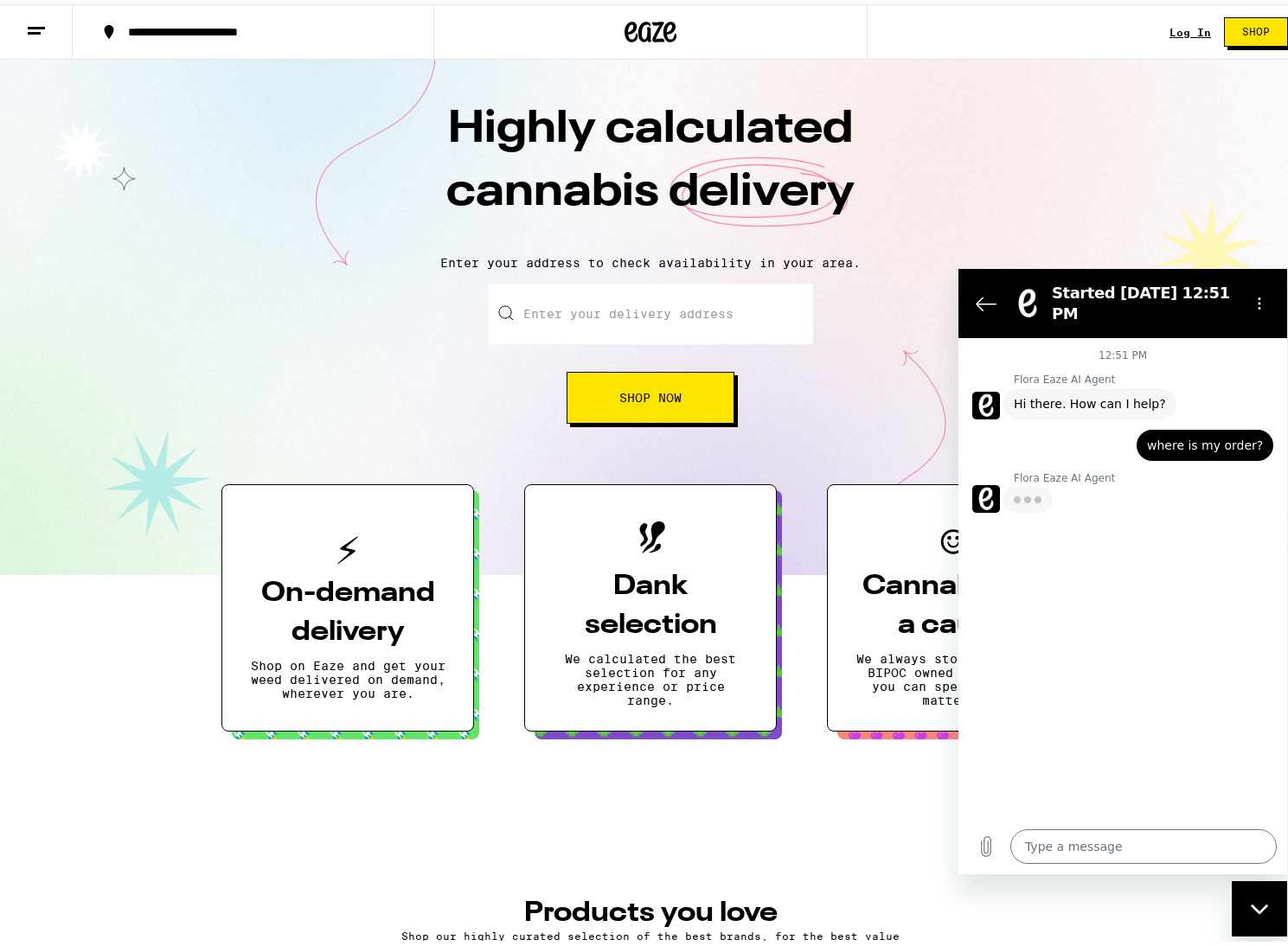
type textarea "x"
click at [1165, 545] on input "Email" at bounding box center [1138, 545] width 241 height 36
click at [1165, 544] on input "Email" at bounding box center [1138, 545] width 241 height 36
paste input "jenniparsley@yahoo.com"
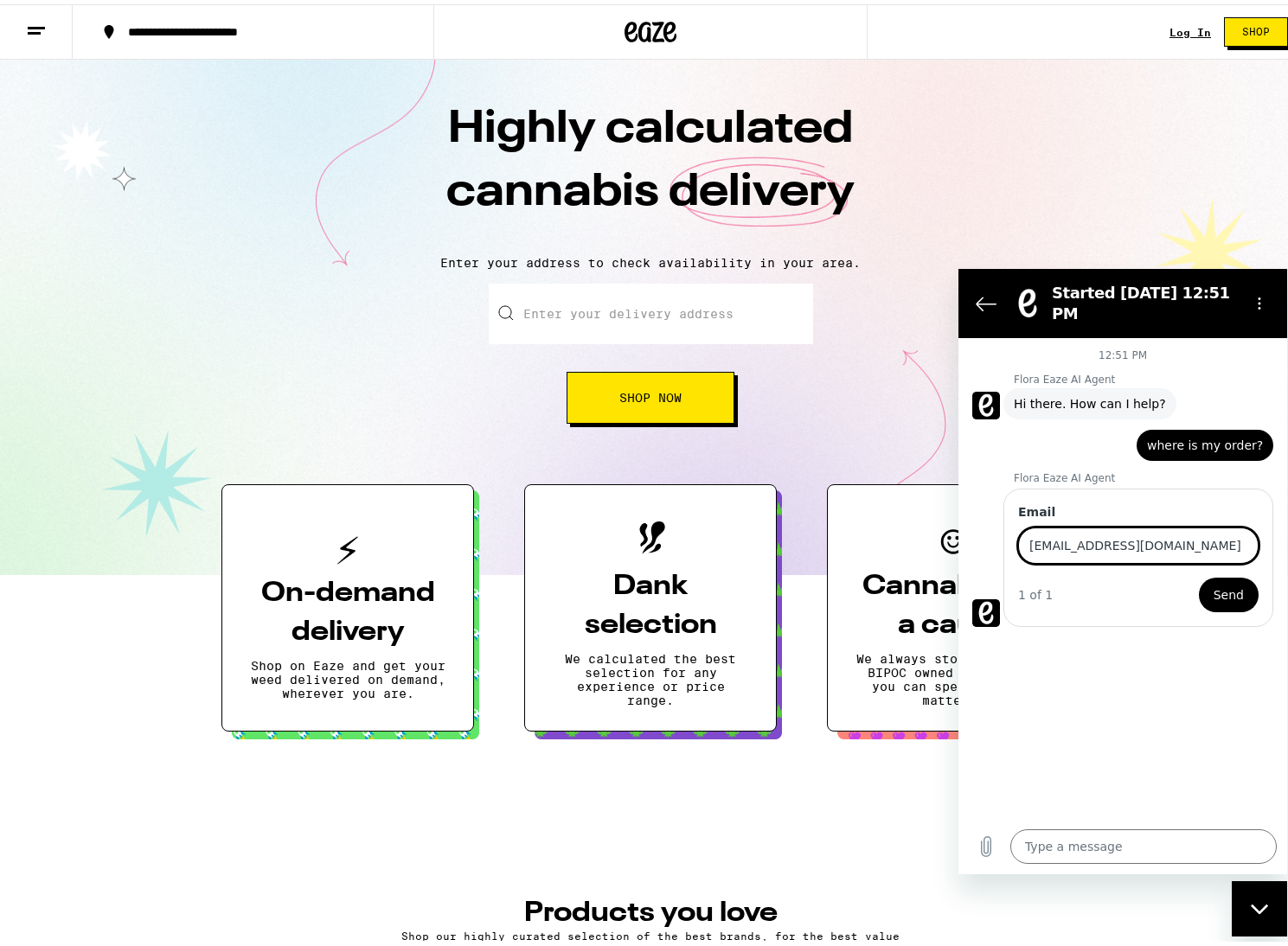
type input "jenniparsley@yahoo.com"
click at [1222, 600] on span "Send" at bounding box center [1229, 594] width 30 height 20
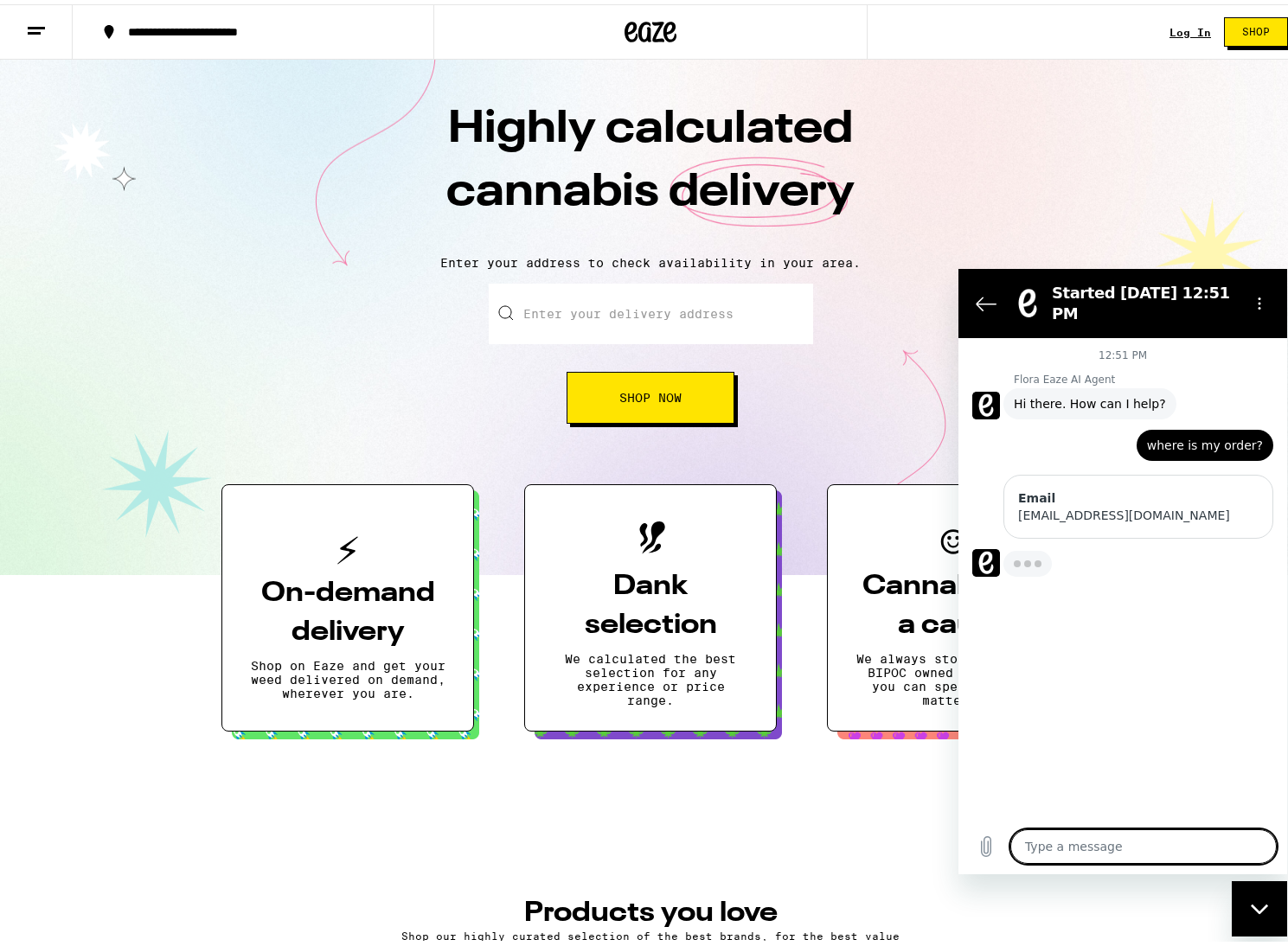
type textarea "x"
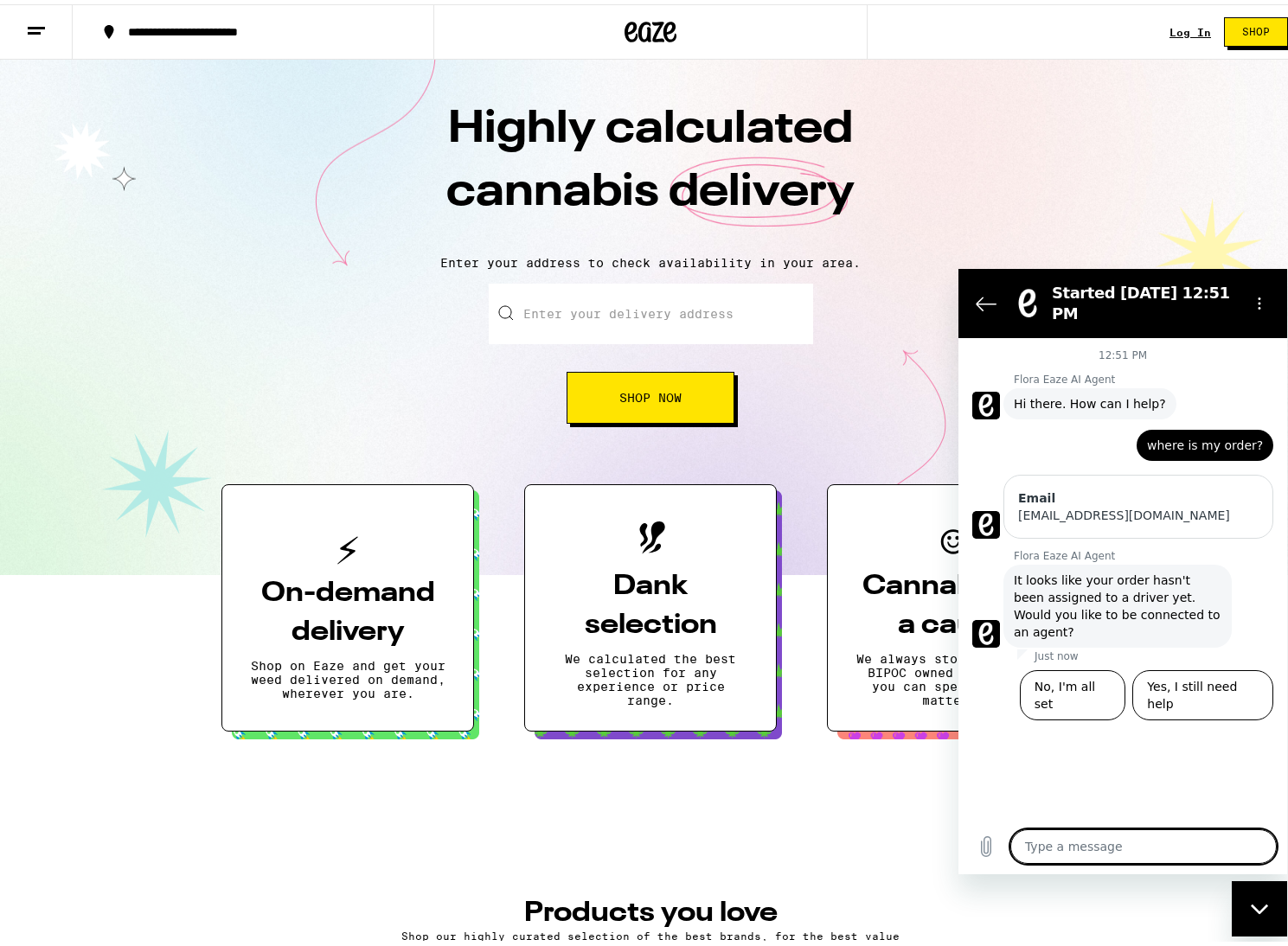
type textarea "W"
type textarea "x"
type textarea "Wh"
type textarea "x"
type textarea "Whe"
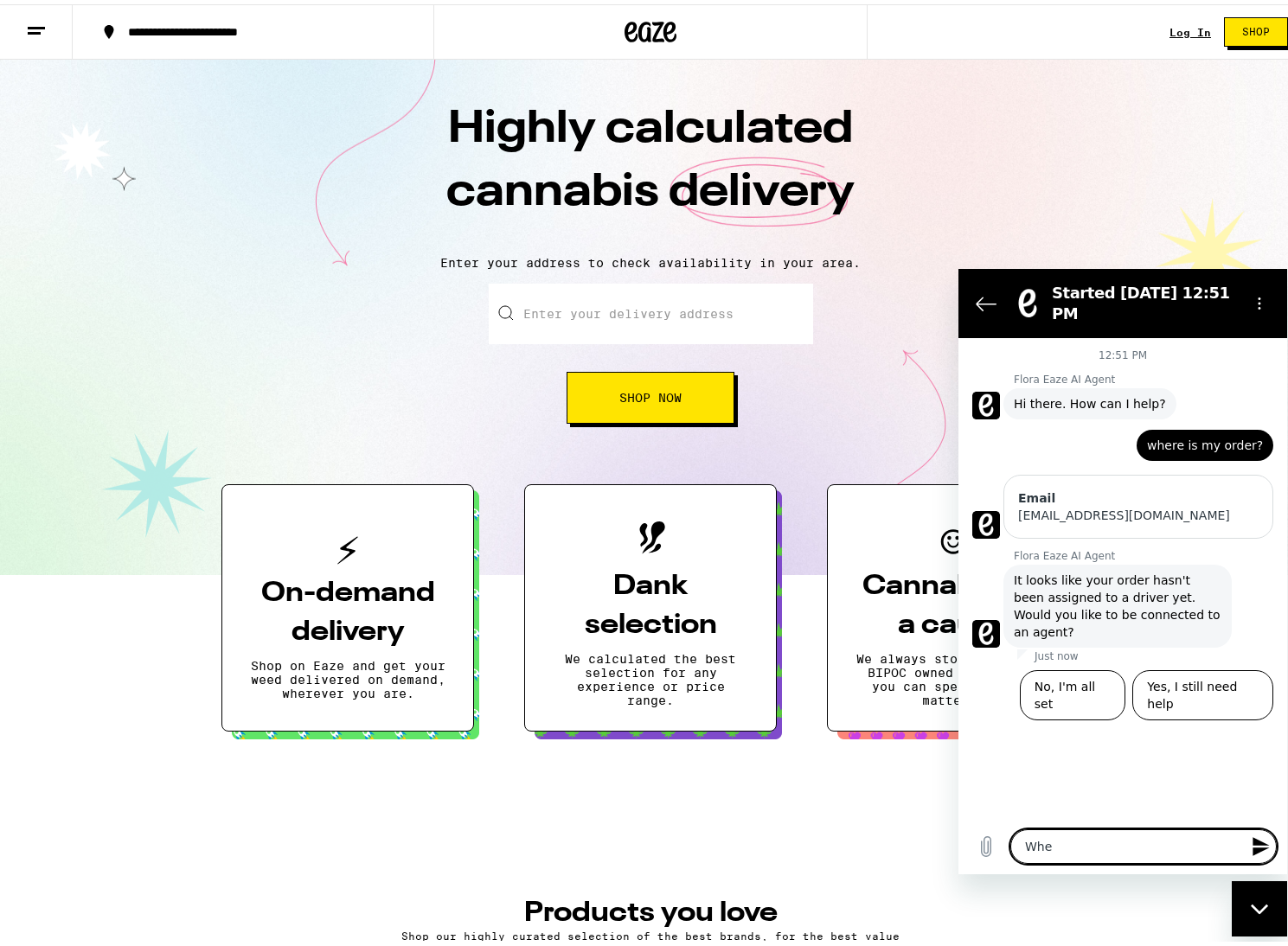
type textarea "x"
type textarea "Wher"
type textarea "x"
type textarea "Where"
type textarea "x"
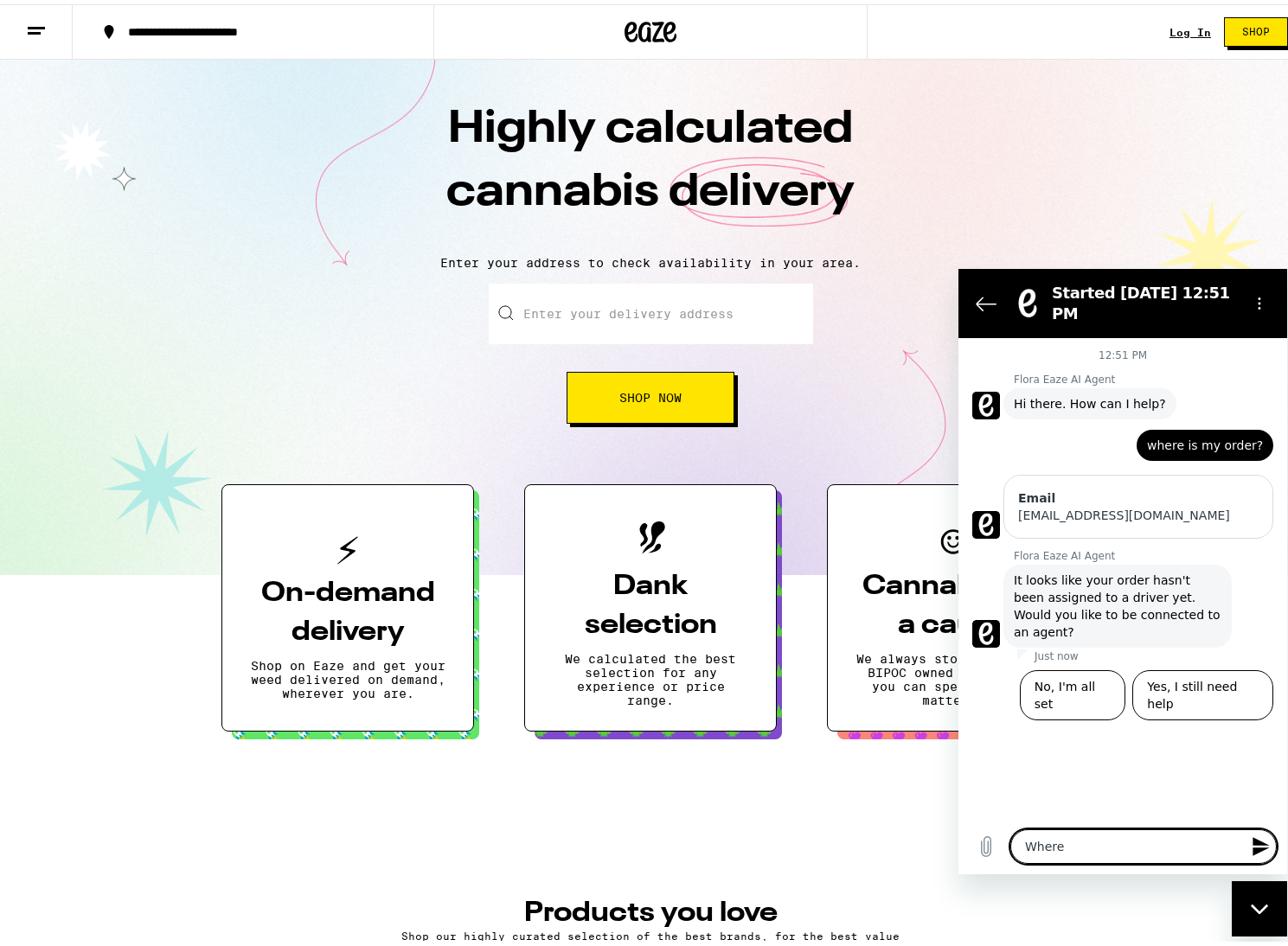
type textarea "Where"
type textarea "x"
type textarea "Where i"
type textarea "x"
type textarea "Where is"
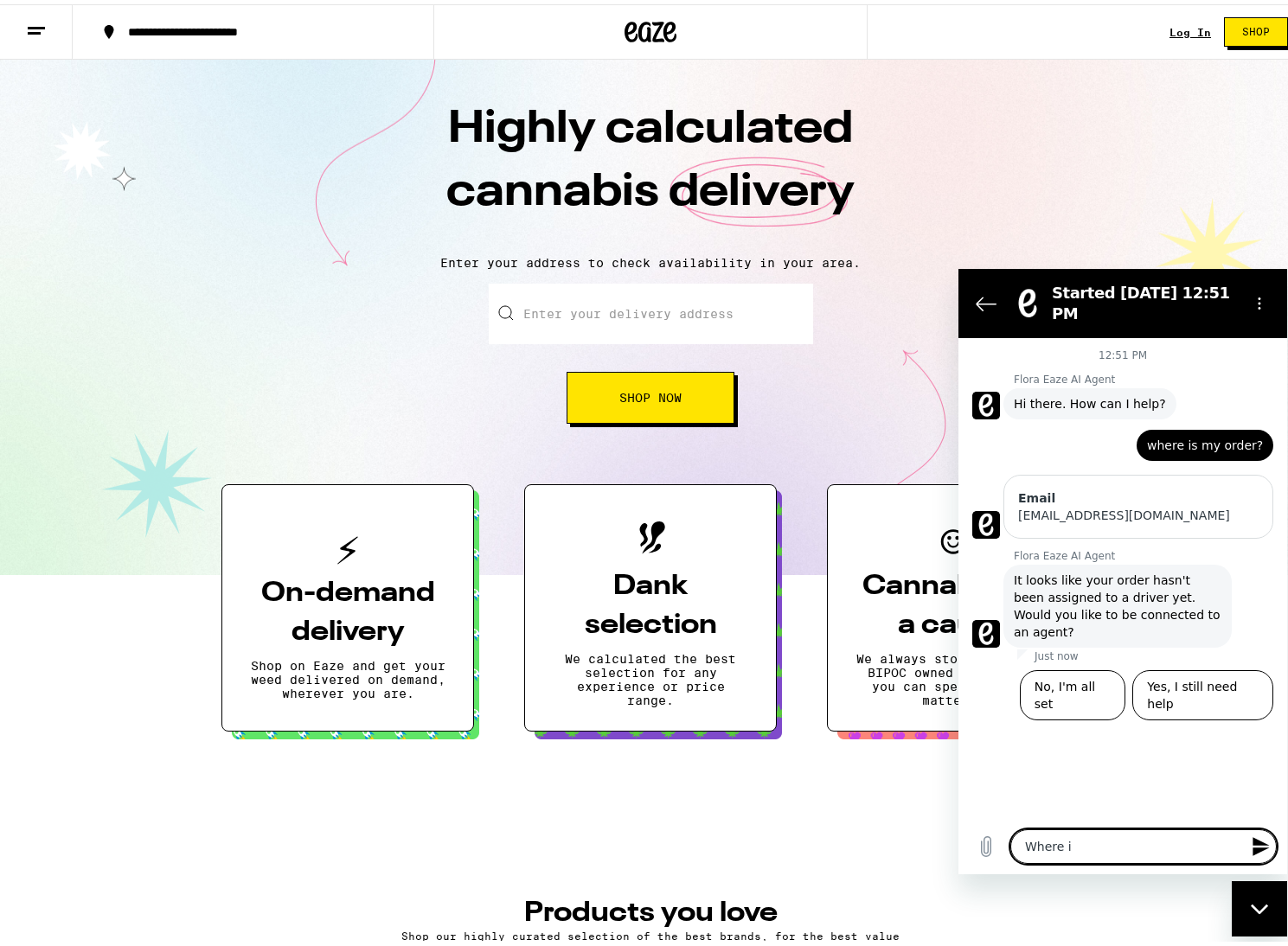
type textarea "x"
type textarea "Where is"
type textarea "x"
type textarea "Where is m"
type textarea "x"
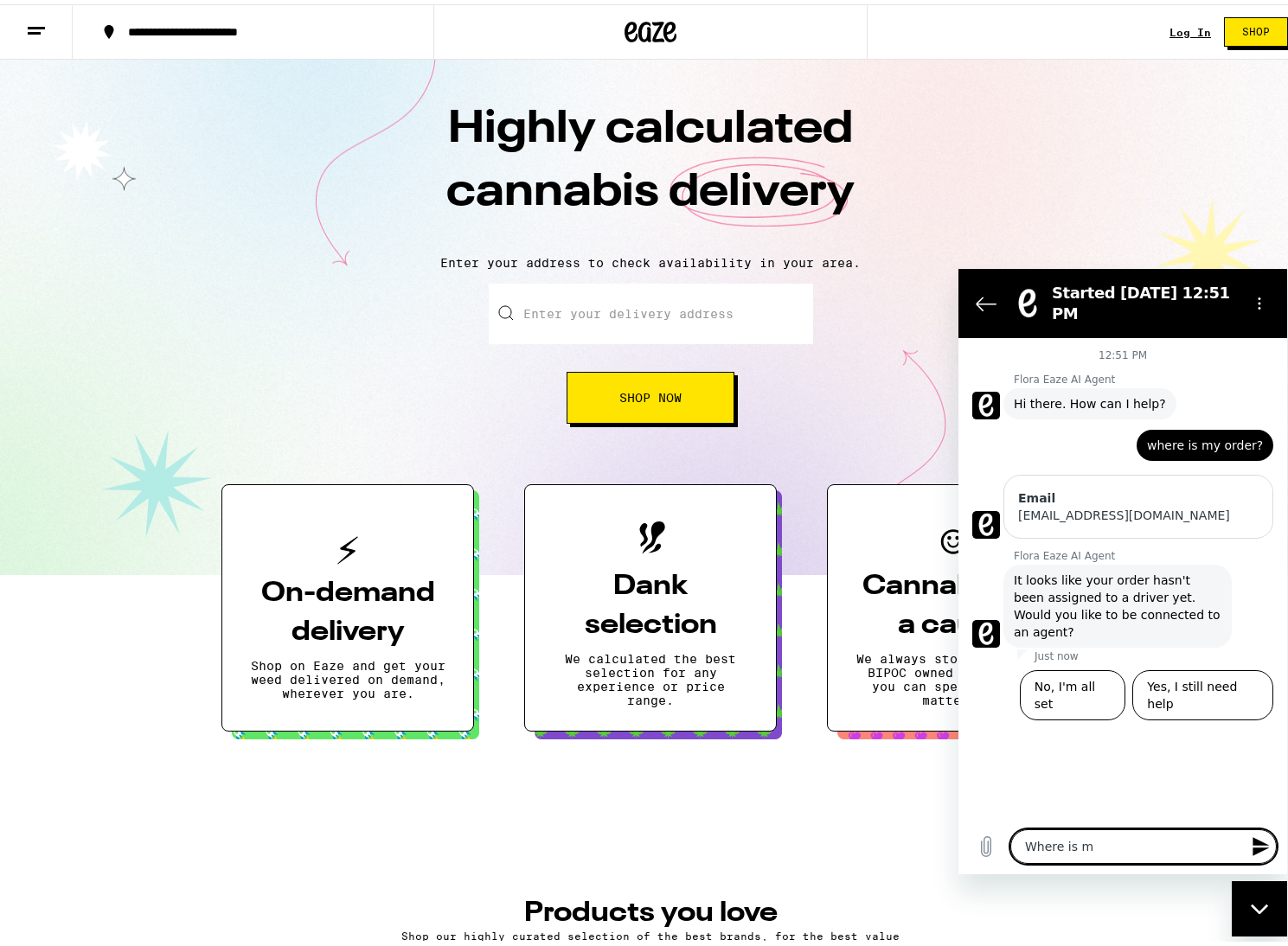
type textarea "Where is my"
type textarea "x"
type textarea "Where is my"
type textarea "x"
type textarea "Where is my o"
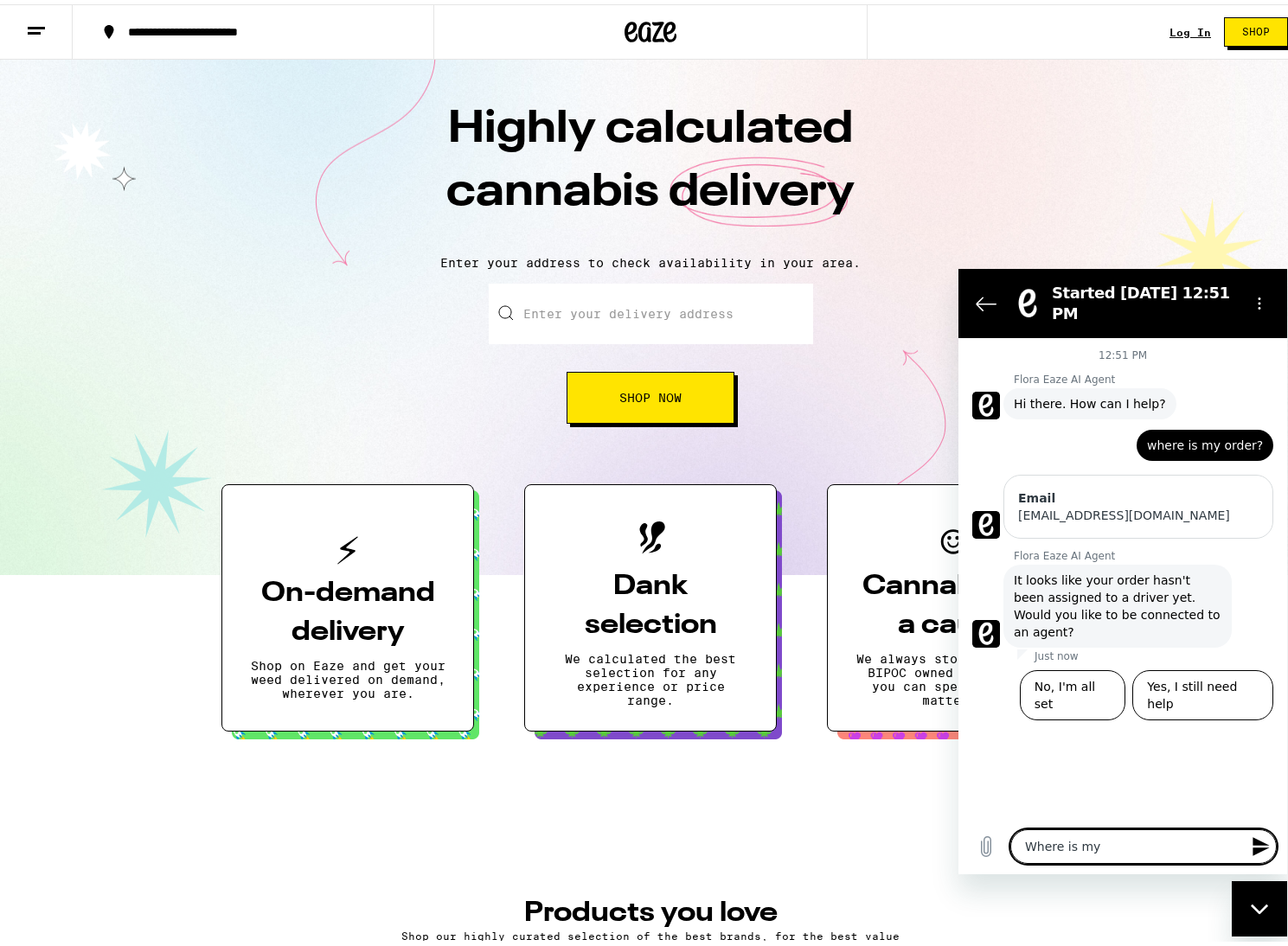
type textarea "x"
type textarea "Where is my or"
type textarea "x"
type textarea "Where is my ord"
type textarea "x"
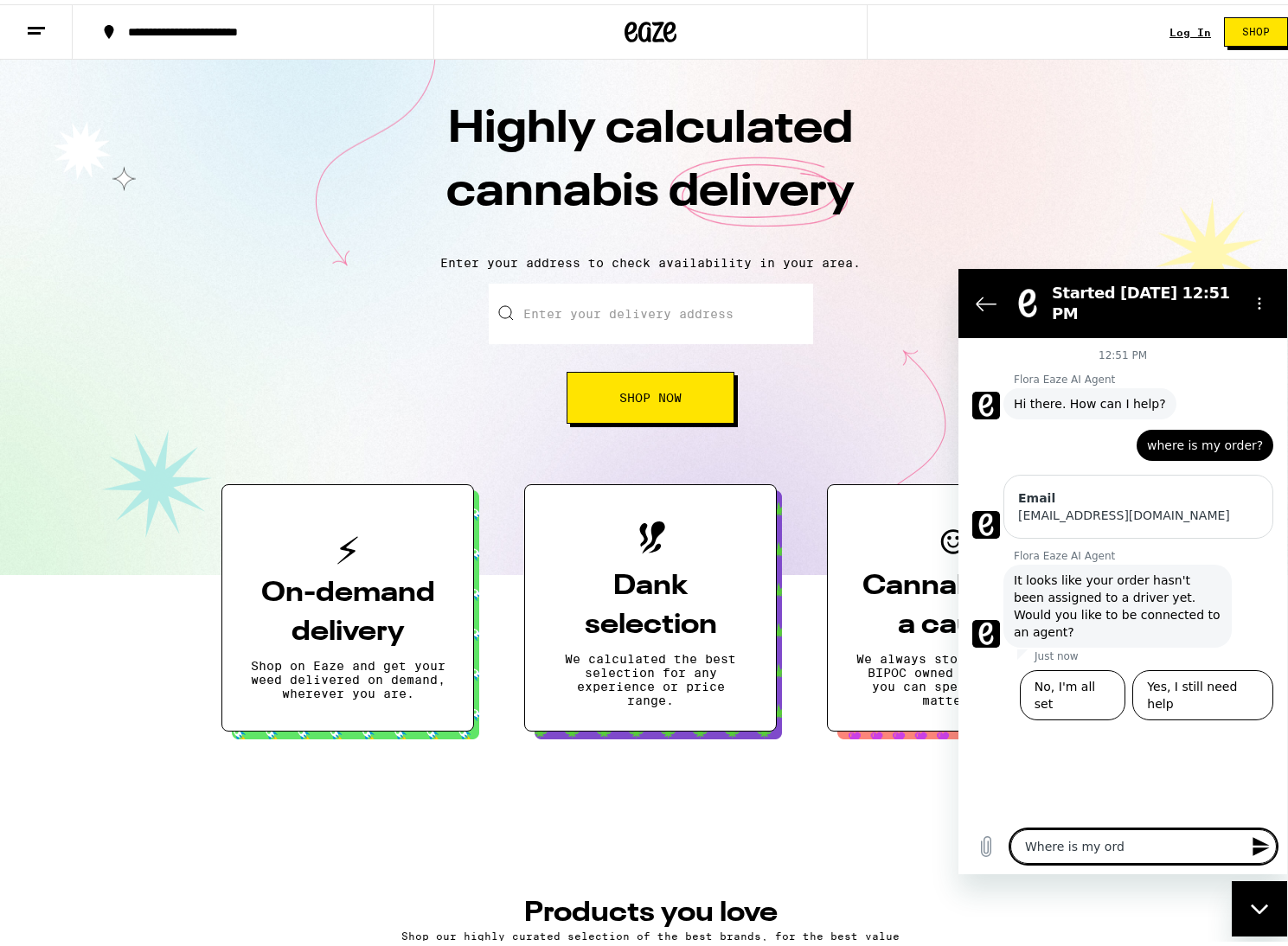
type textarea "Where is my orde"
type textarea "x"
type textarea "Where is my order"
type textarea "x"
type textarea "Where is my order?"
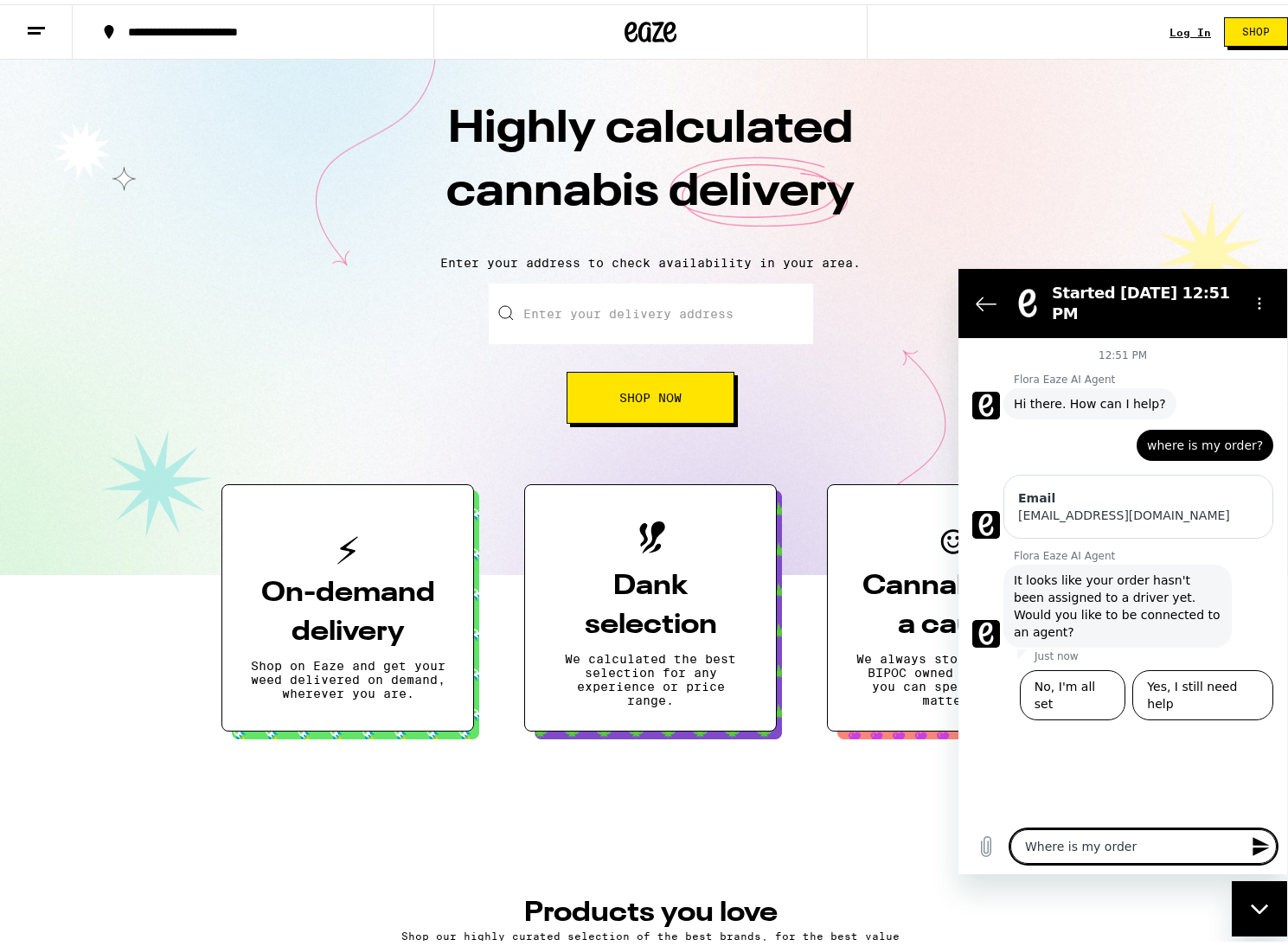
type textarea "x"
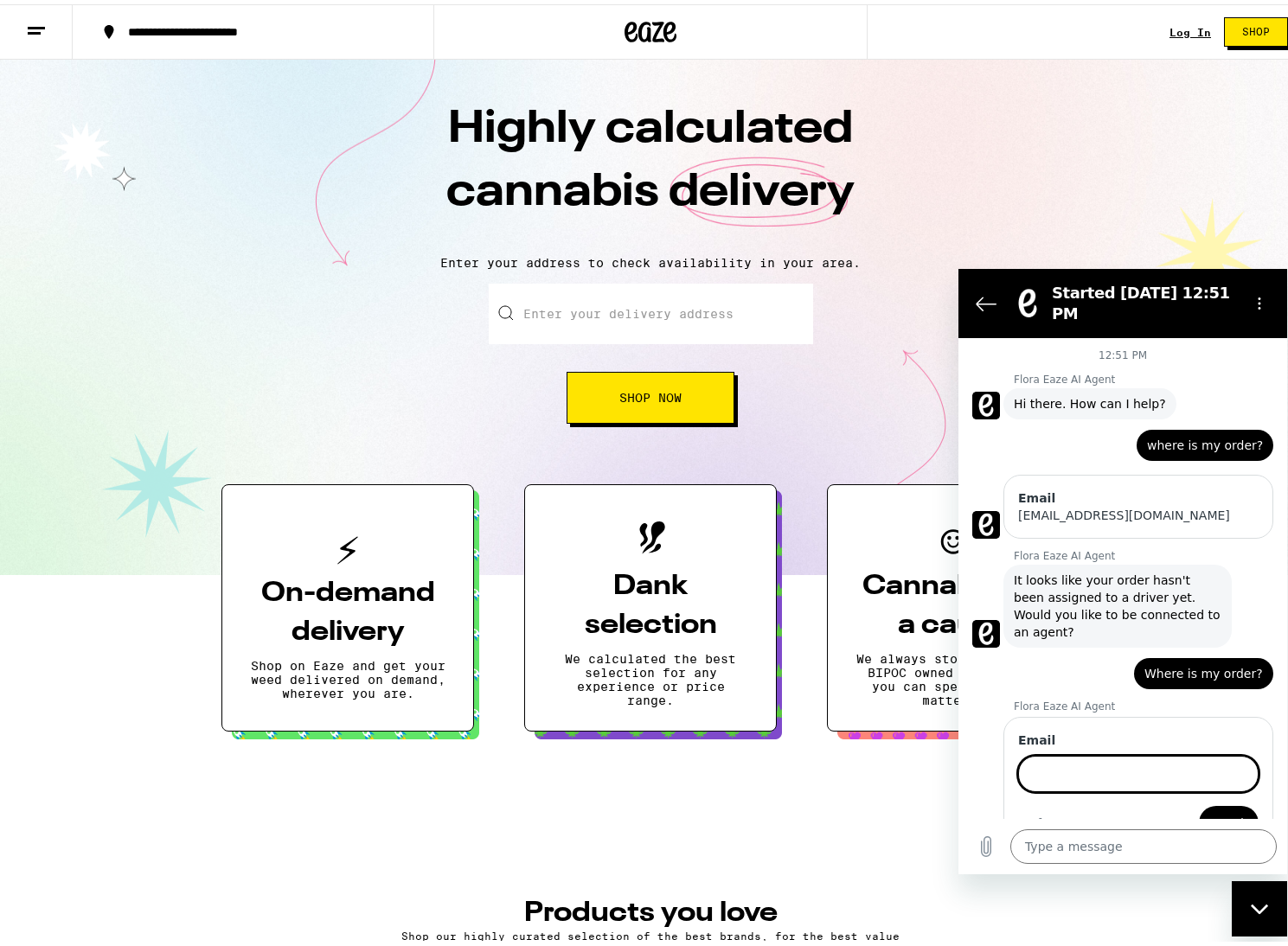
scroll to position [37, 0]
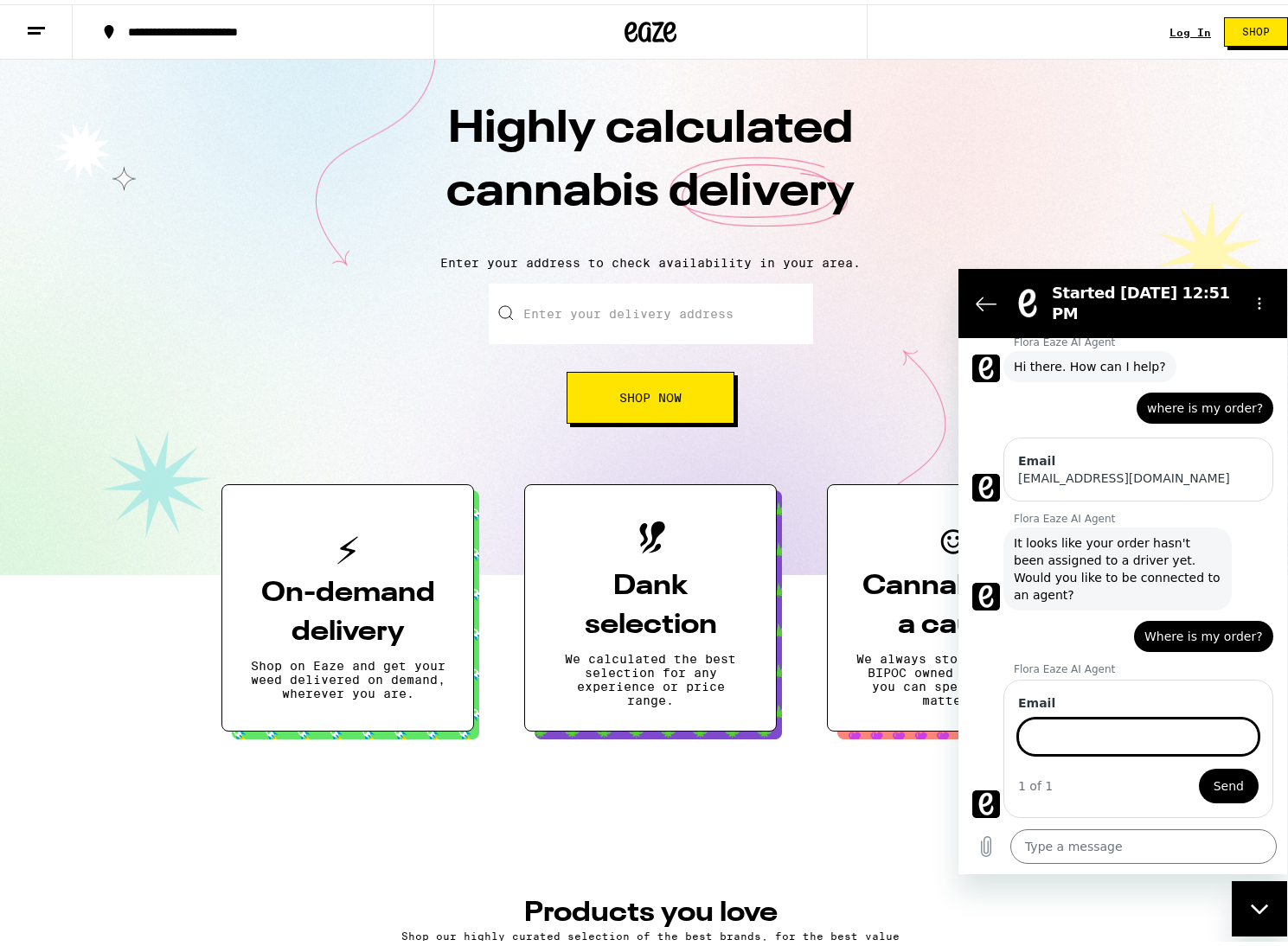
click at [1131, 734] on input "Email" at bounding box center [1138, 736] width 241 height 36
type input "dontdome83@gmail.com"
click at [1225, 779] on span "Send" at bounding box center [1229, 785] width 30 height 20
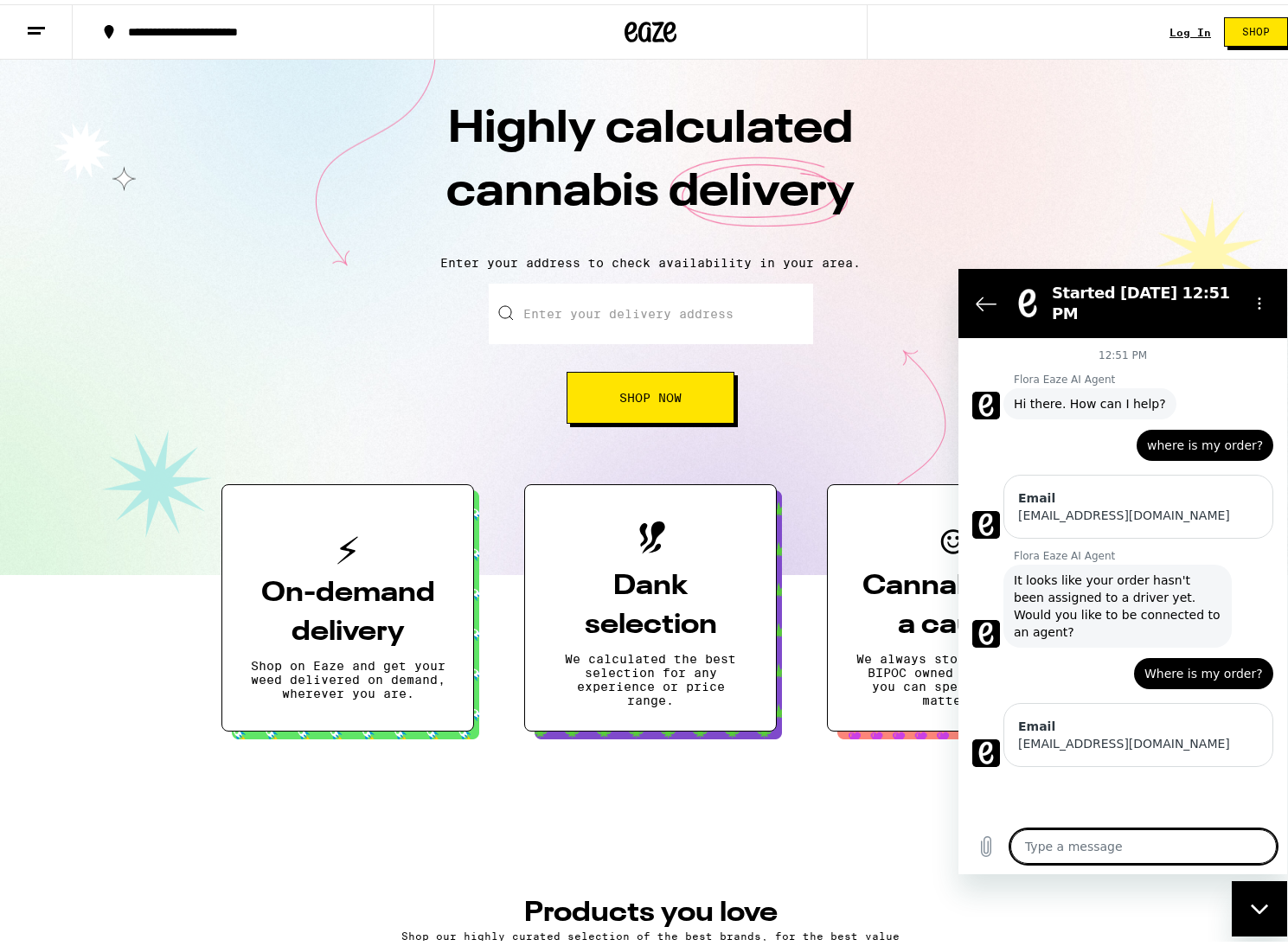
scroll to position [0, 0]
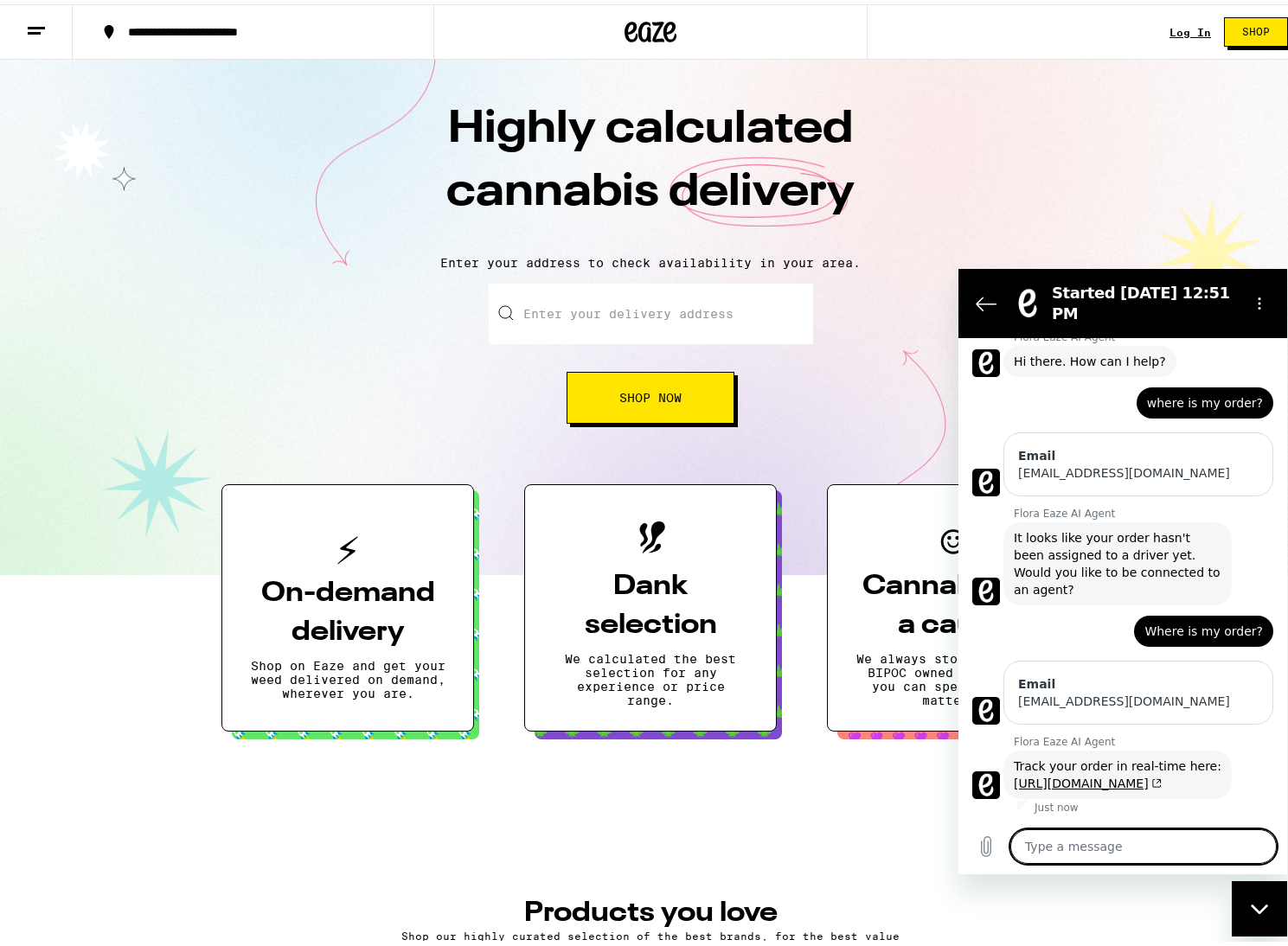
type textarea "x"
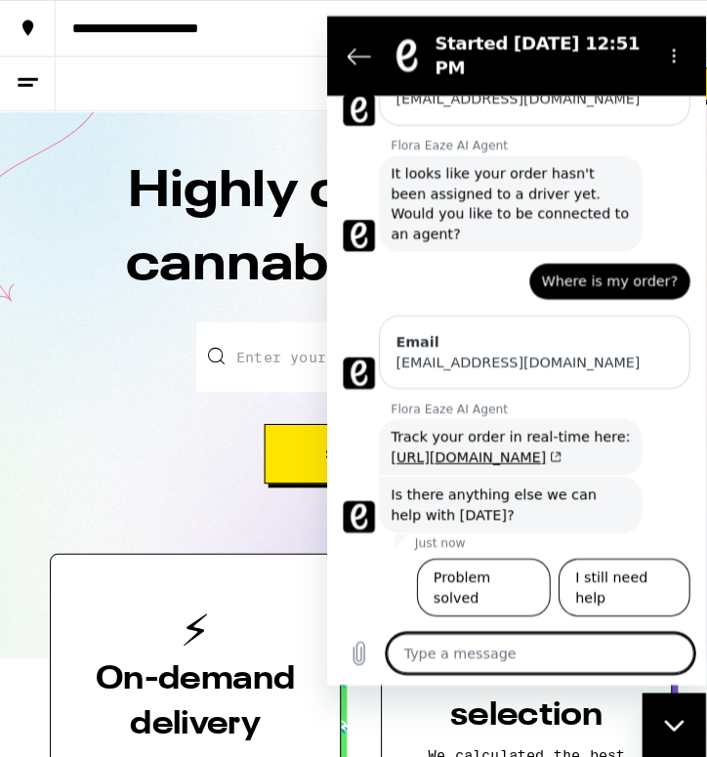
scroll to position [178, 0]
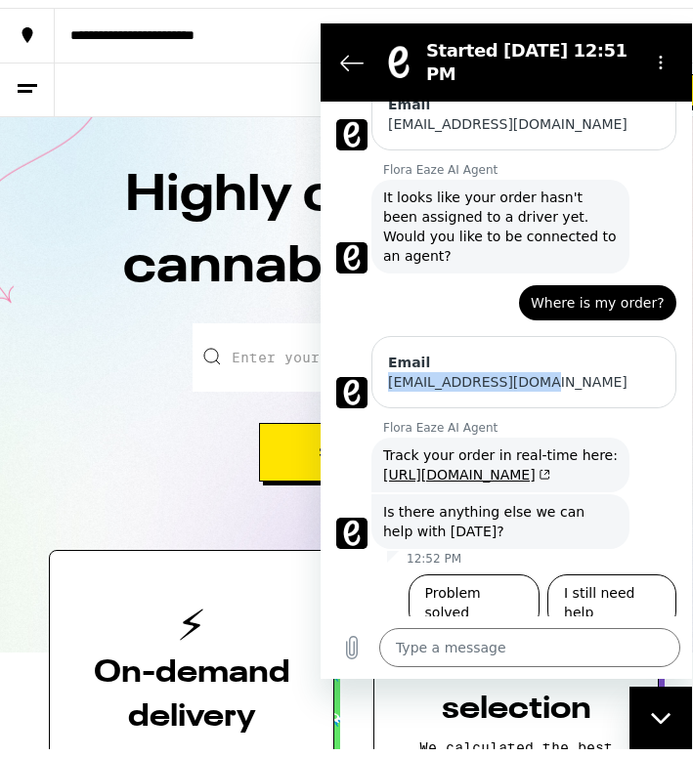
drag, startPoint x: 588, startPoint y: 386, endPoint x: 390, endPoint y: 387, distance: 198.3
click at [390, 387] on div "dontdome83@gmail.com" at bounding box center [524, 382] width 272 height 20
copy div "dontdome83@gmail.com"
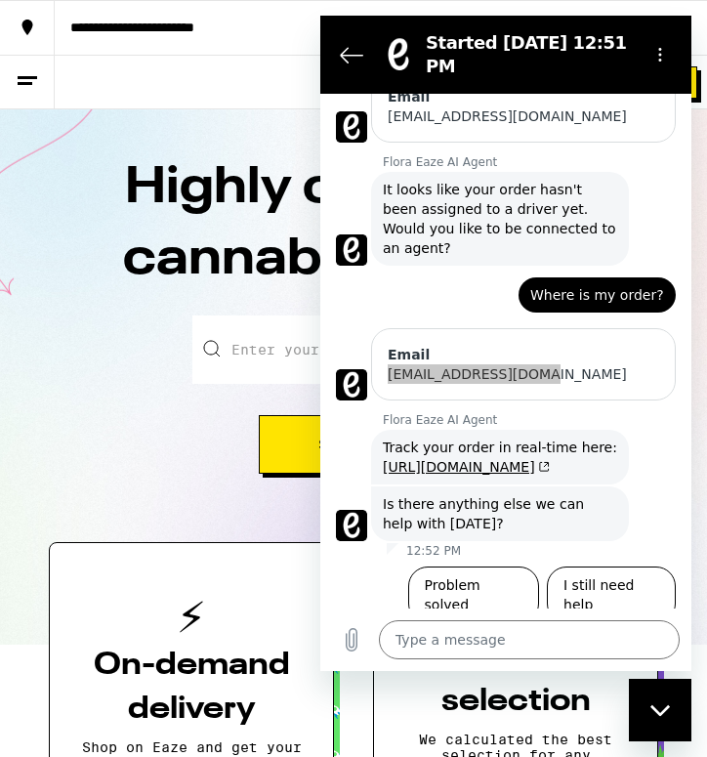
scroll to position [158, 0]
